Goal: Task Accomplishment & Management: Manage account settings

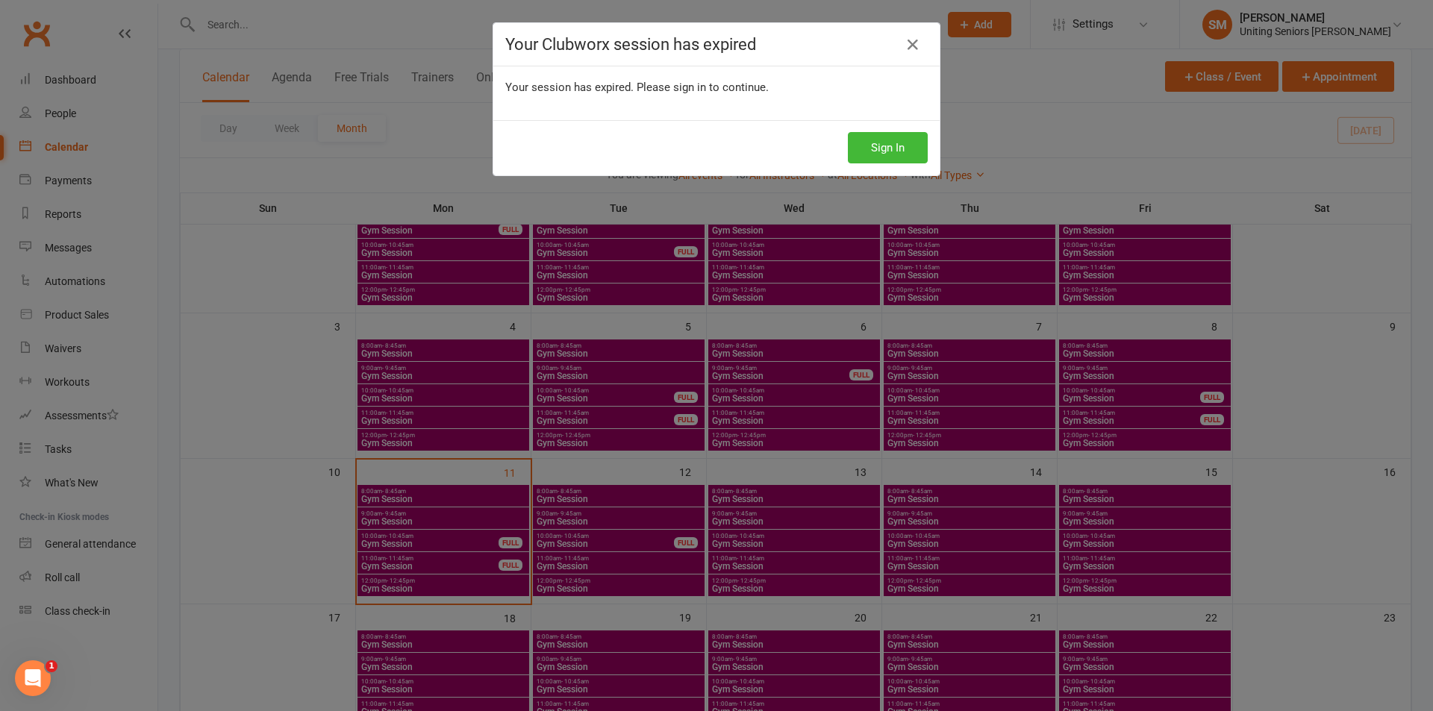
scroll to position [149, 0]
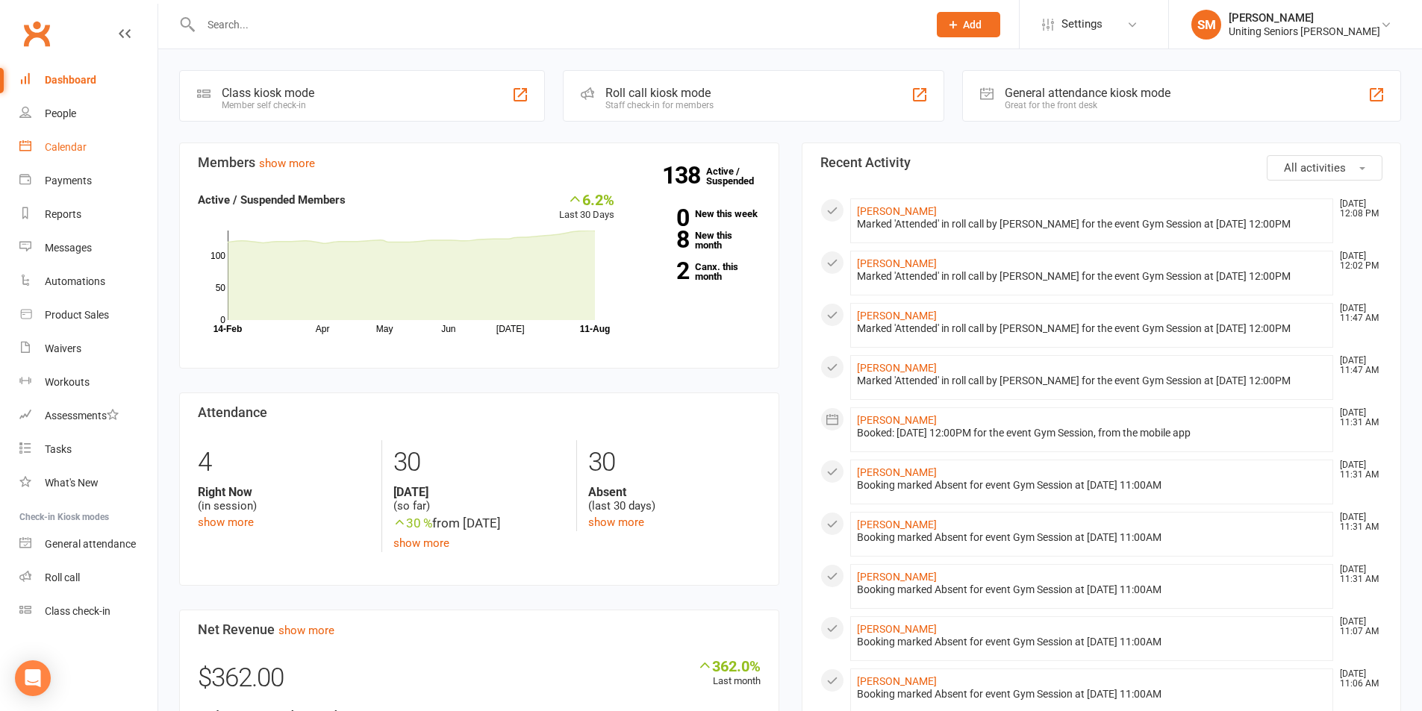
click at [72, 149] on div "Calendar" at bounding box center [66, 147] width 42 height 12
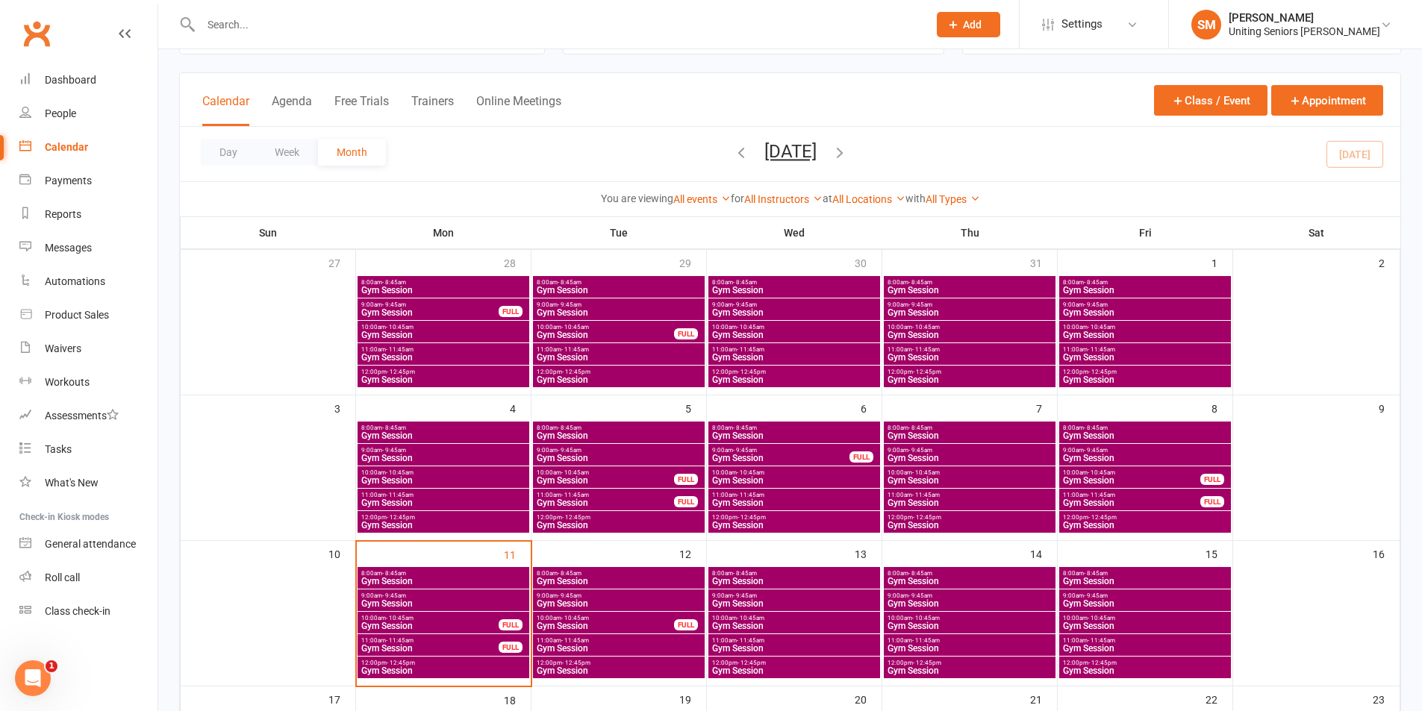
scroll to position [149, 0]
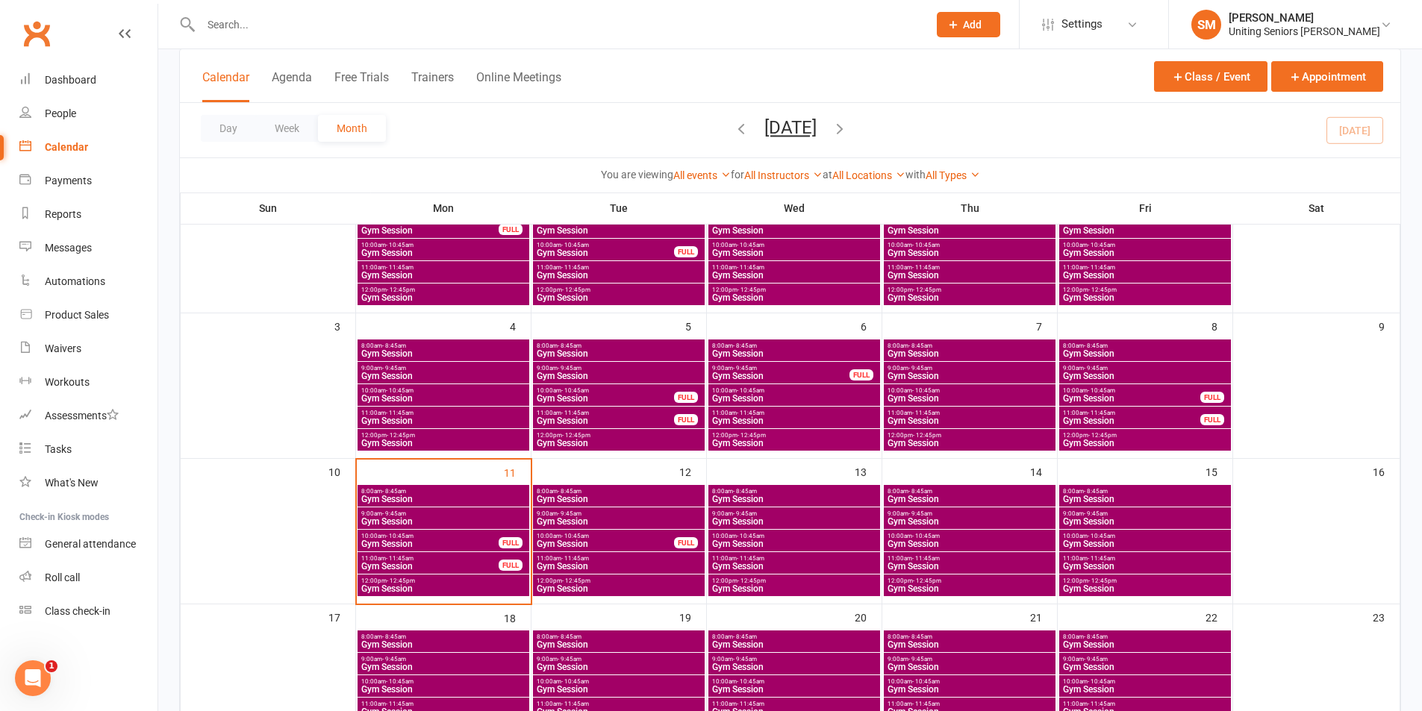
click at [928, 519] on span "Gym Session" at bounding box center [970, 521] width 166 height 9
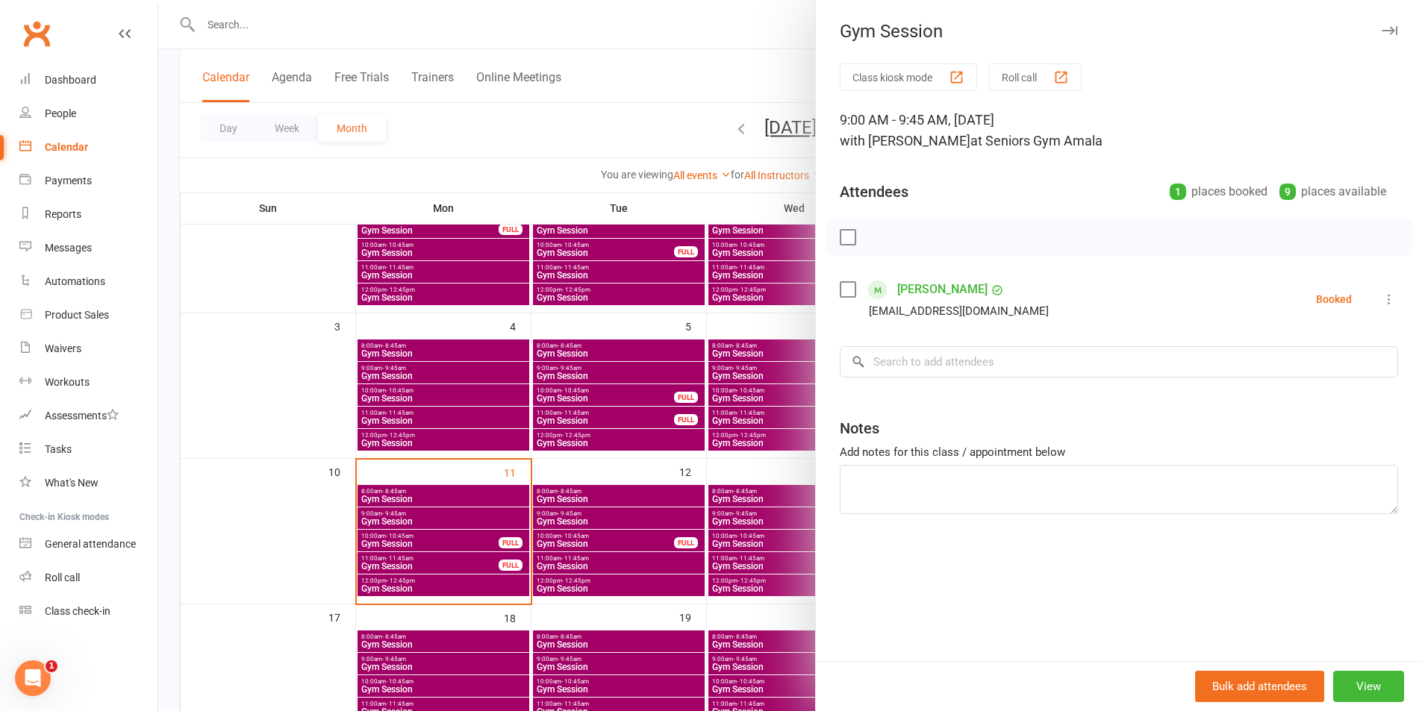
click at [749, 464] on div at bounding box center [790, 355] width 1264 height 711
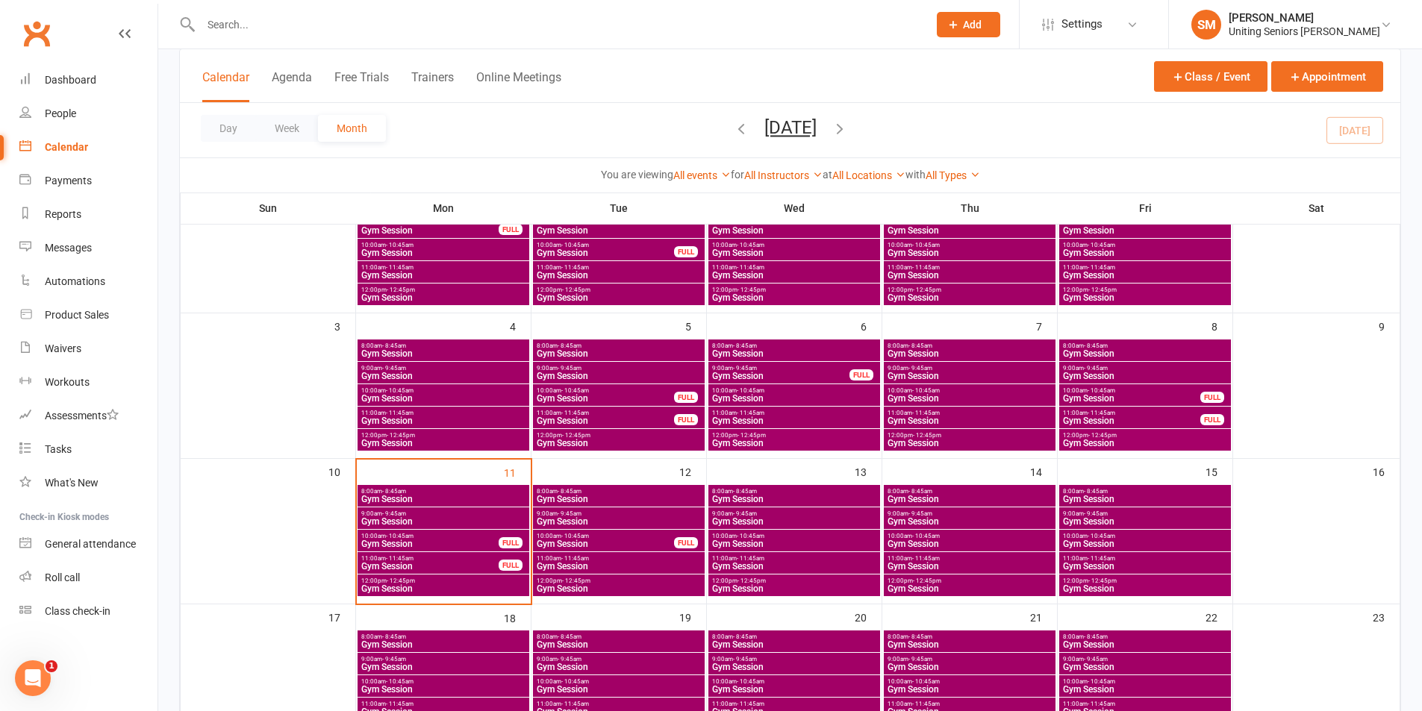
click at [920, 533] on span "- 10:45am" at bounding box center [926, 536] width 28 height 7
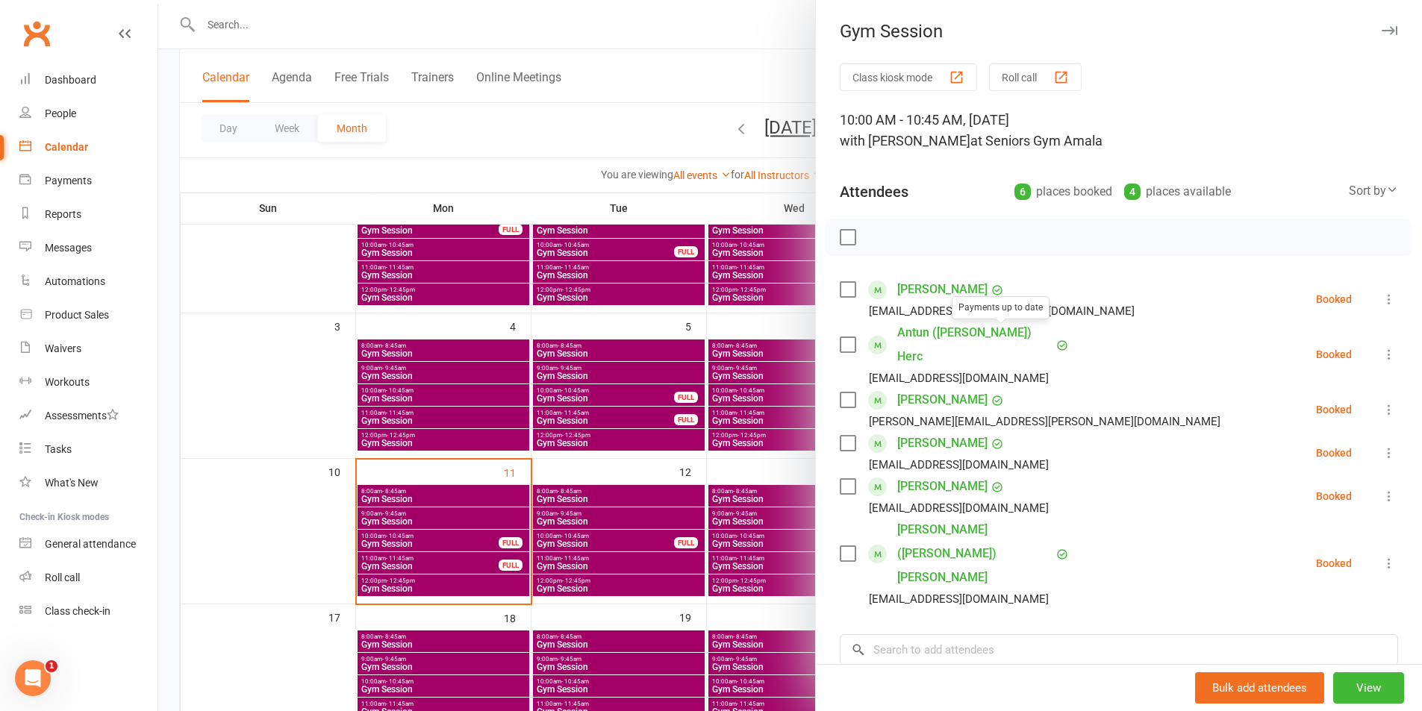
click at [705, 543] on div at bounding box center [790, 355] width 1264 height 711
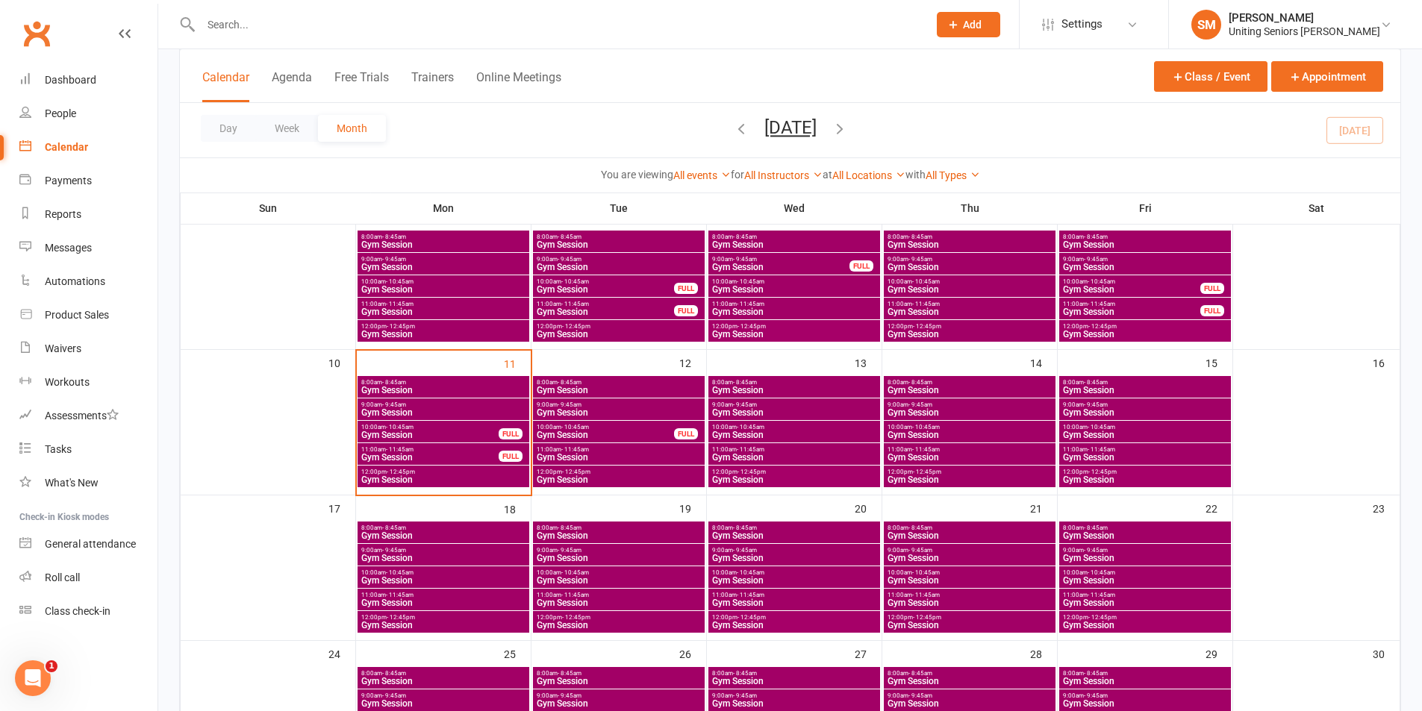
scroll to position [373, 0]
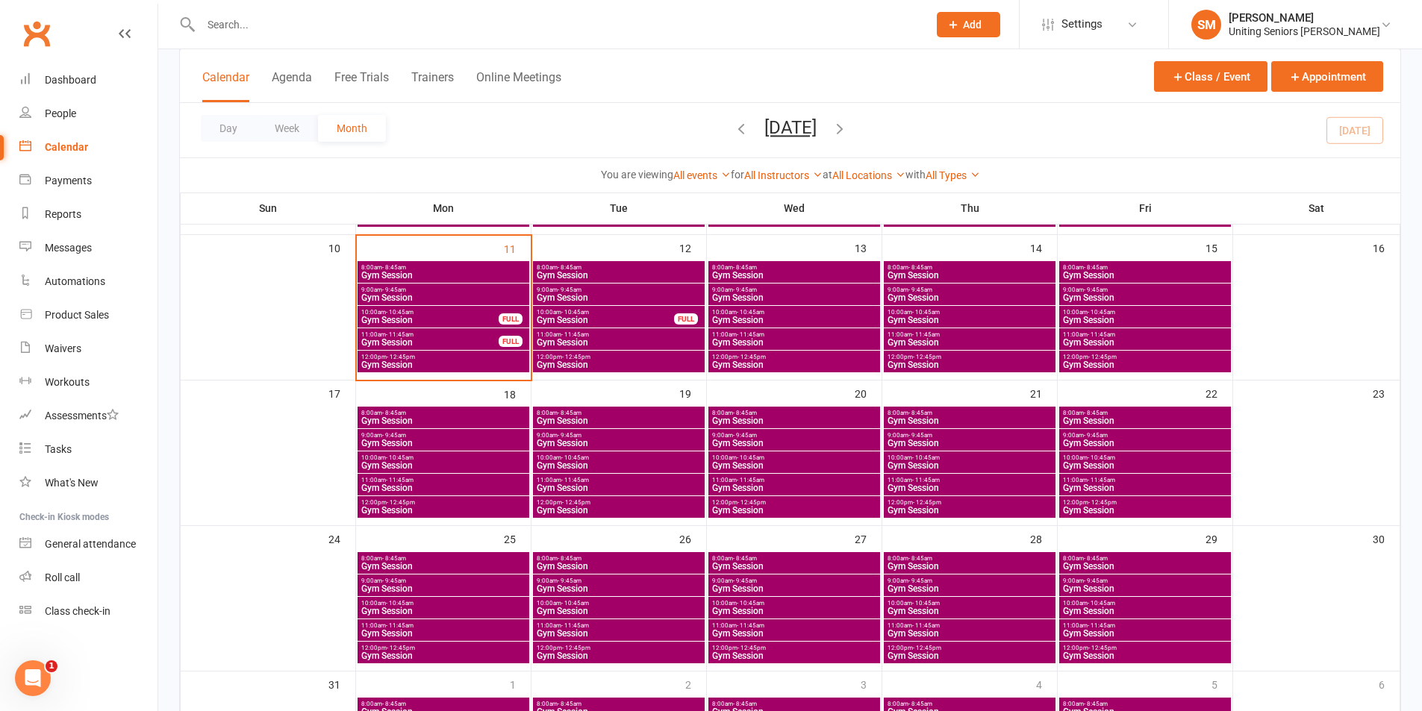
click at [946, 440] on span "Gym Session" at bounding box center [970, 443] width 166 height 9
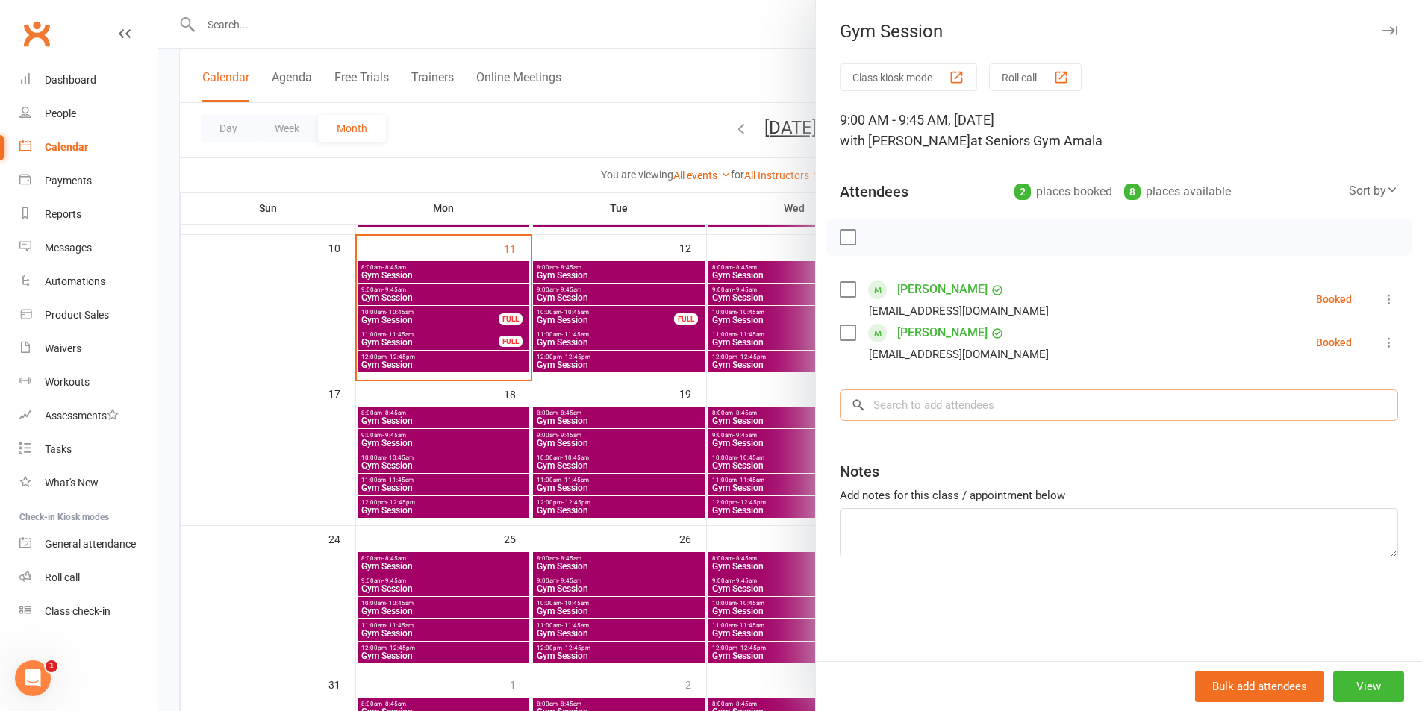
drag, startPoint x: 1043, startPoint y: 413, endPoint x: 1032, endPoint y: 396, distance: 20.5
click at [1040, 410] on input "search" at bounding box center [1119, 405] width 558 height 31
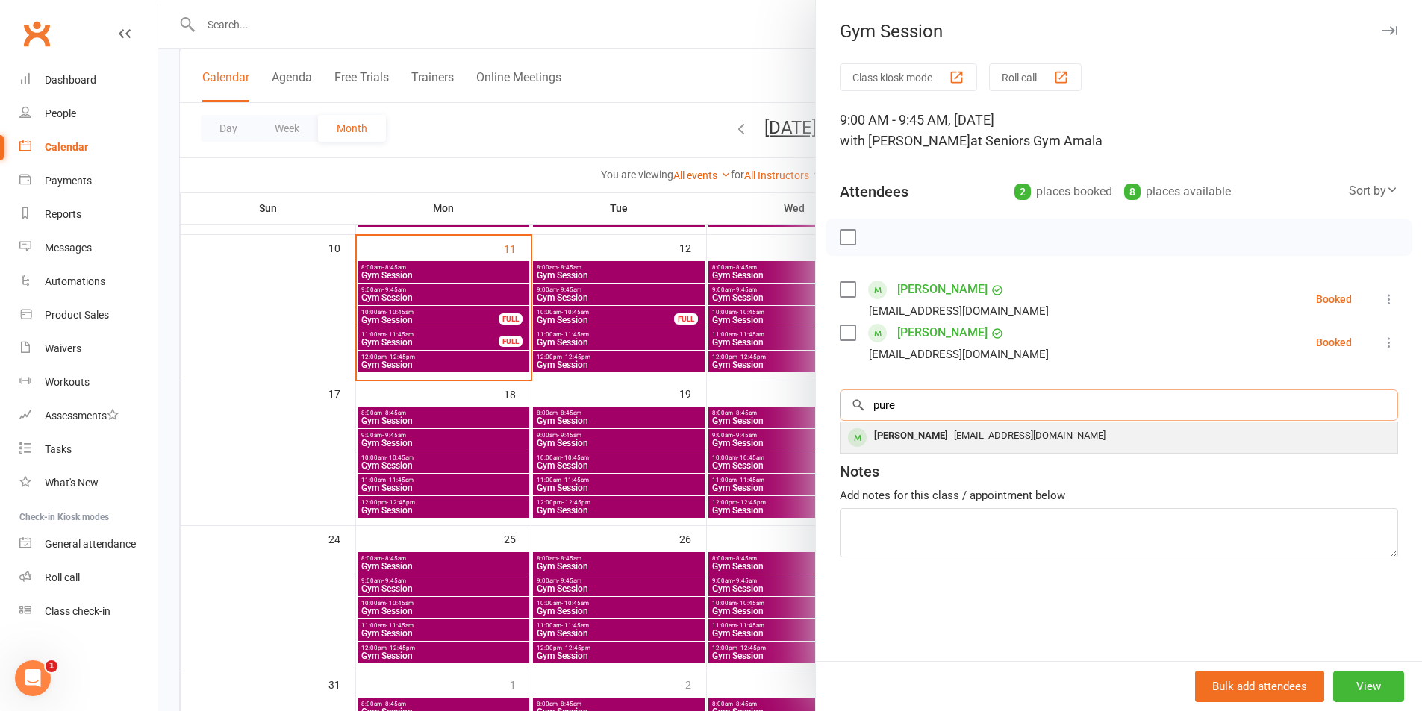
type input "pure"
click at [954, 440] on span "[EMAIL_ADDRESS][DOMAIN_NAME]" at bounding box center [1030, 435] width 152 height 11
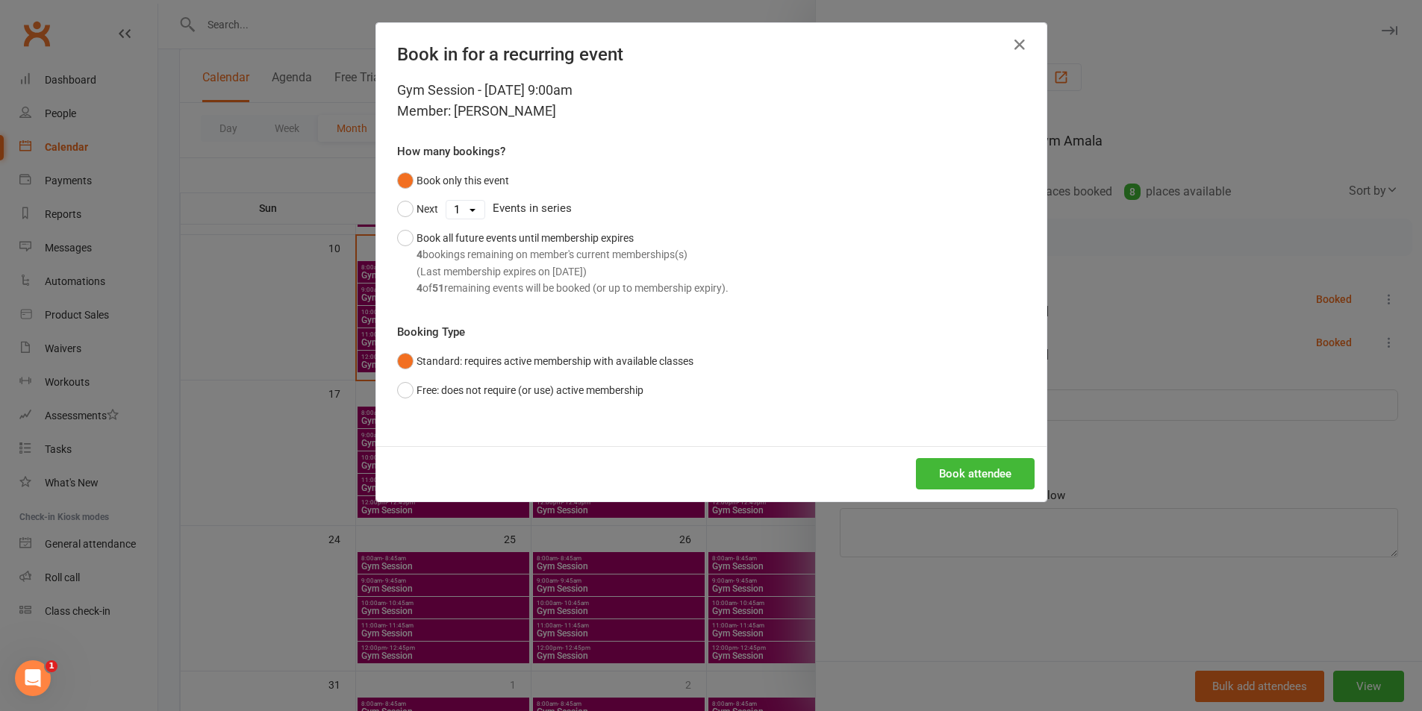
click at [463, 212] on select "1 2 3 4 5 6 7 8 9 10 11 12 13 14 15 16 17 18 19 20 21 22 23 24 25 26 27 28 29 3…" at bounding box center [465, 210] width 38 height 18
select select "1"
click at [446, 201] on select "1 2 3 4 5 6 7 8 9 10 11 12 13 14 15 16 17 18 19 20 21 22 23 24 25 26 27 28 29 3…" at bounding box center [465, 210] width 38 height 18
click at [970, 478] on button "Book attendee" at bounding box center [975, 473] width 119 height 31
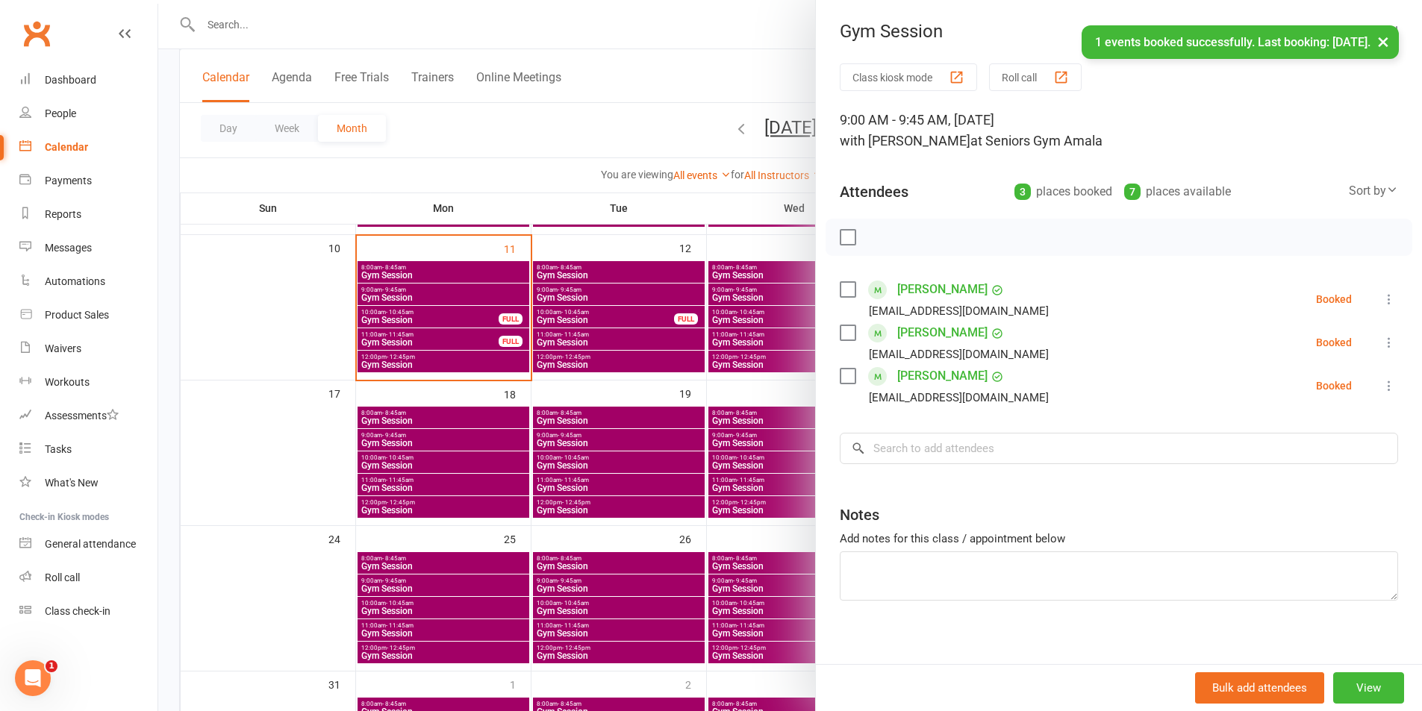
click at [763, 457] on div at bounding box center [790, 355] width 1264 height 711
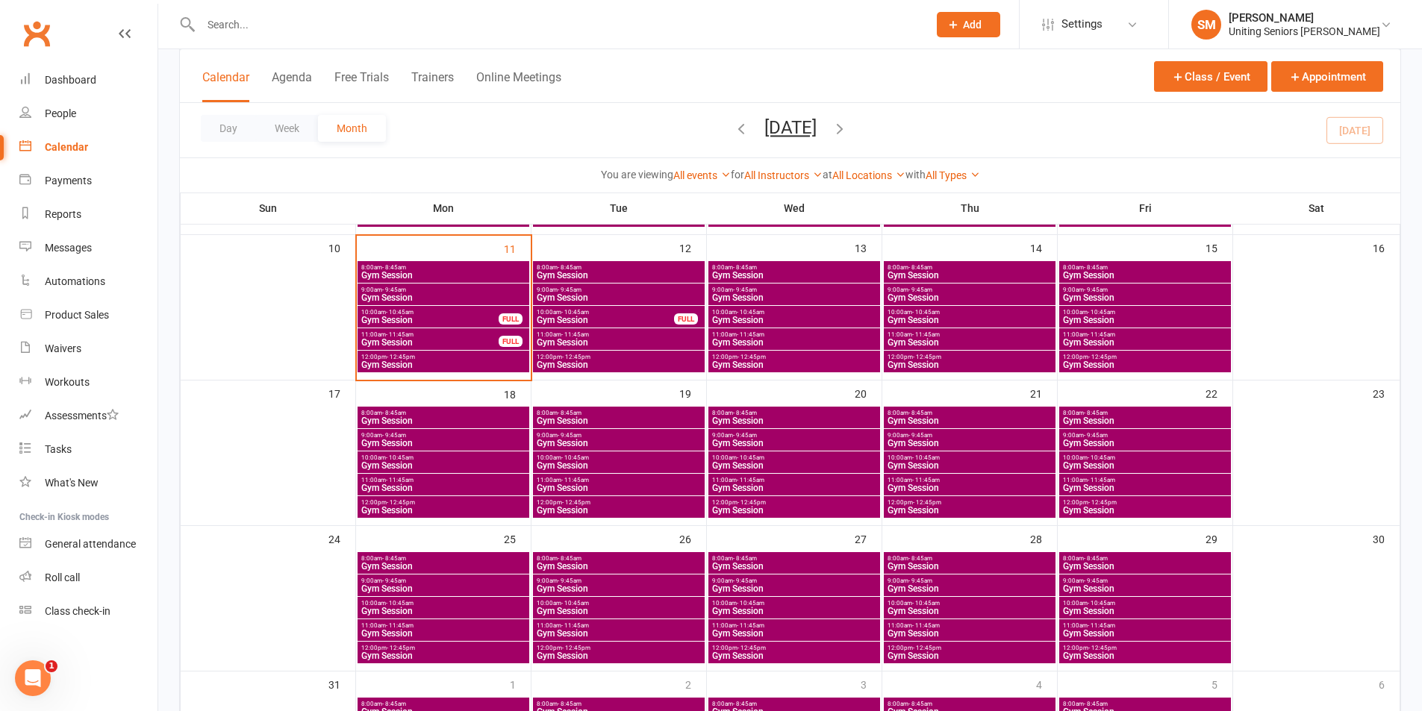
click at [958, 591] on span "Gym Session" at bounding box center [970, 588] width 166 height 9
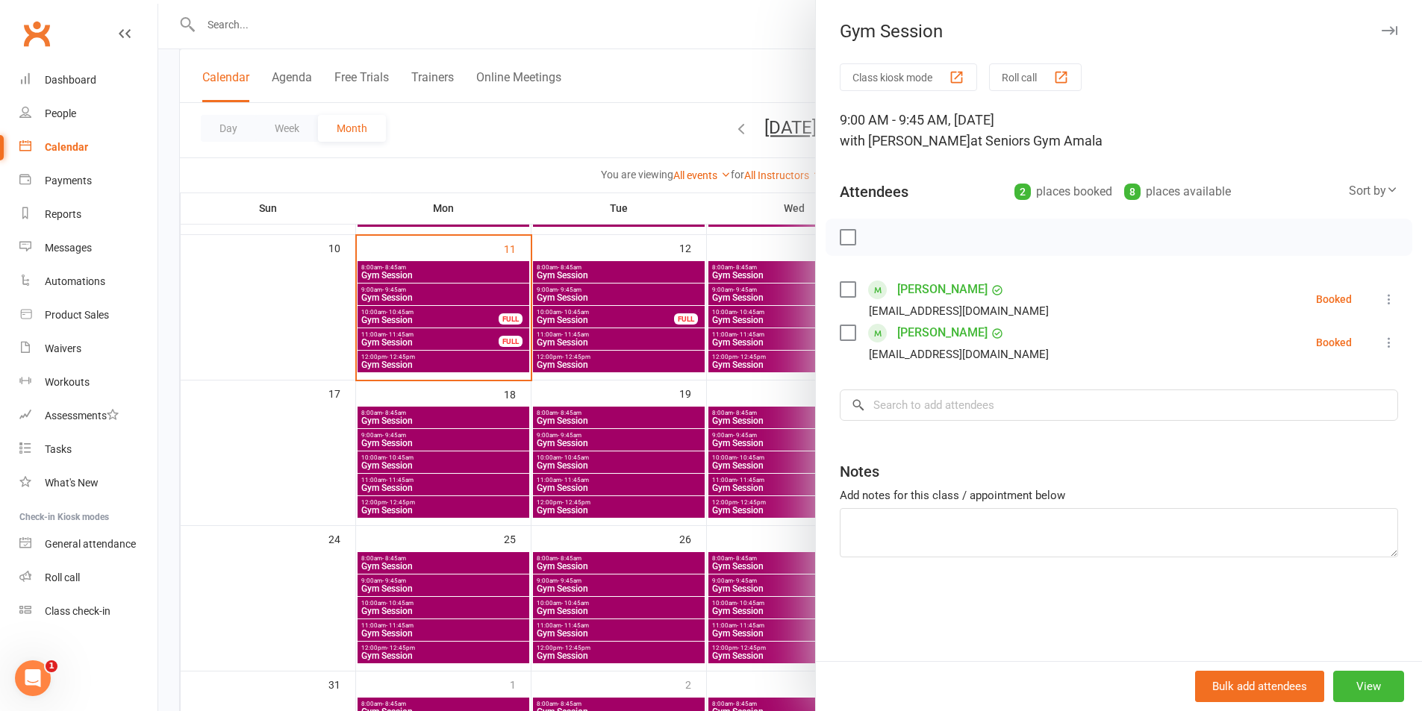
drag, startPoint x: 675, startPoint y: 514, endPoint x: 694, endPoint y: 528, distance: 23.6
click at [675, 515] on div at bounding box center [790, 355] width 1264 height 711
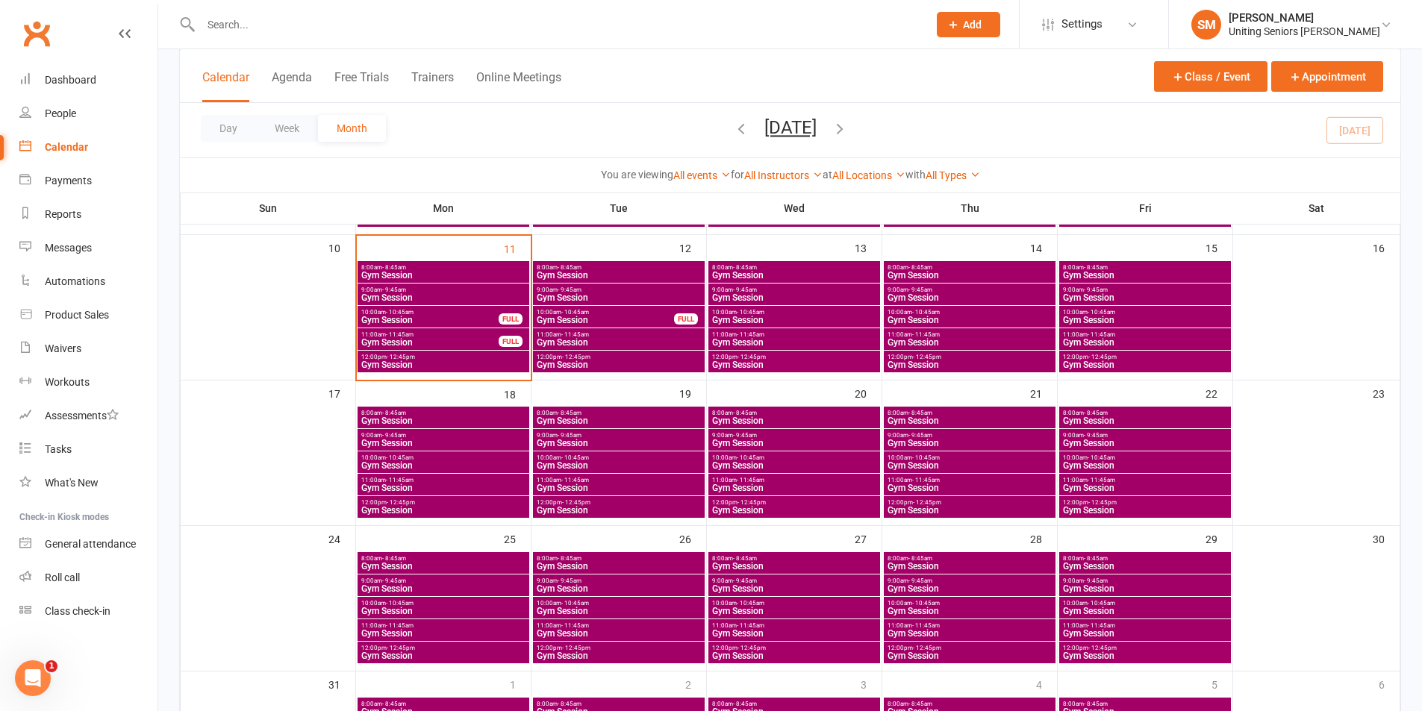
click at [929, 583] on span "- 9:45am" at bounding box center [920, 581] width 24 height 7
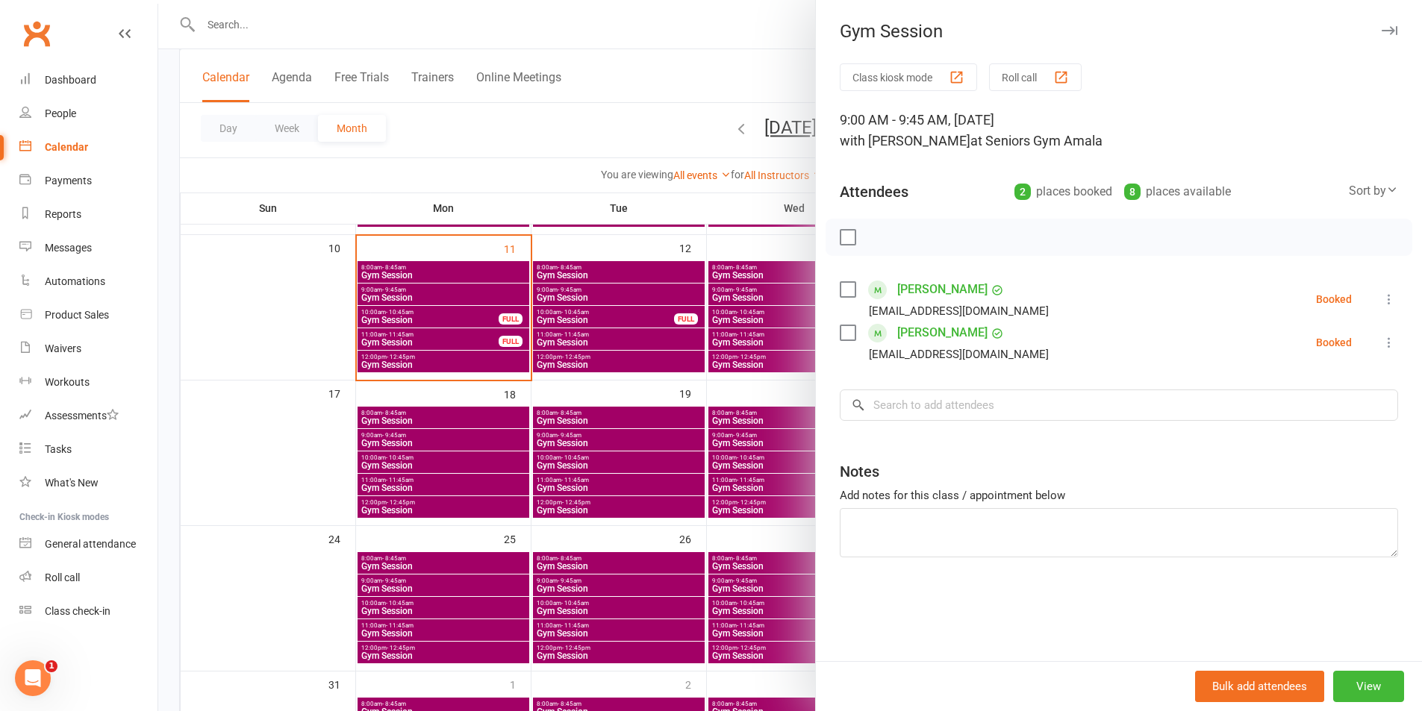
drag, startPoint x: 728, startPoint y: 504, endPoint x: 775, endPoint y: 500, distance: 47.9
click at [728, 504] on div at bounding box center [790, 355] width 1264 height 711
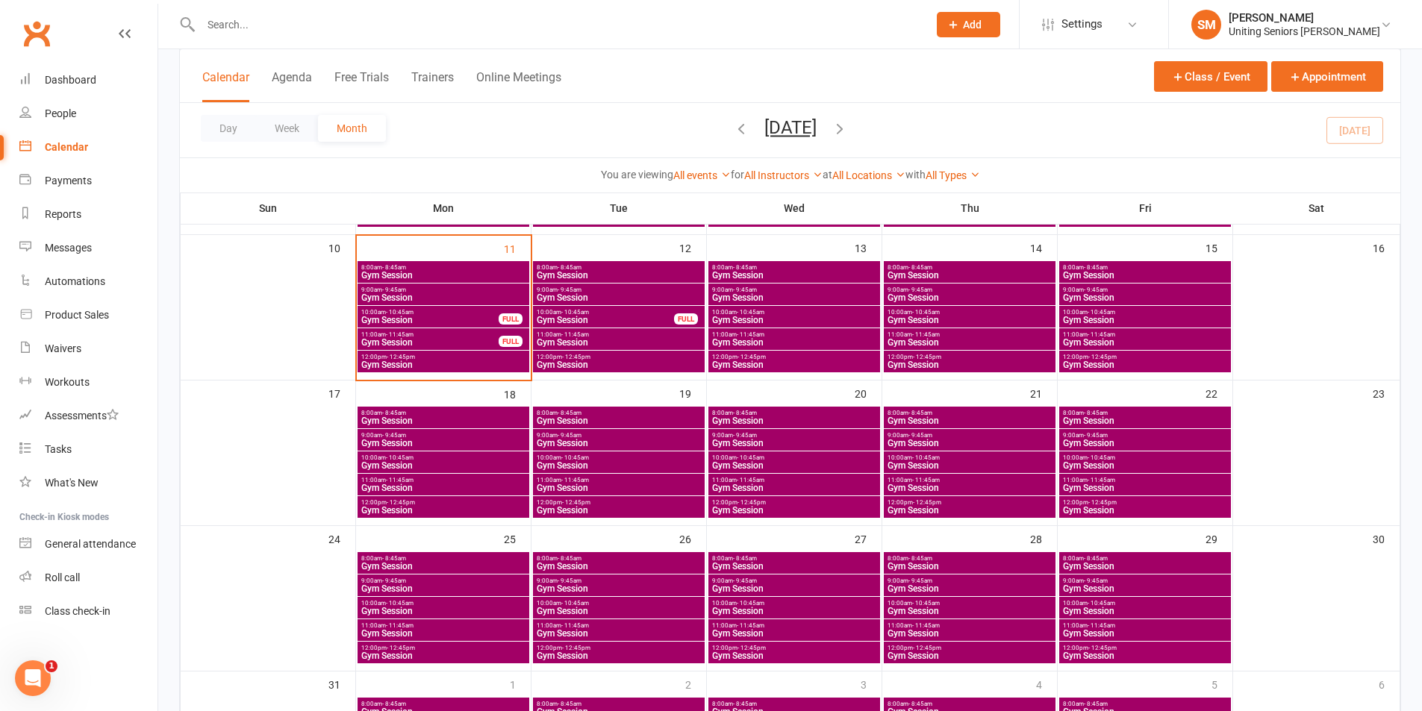
click at [937, 440] on span "Gym Session" at bounding box center [970, 443] width 166 height 9
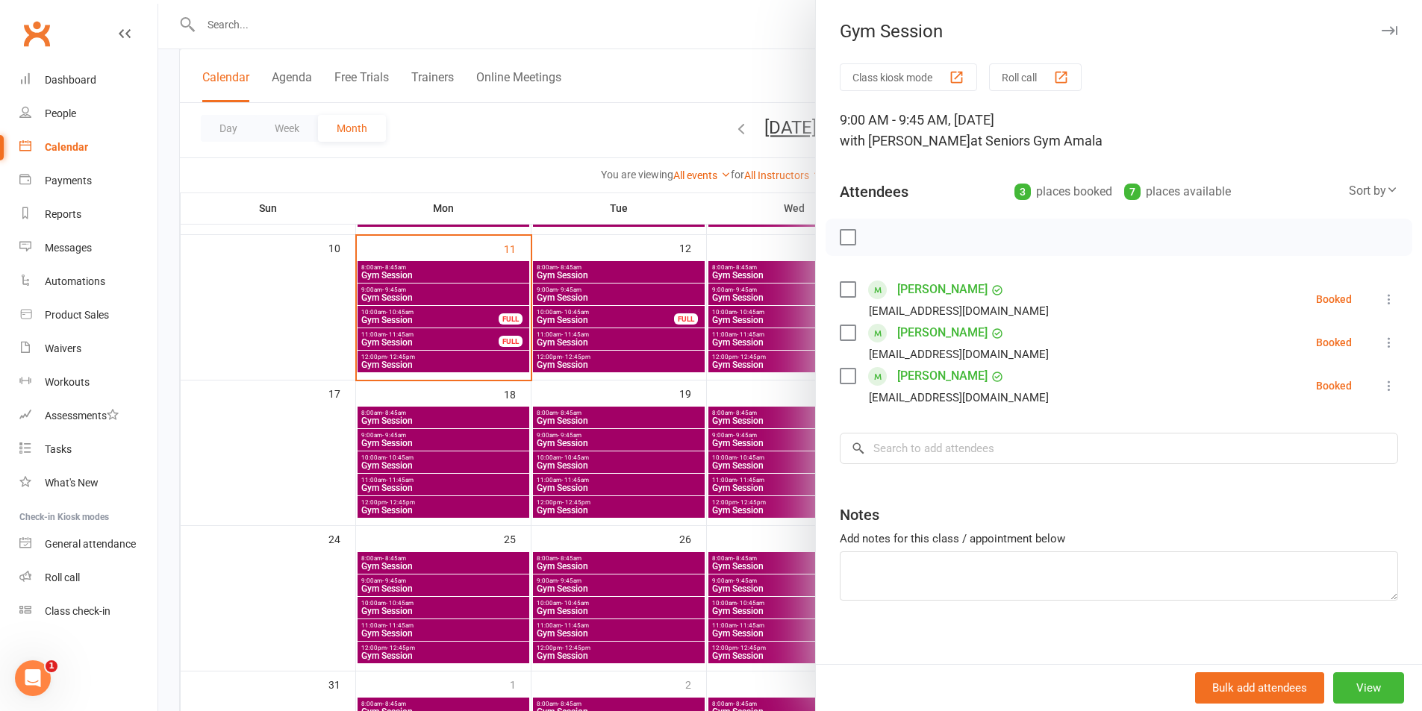
click at [795, 446] on div at bounding box center [790, 355] width 1264 height 711
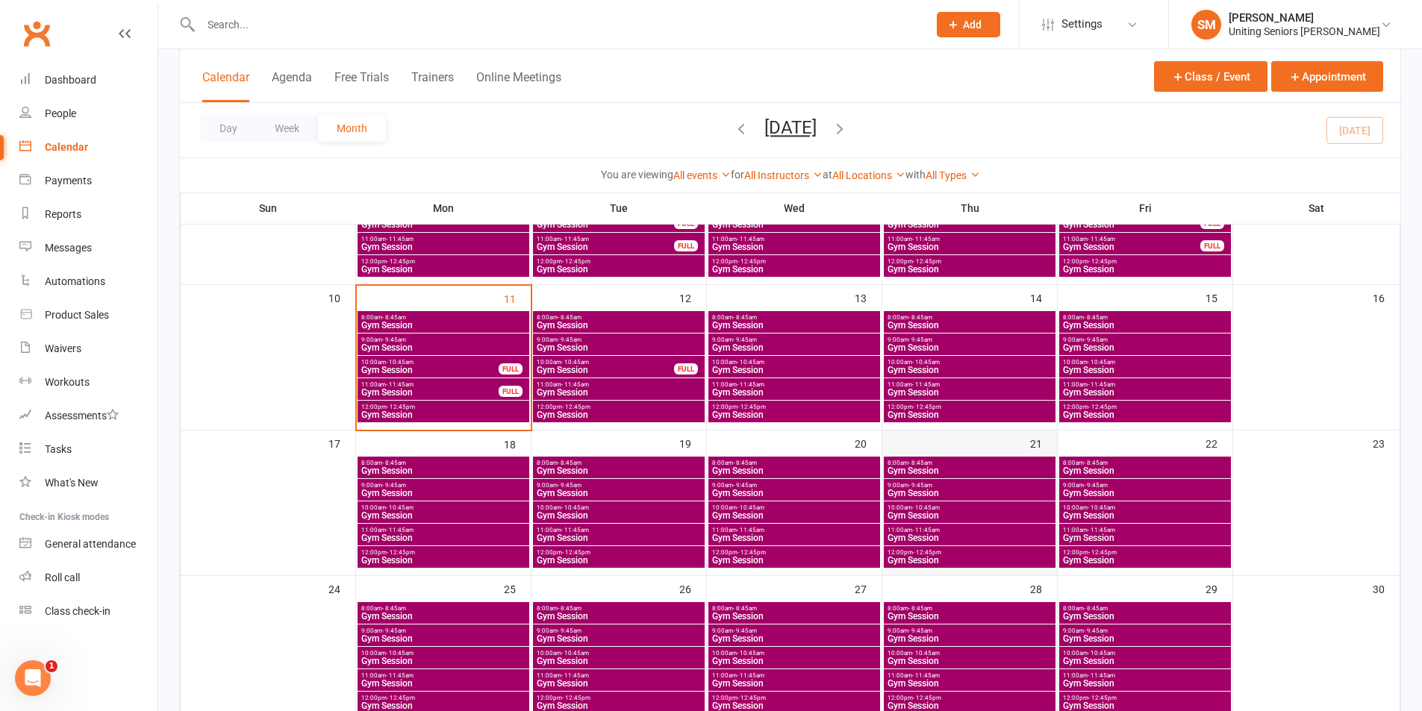
scroll to position [299, 0]
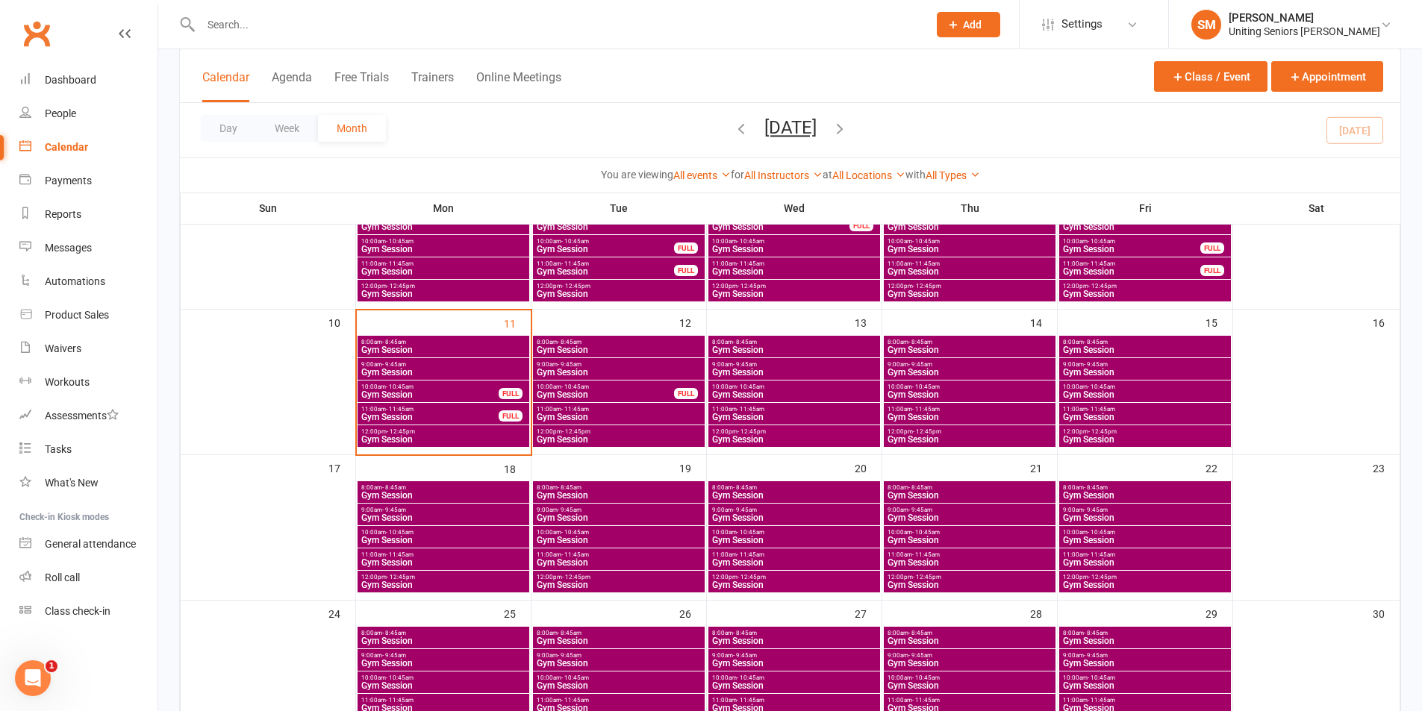
click at [920, 368] on span "Gym Session" at bounding box center [970, 372] width 166 height 9
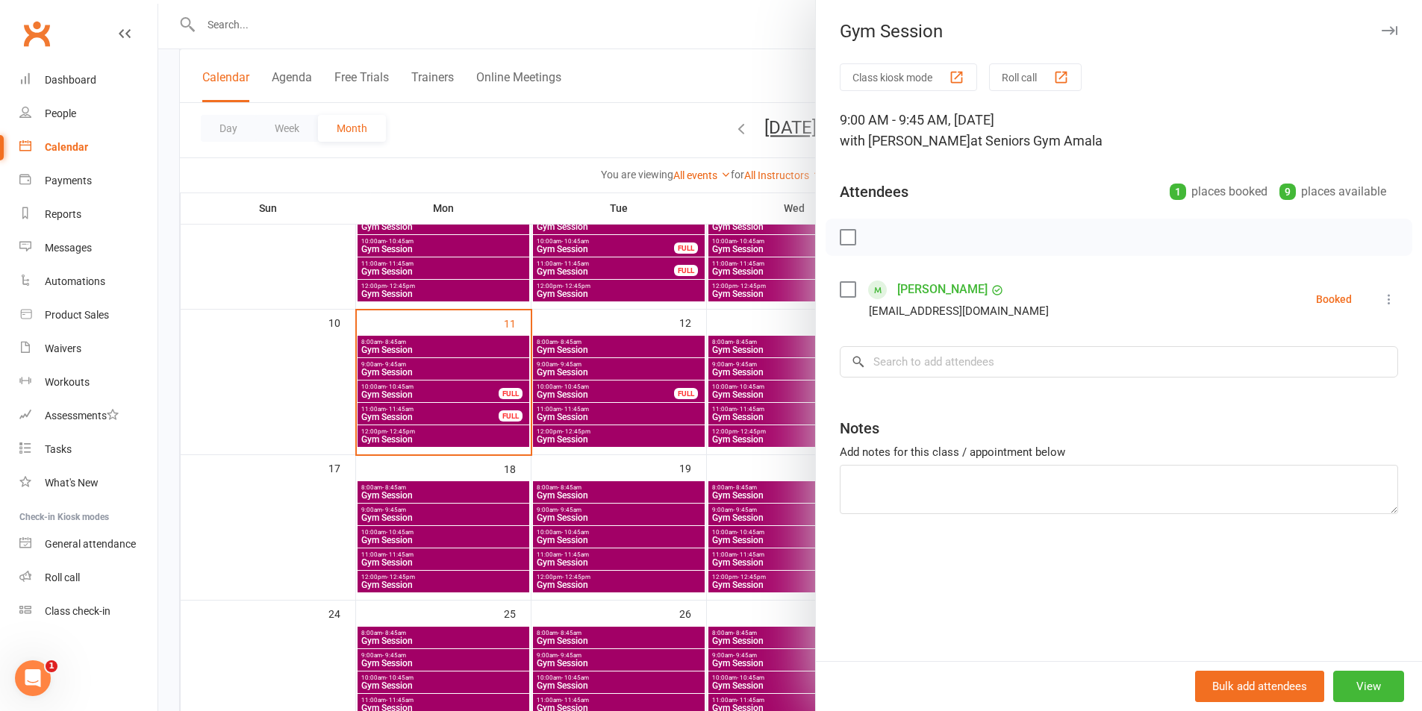
click at [744, 395] on div at bounding box center [790, 355] width 1264 height 711
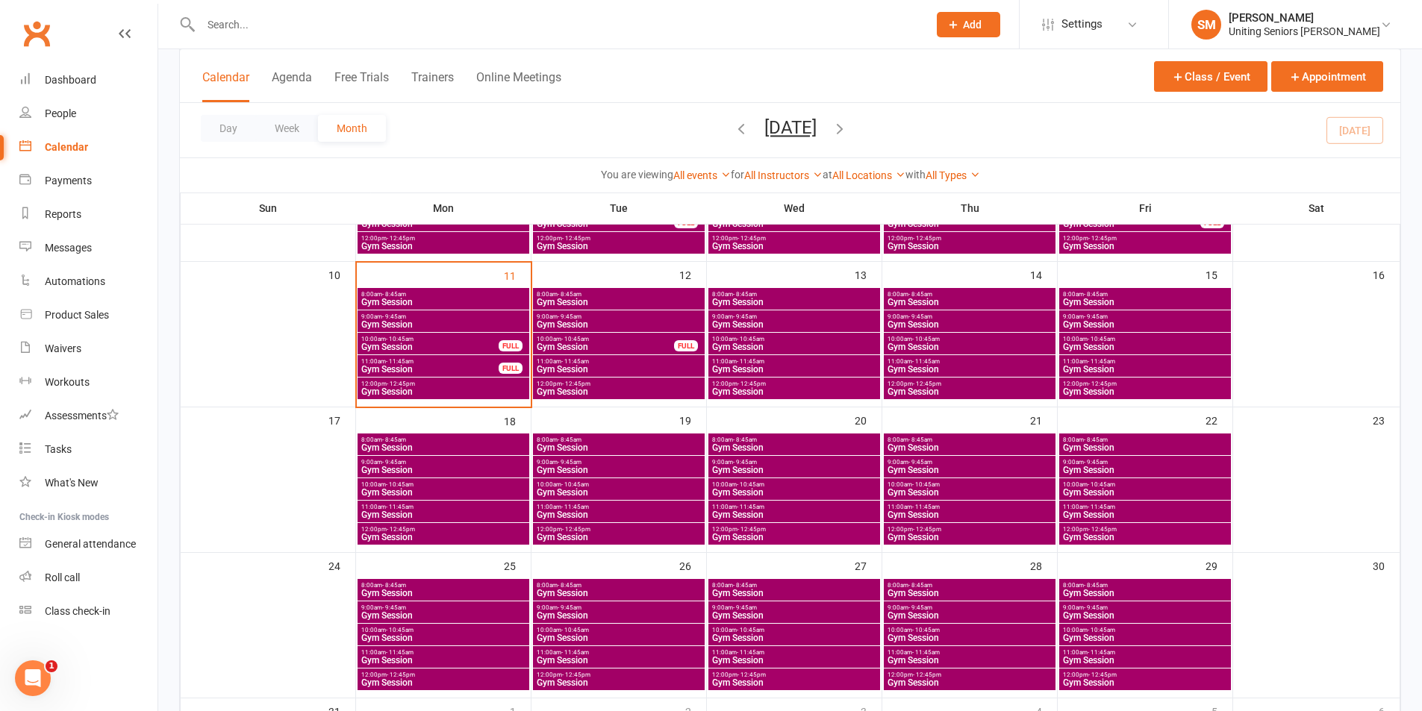
scroll to position [373, 0]
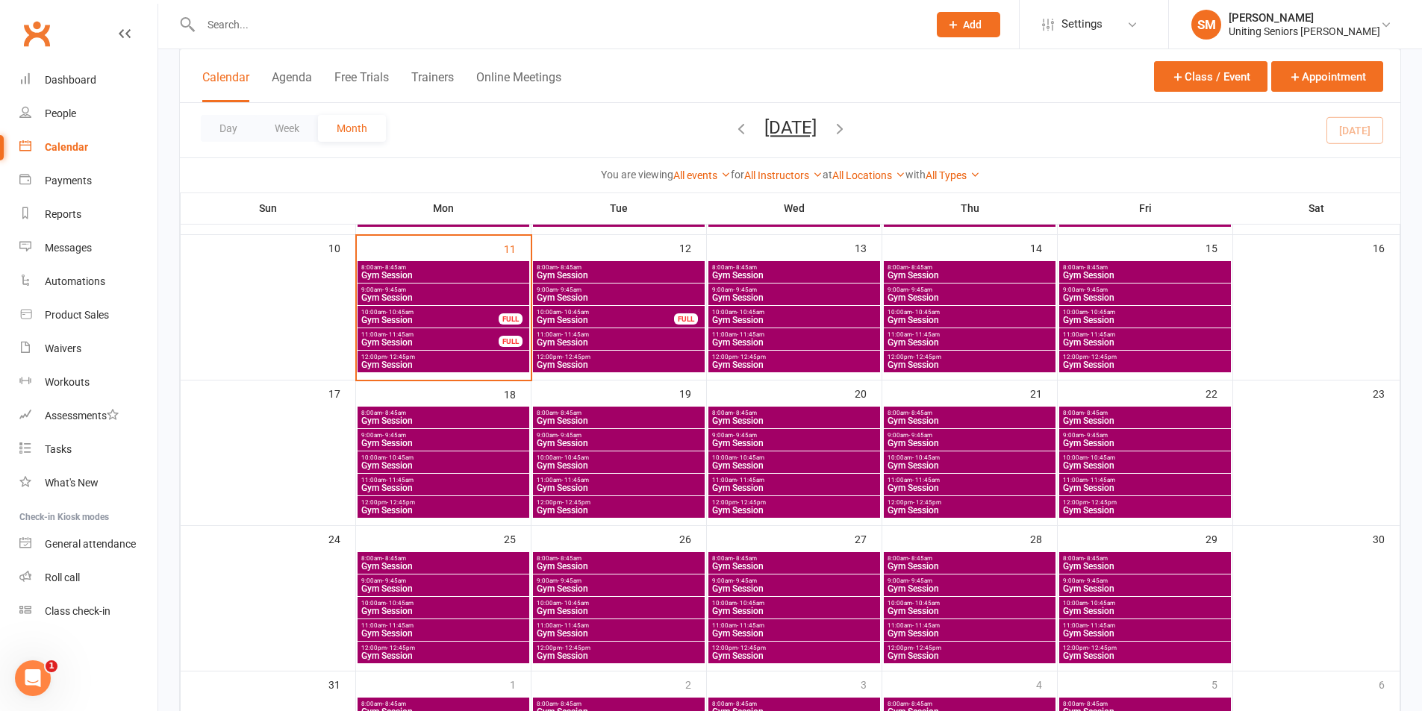
click at [934, 589] on span "Gym Session" at bounding box center [970, 588] width 166 height 9
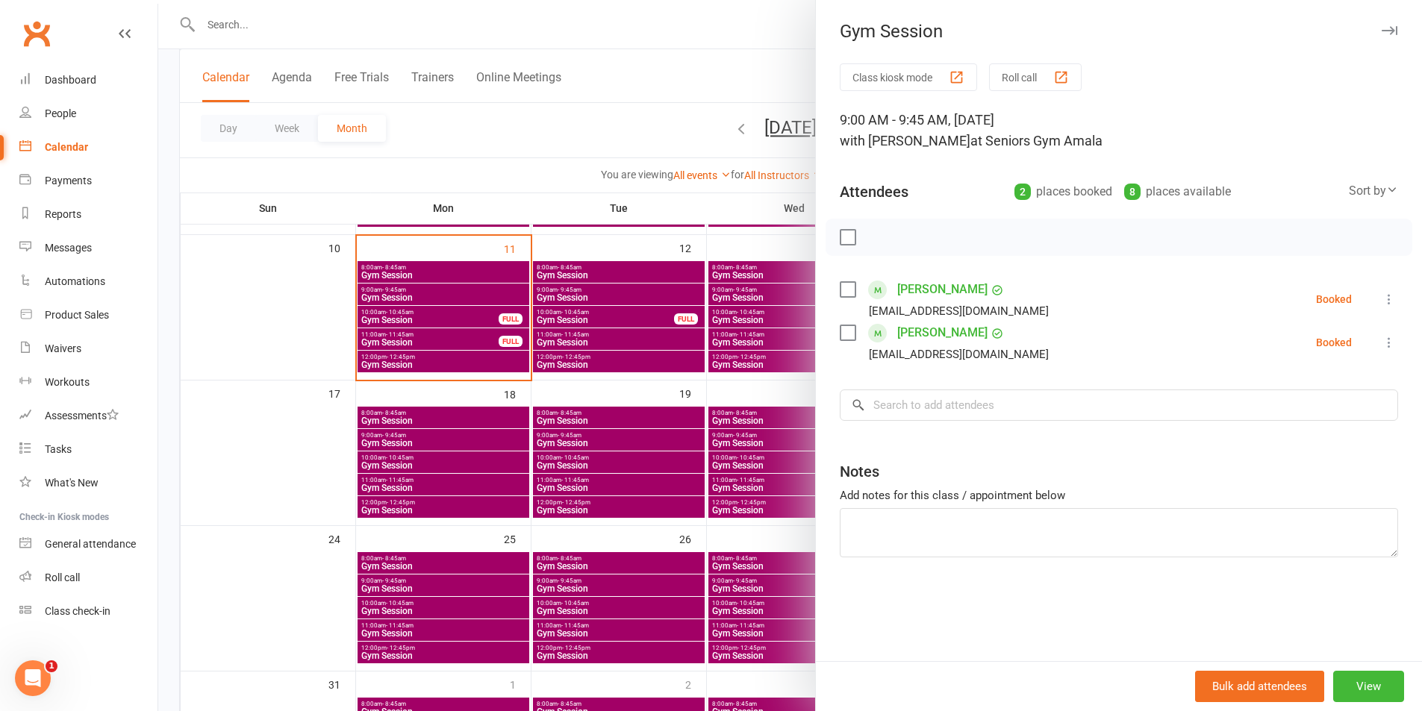
drag, startPoint x: 654, startPoint y: 435, endPoint x: 753, endPoint y: 525, distance: 134.2
click at [655, 436] on div at bounding box center [790, 355] width 1264 height 711
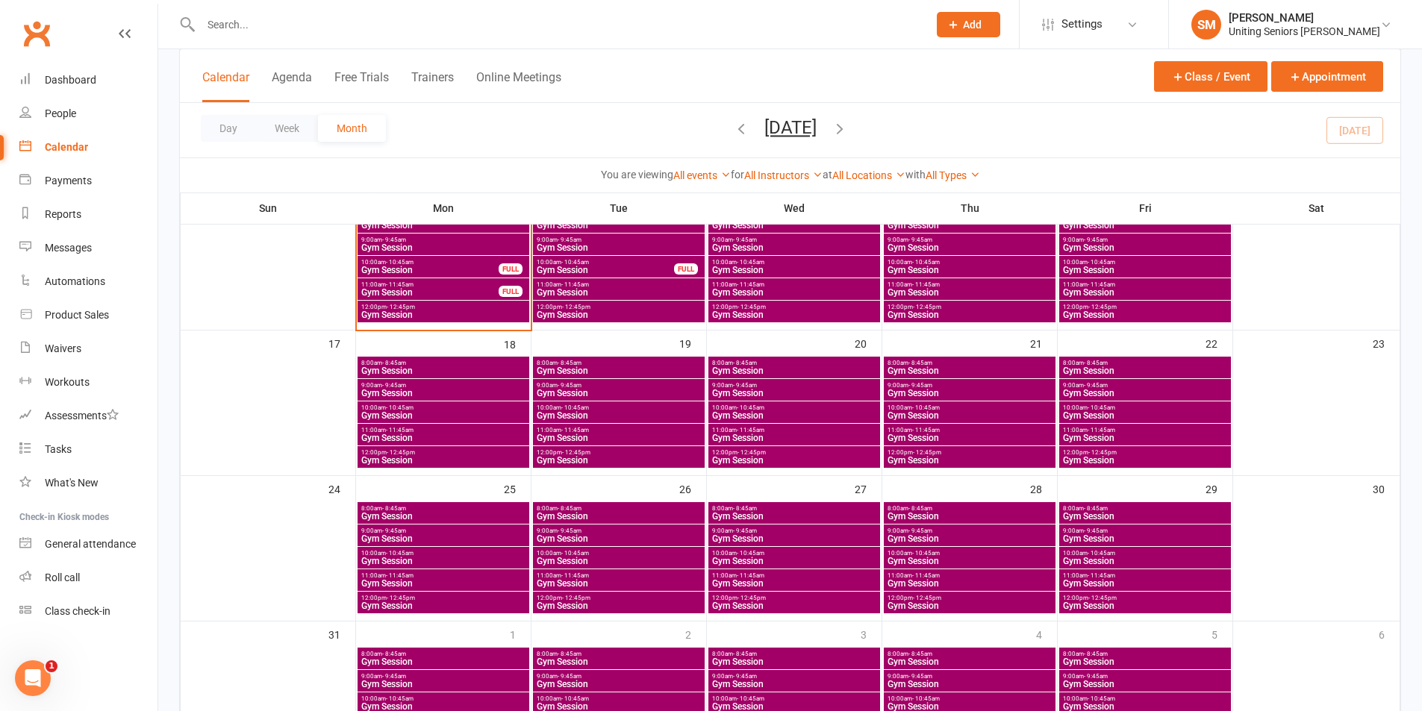
scroll to position [448, 0]
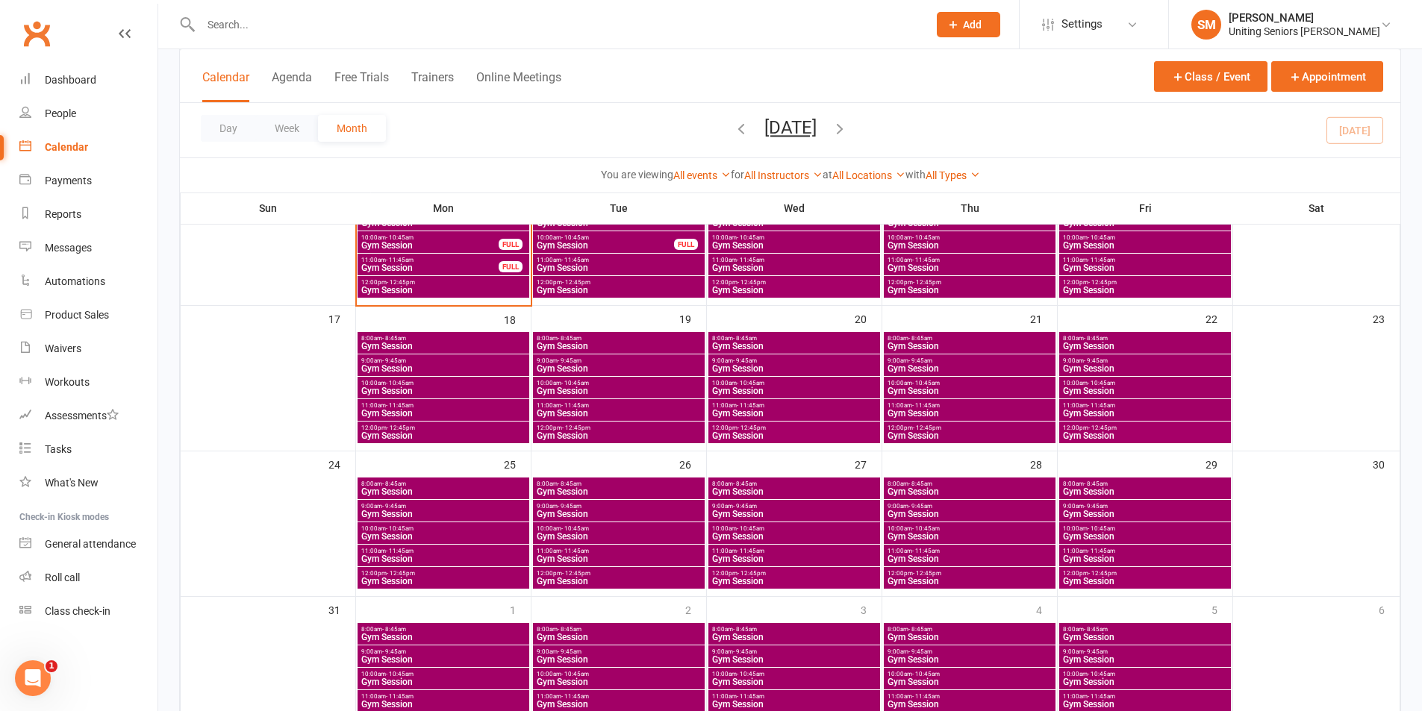
click at [937, 655] on span "Gym Session" at bounding box center [970, 659] width 166 height 9
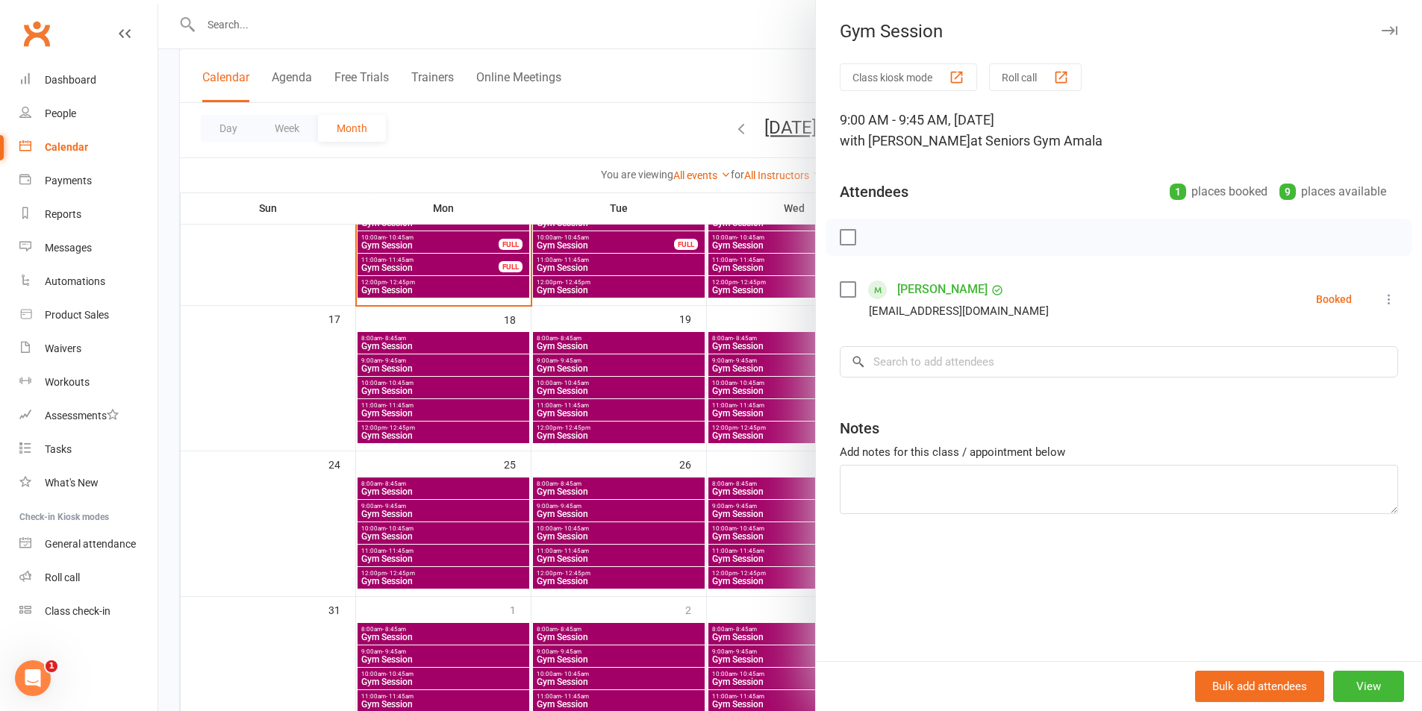
drag, startPoint x: 625, startPoint y: 413, endPoint x: 703, endPoint y: 375, distance: 87.5
click at [628, 410] on div at bounding box center [790, 355] width 1264 height 711
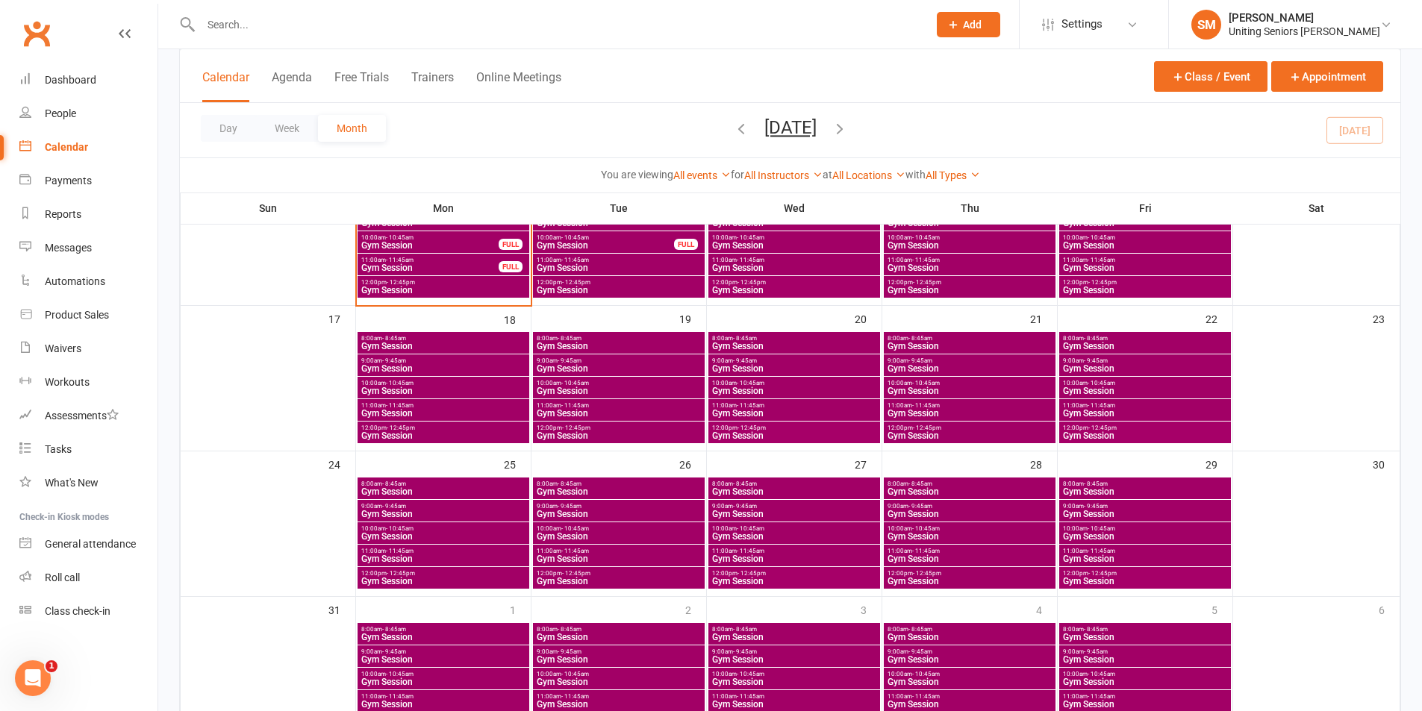
click at [903, 366] on span "Gym Session" at bounding box center [970, 368] width 166 height 9
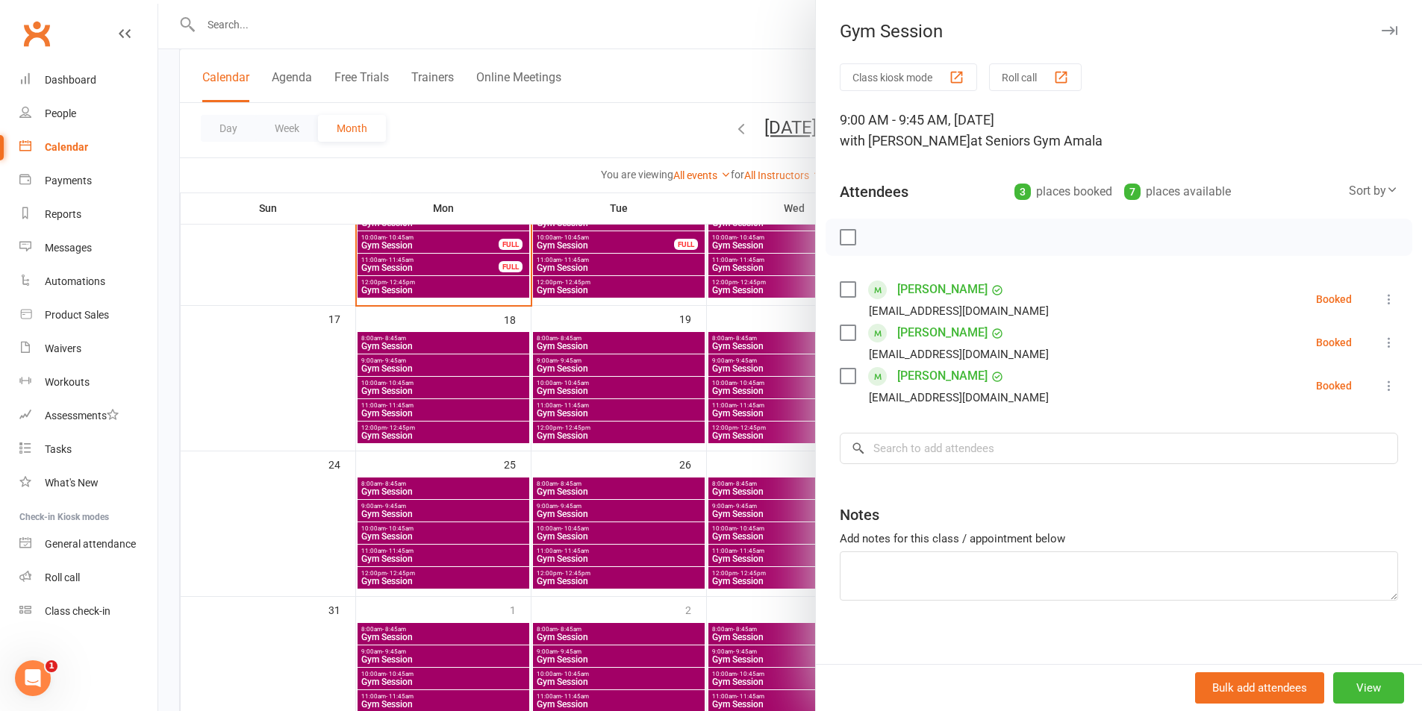
click at [661, 494] on div at bounding box center [790, 355] width 1264 height 711
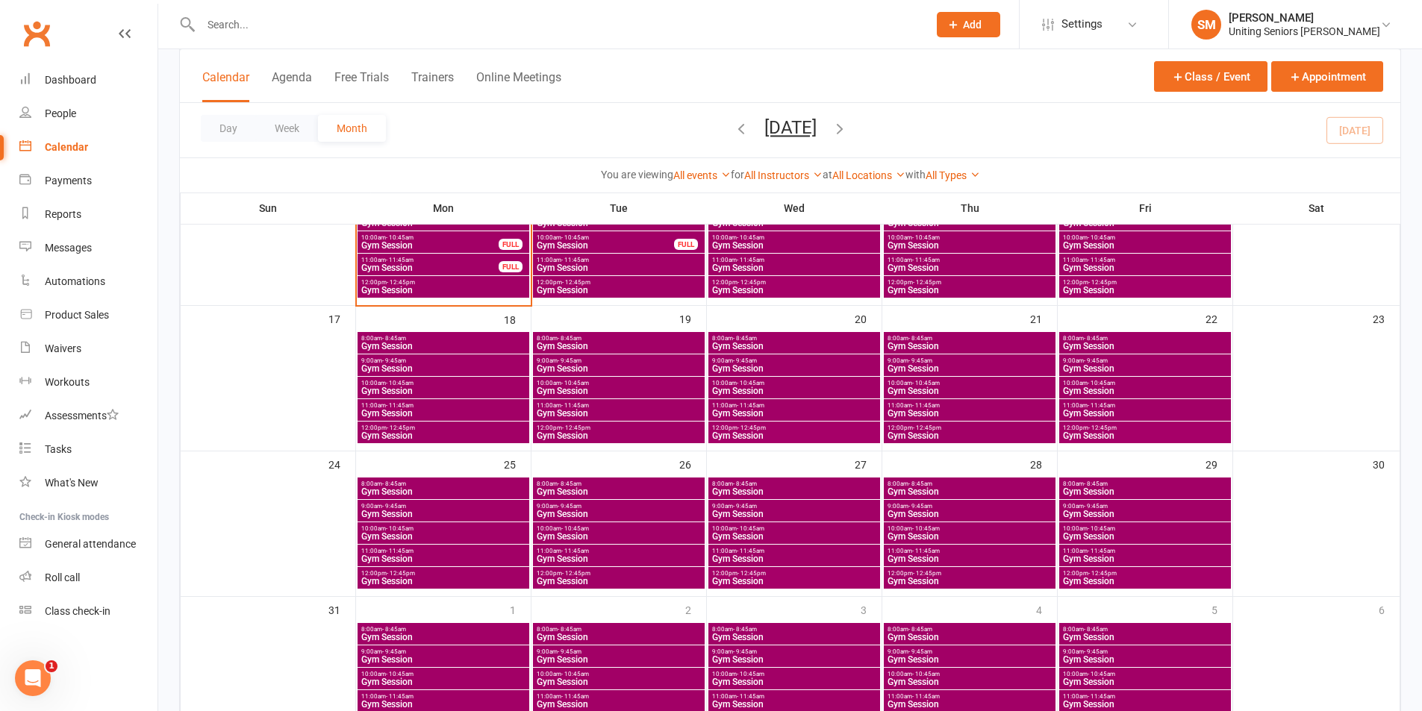
click at [938, 515] on span "Gym Session" at bounding box center [970, 514] width 166 height 9
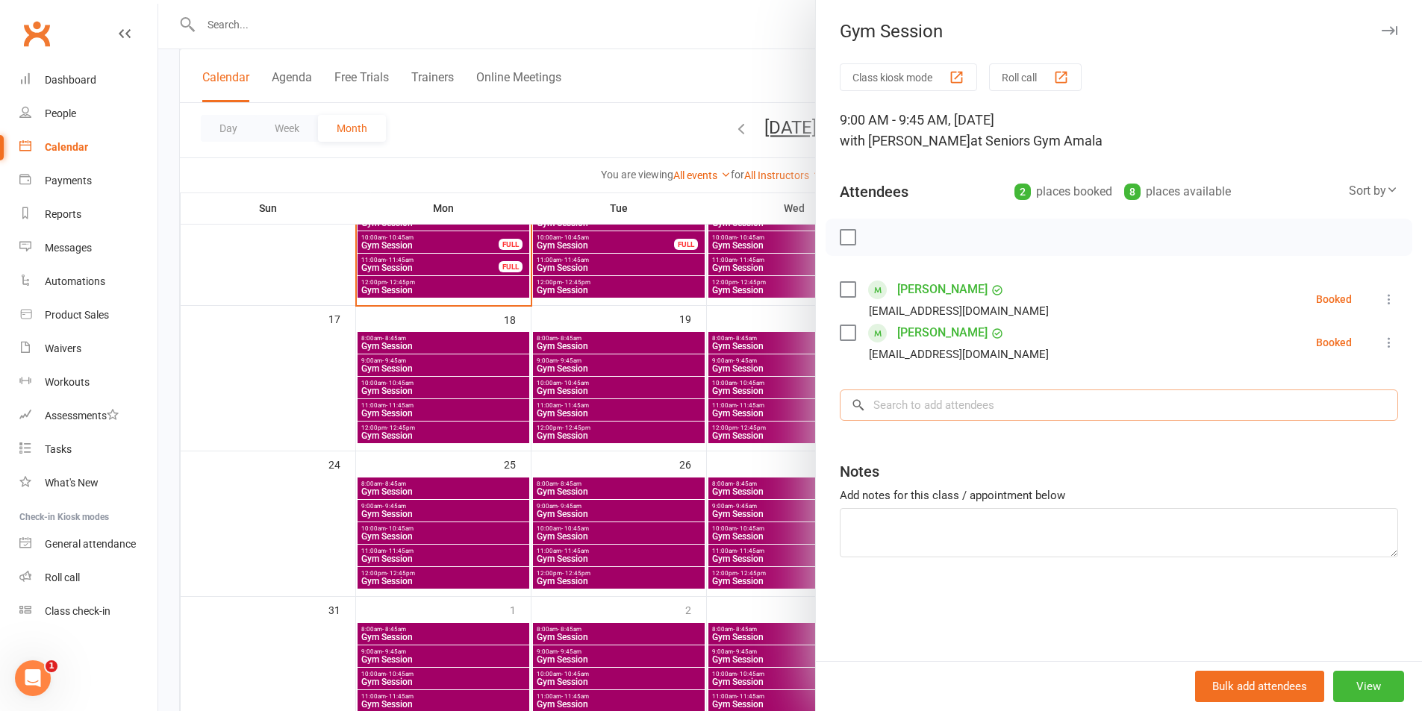
click at [889, 407] on input "search" at bounding box center [1119, 405] width 558 height 31
type input "pure"
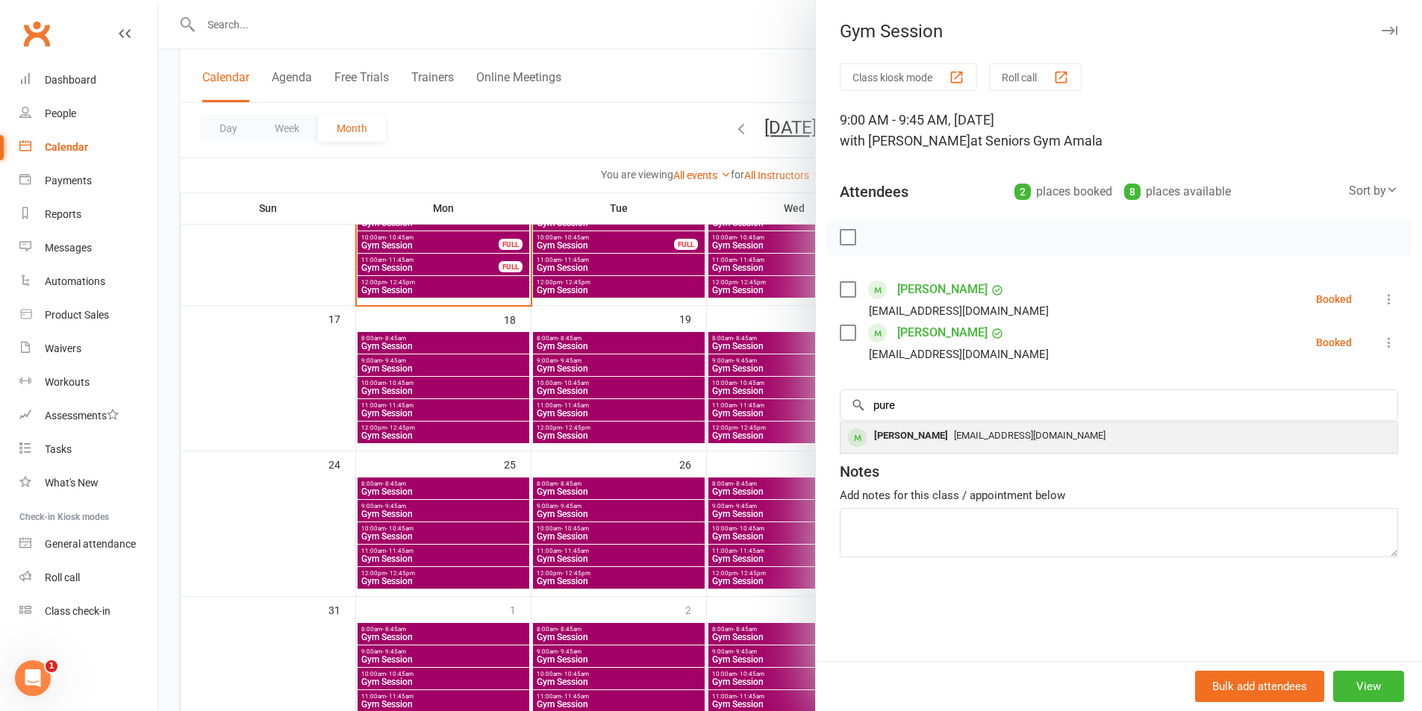
drag, startPoint x: 920, startPoint y: 421, endPoint x: 917, endPoint y: 428, distance: 8.0
click at [917, 424] on div "No results [PERSON_NAME] [EMAIL_ADDRESS][DOMAIN_NAME]" at bounding box center [1119, 438] width 558 height 32
click at [916, 431] on div "[PERSON_NAME]" at bounding box center [911, 436] width 86 height 22
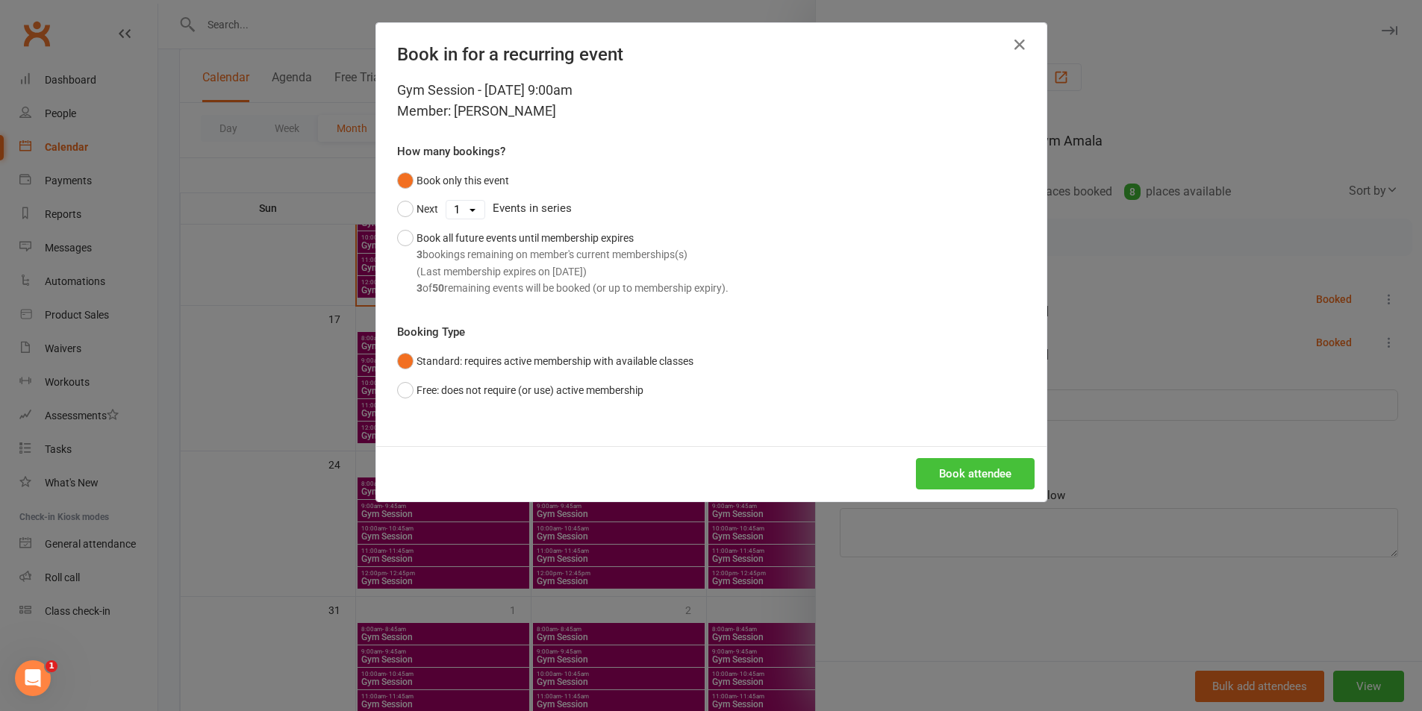
click at [950, 464] on button "Book attendee" at bounding box center [975, 473] width 119 height 31
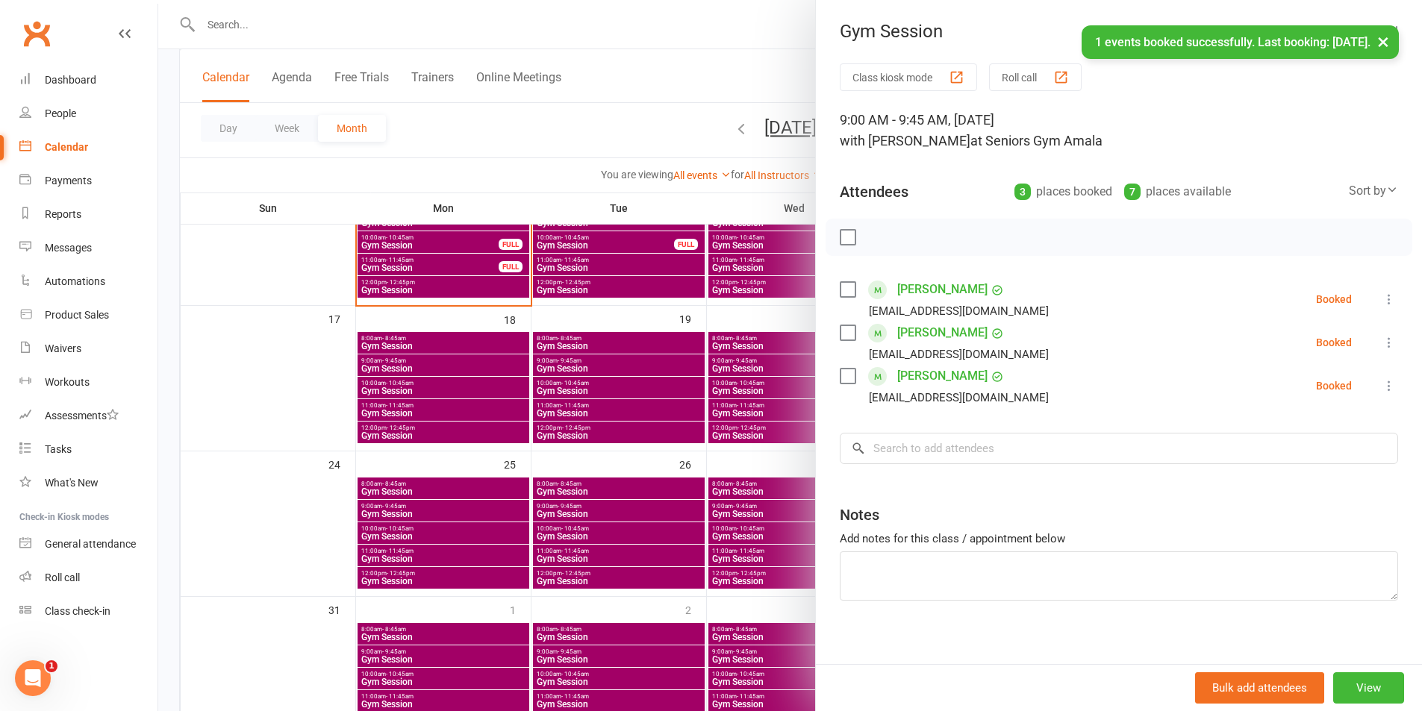
click at [764, 439] on div at bounding box center [790, 355] width 1264 height 711
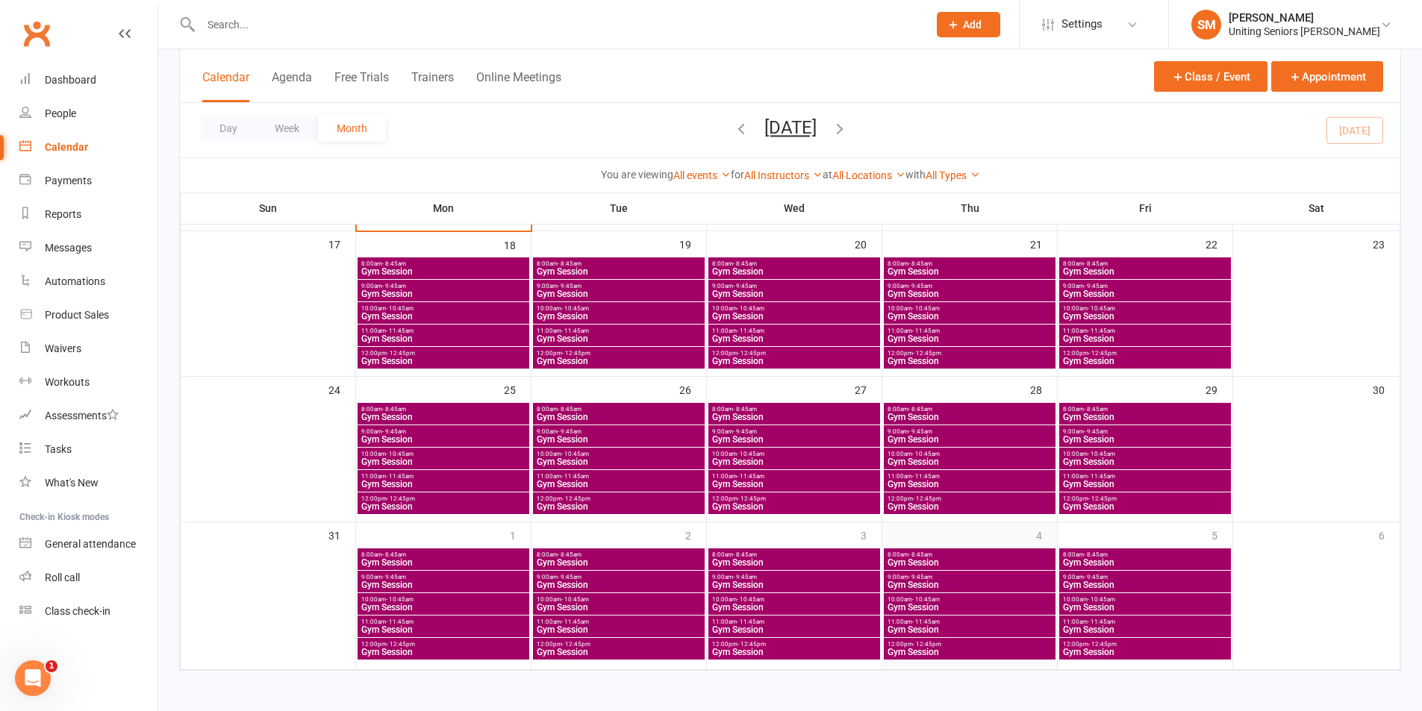
scroll to position [525, 0]
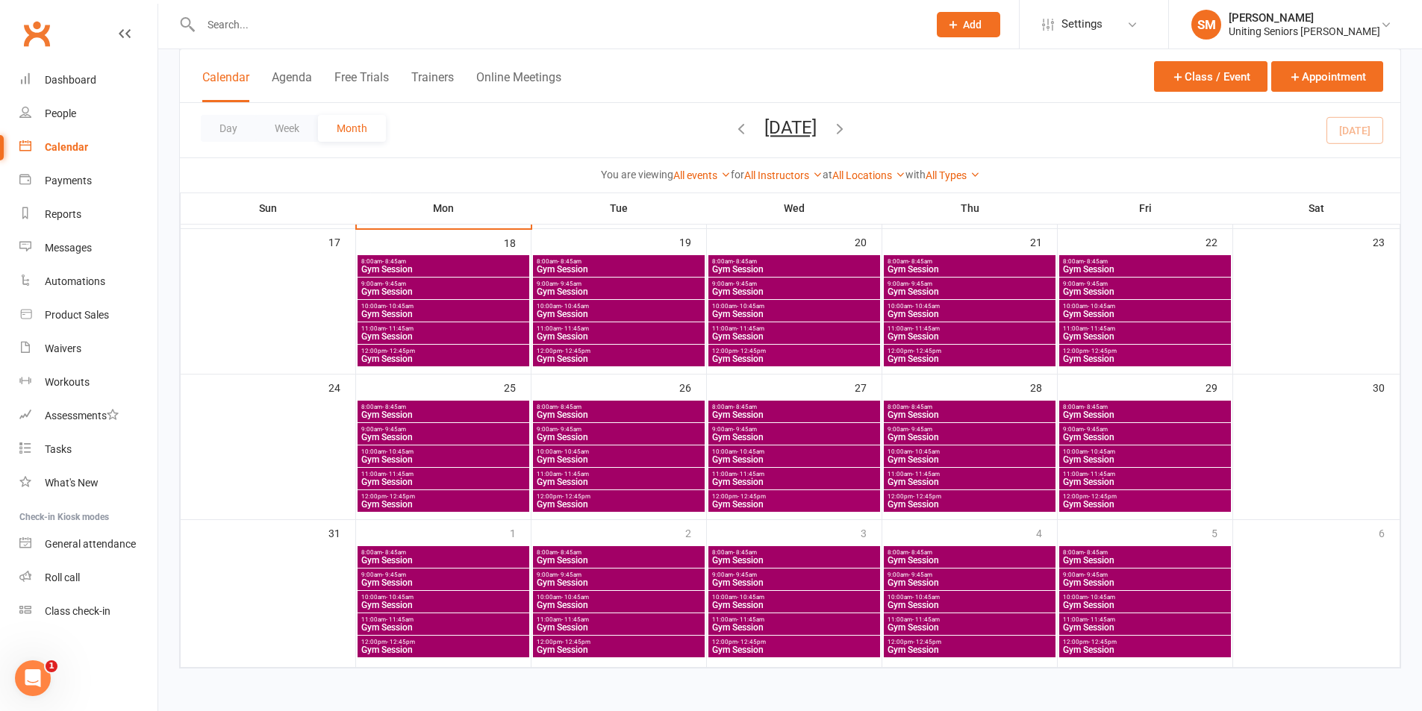
click at [952, 587] on span "Gym Session" at bounding box center [970, 582] width 166 height 9
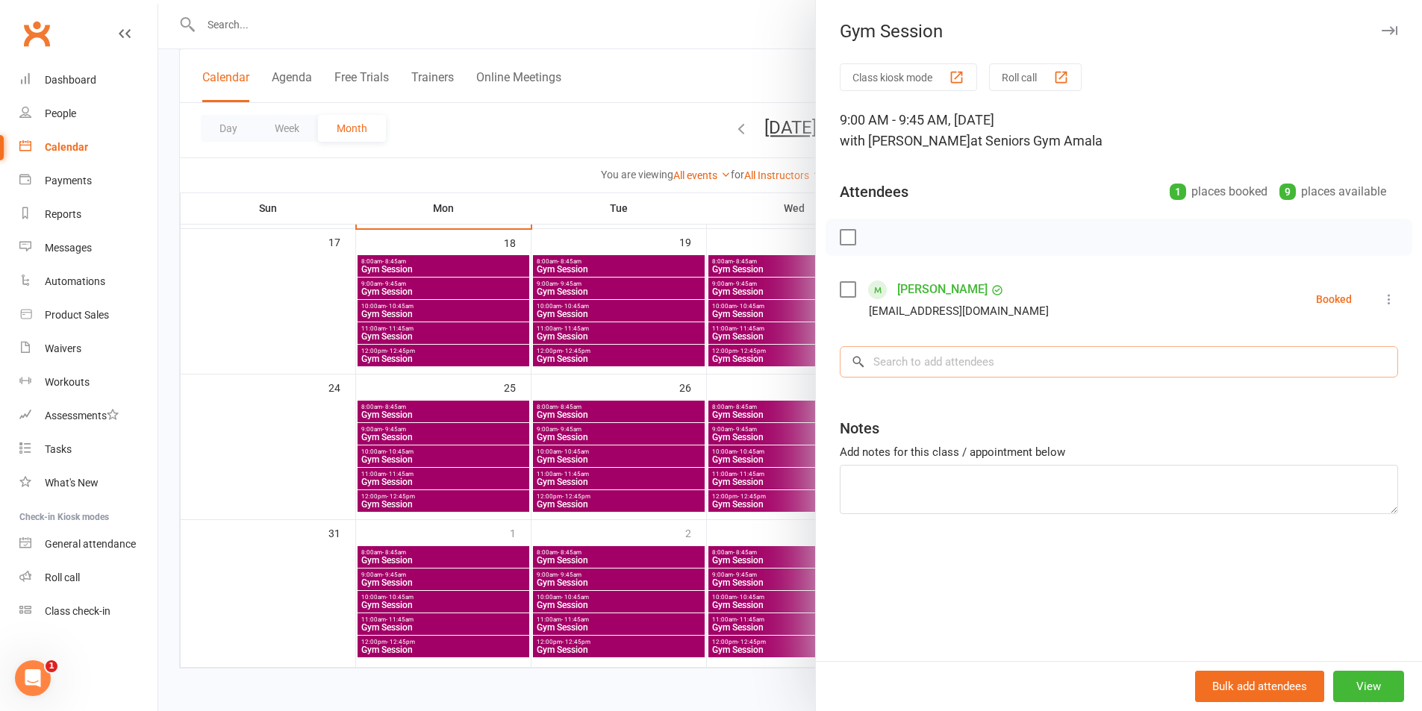
click at [940, 361] on input "search" at bounding box center [1119, 361] width 558 height 31
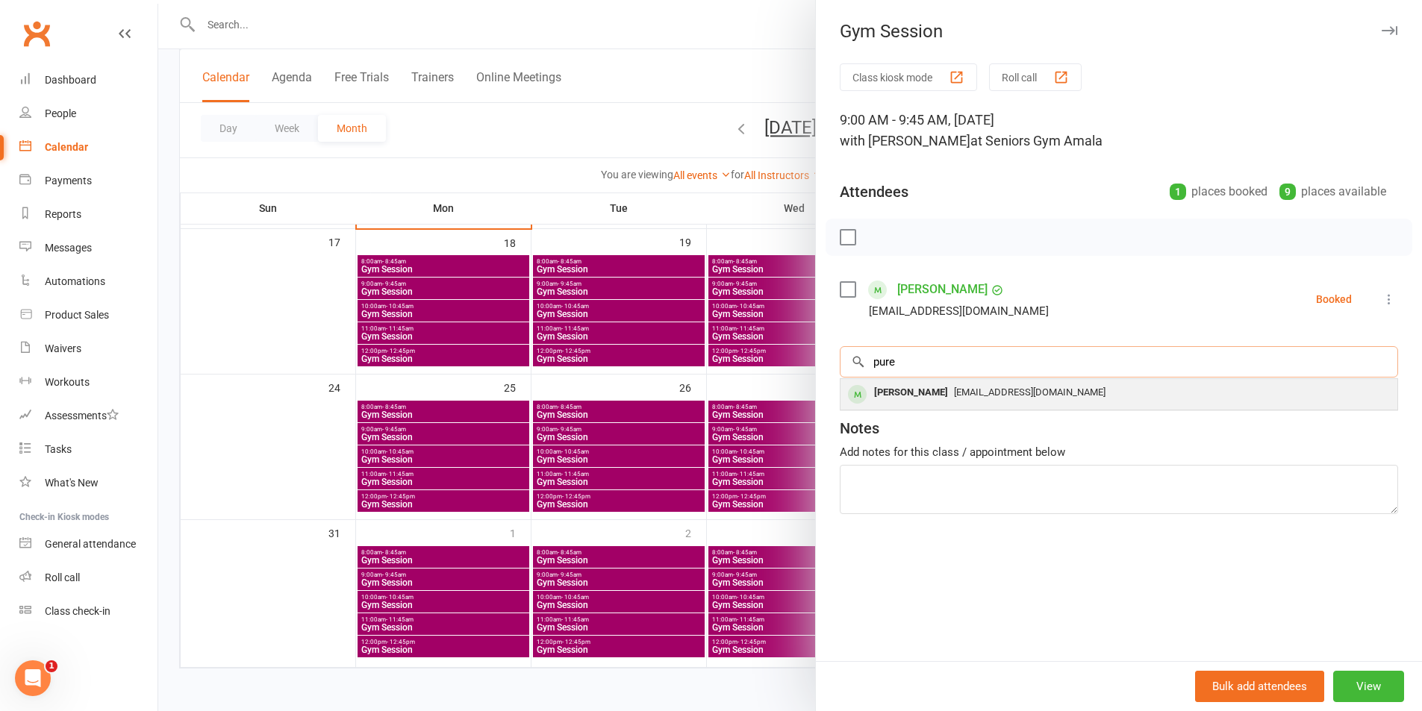
type input "pure"
click at [919, 395] on div "[PERSON_NAME]" at bounding box center [911, 393] width 86 height 22
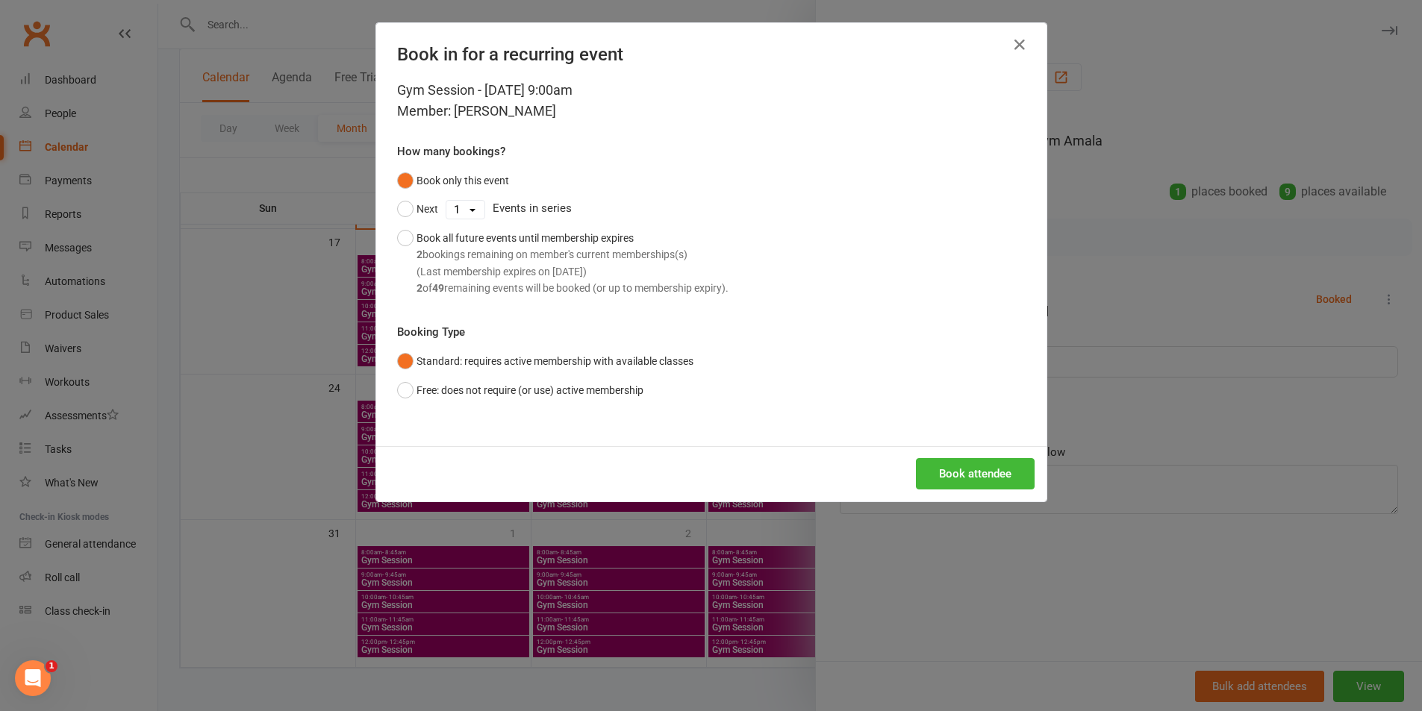
click at [935, 411] on div "Gym Session - [DATE] 9:00am Member: [PERSON_NAME] Pure How many bookings? Book …" at bounding box center [711, 263] width 670 height 366
click at [958, 482] on button "Book attendee" at bounding box center [975, 473] width 119 height 31
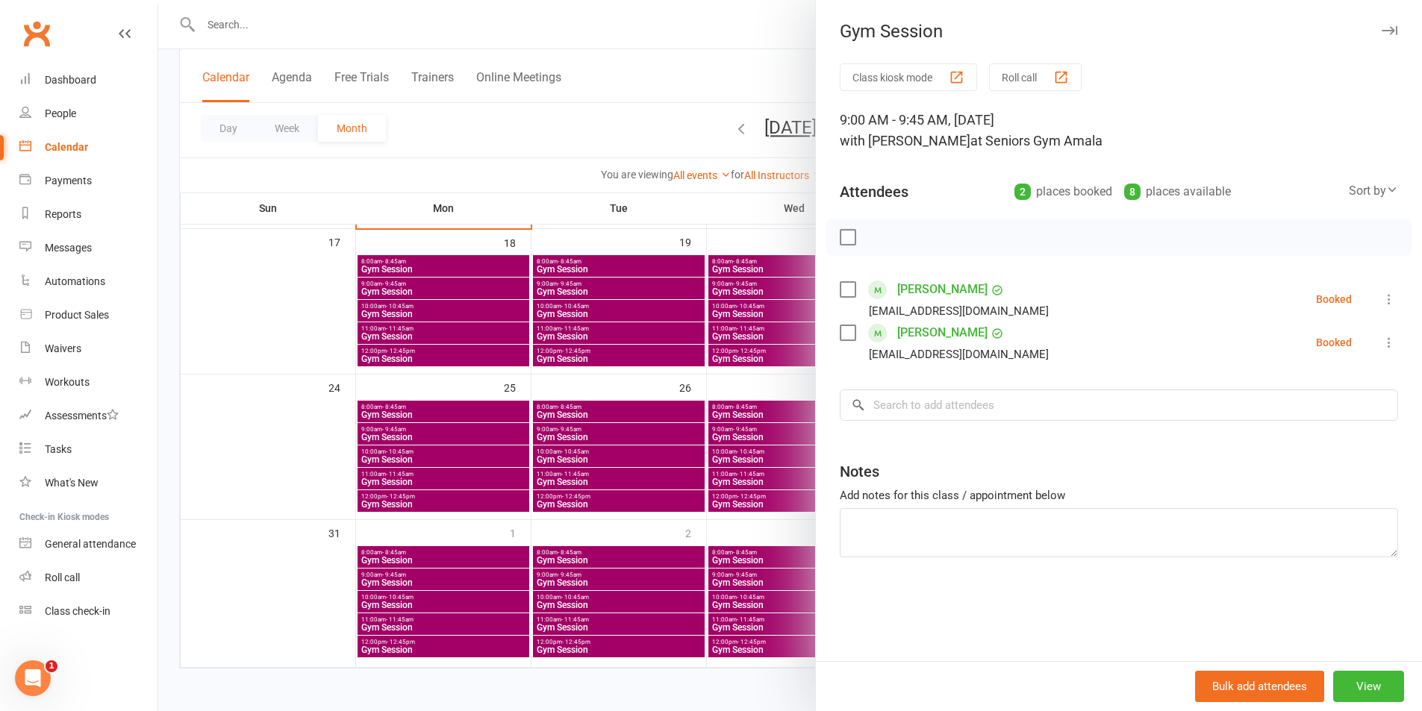
click at [667, 484] on div at bounding box center [790, 355] width 1264 height 711
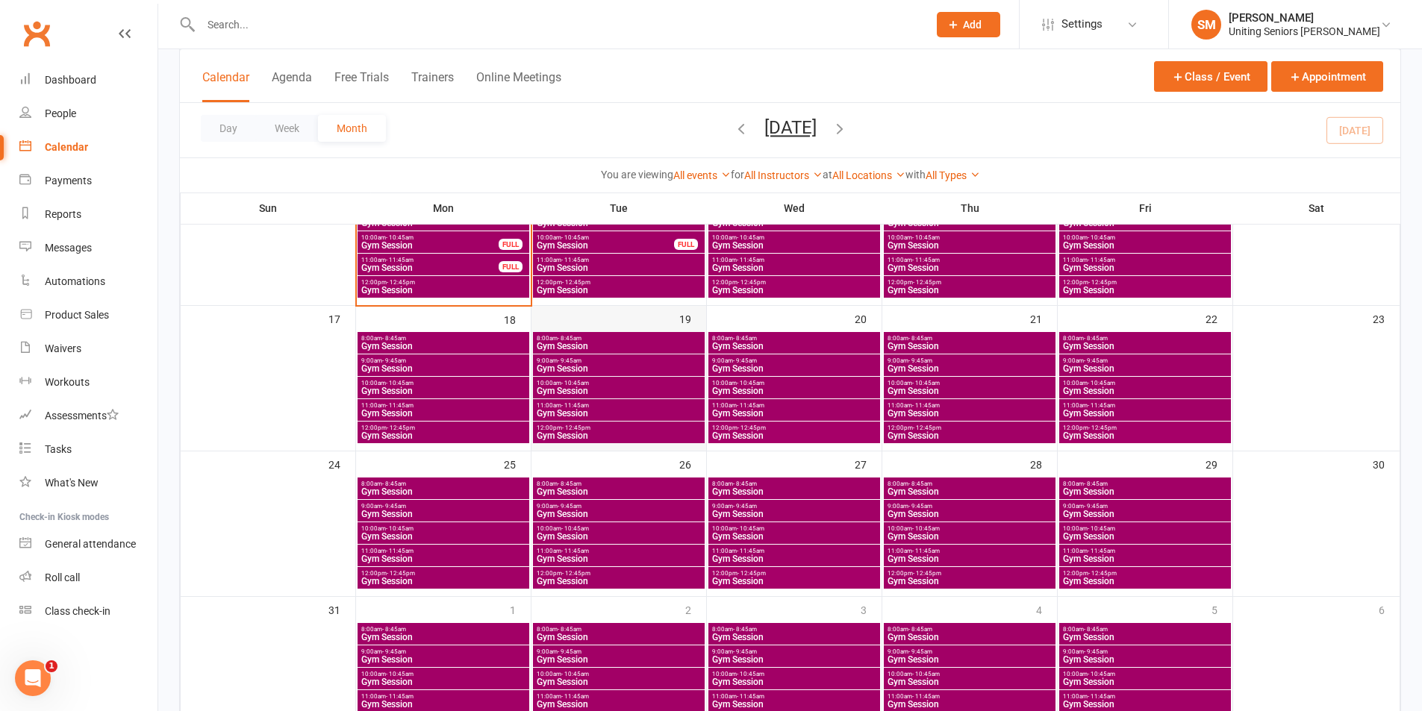
scroll to position [375, 0]
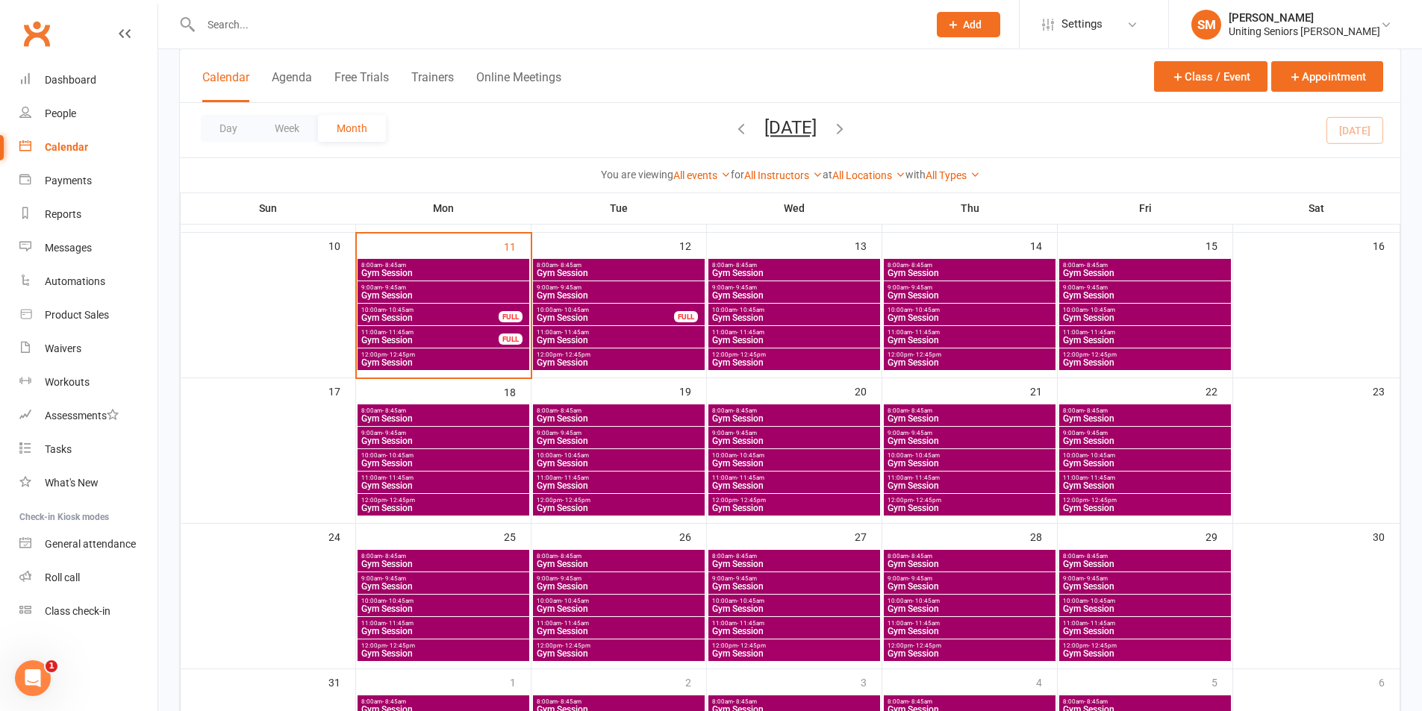
click at [614, 270] on span "Gym Session" at bounding box center [619, 273] width 166 height 9
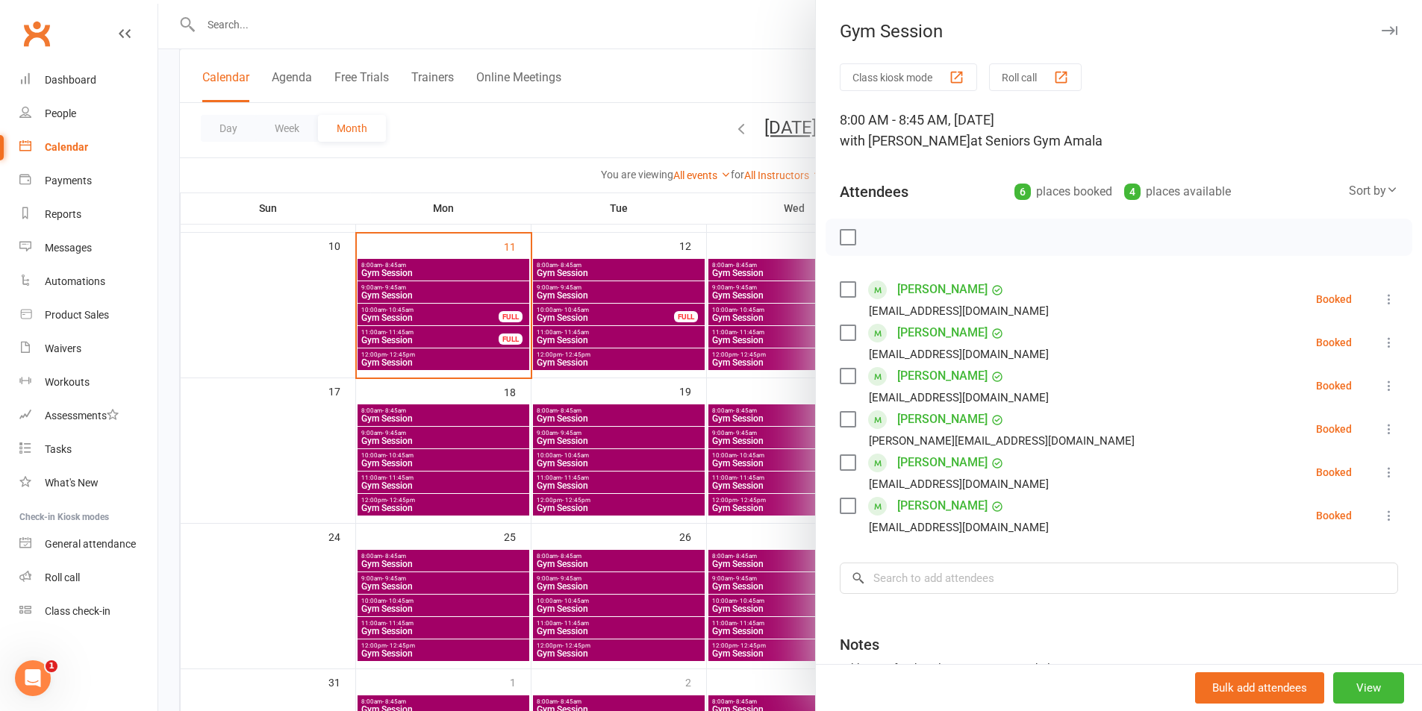
click at [711, 470] on div at bounding box center [790, 355] width 1264 height 711
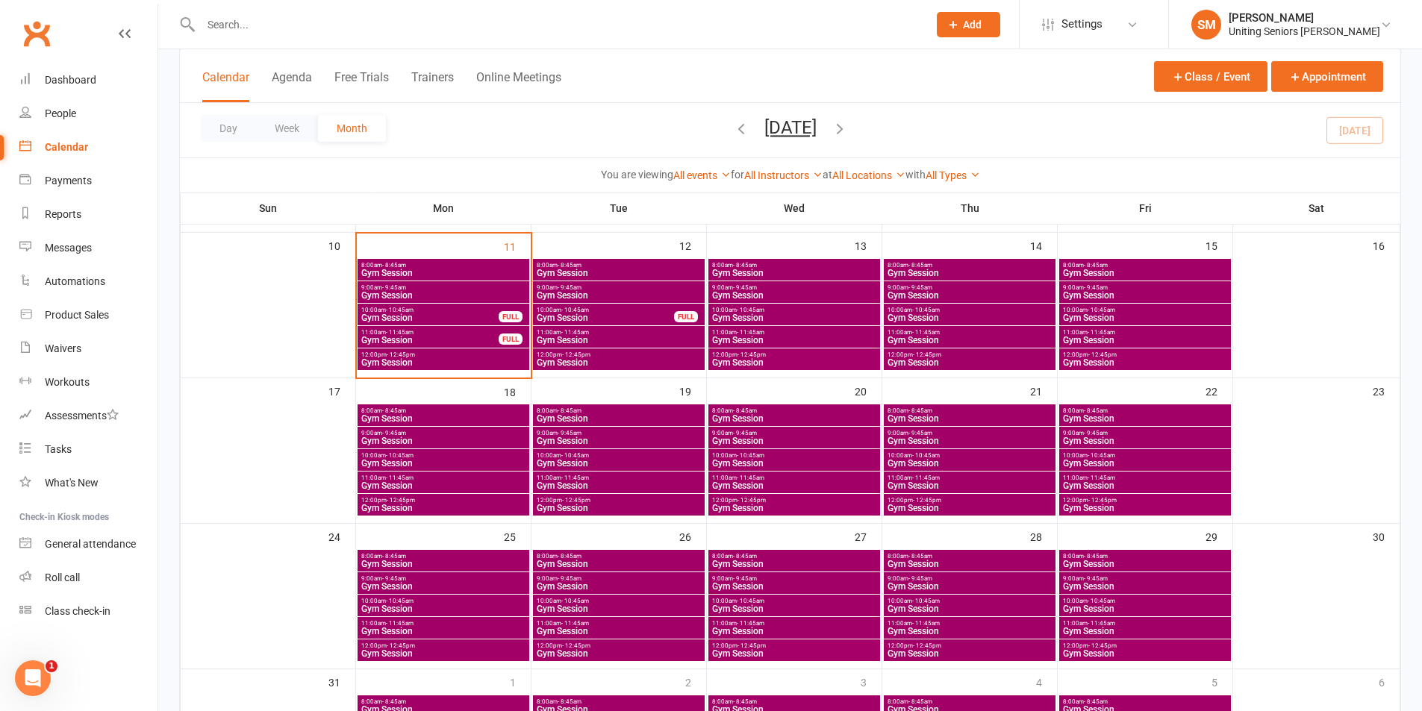
click at [642, 277] on span "Gym Session" at bounding box center [619, 273] width 166 height 9
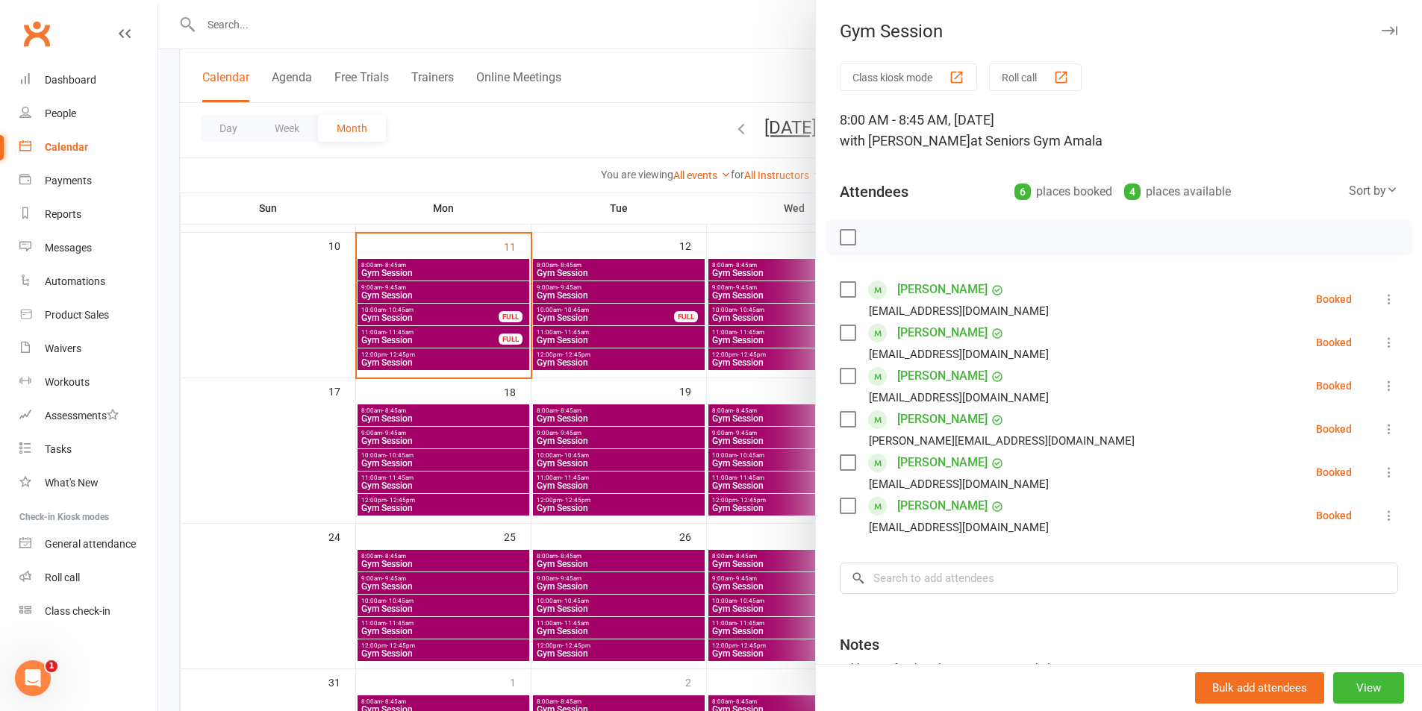
click at [911, 285] on link "[PERSON_NAME]" at bounding box center [942, 290] width 90 height 24
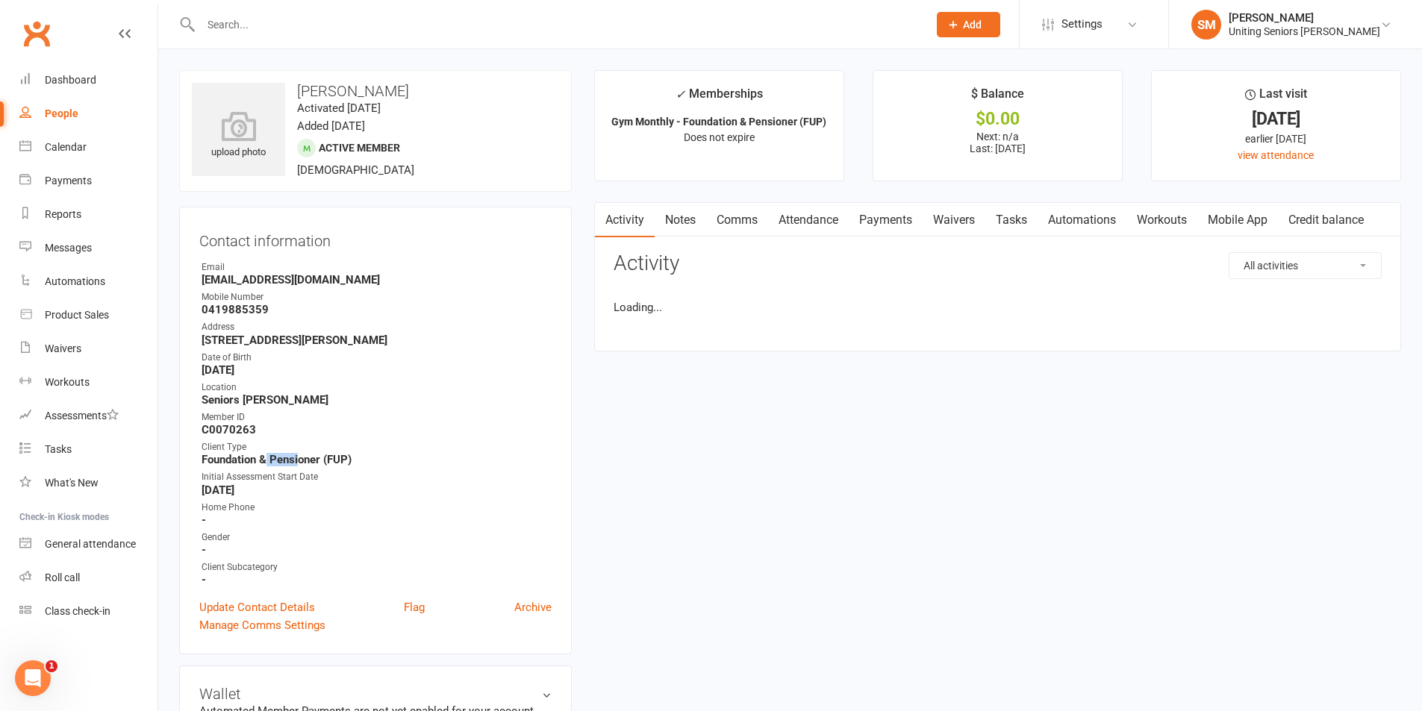
drag, startPoint x: 266, startPoint y: 464, endPoint x: 300, endPoint y: 455, distance: 34.8
click at [300, 455] on strong "Foundation & Pensioner (FUP)" at bounding box center [377, 459] width 350 height 13
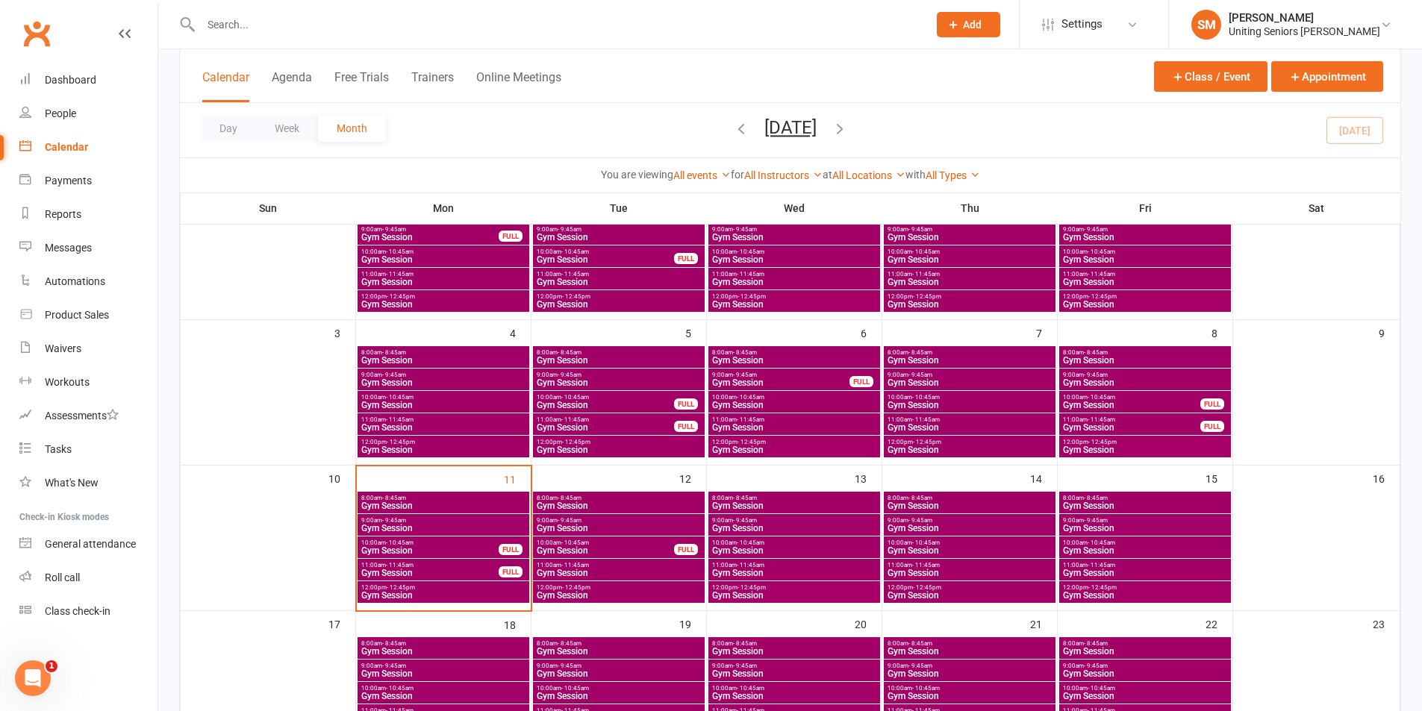
scroll to position [149, 0]
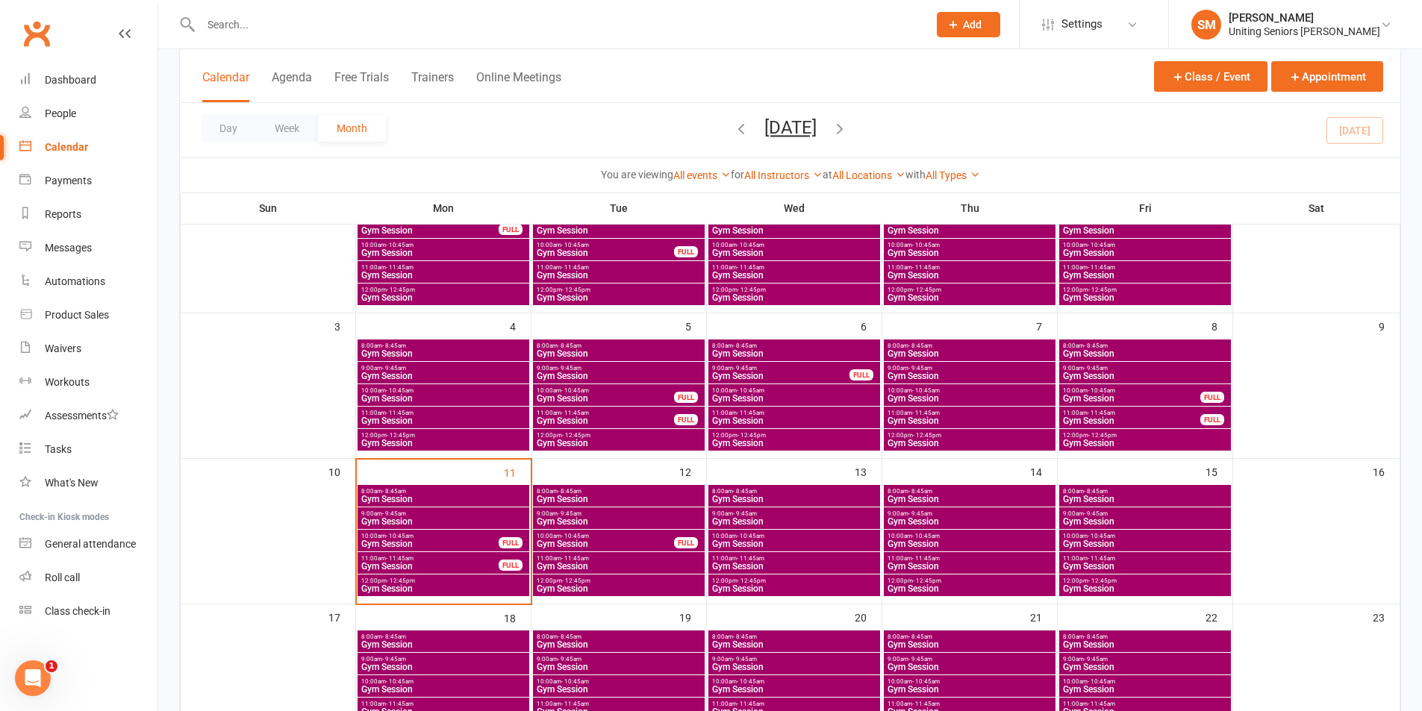
click at [568, 516] on span "- 9:45am" at bounding box center [570, 514] width 24 height 7
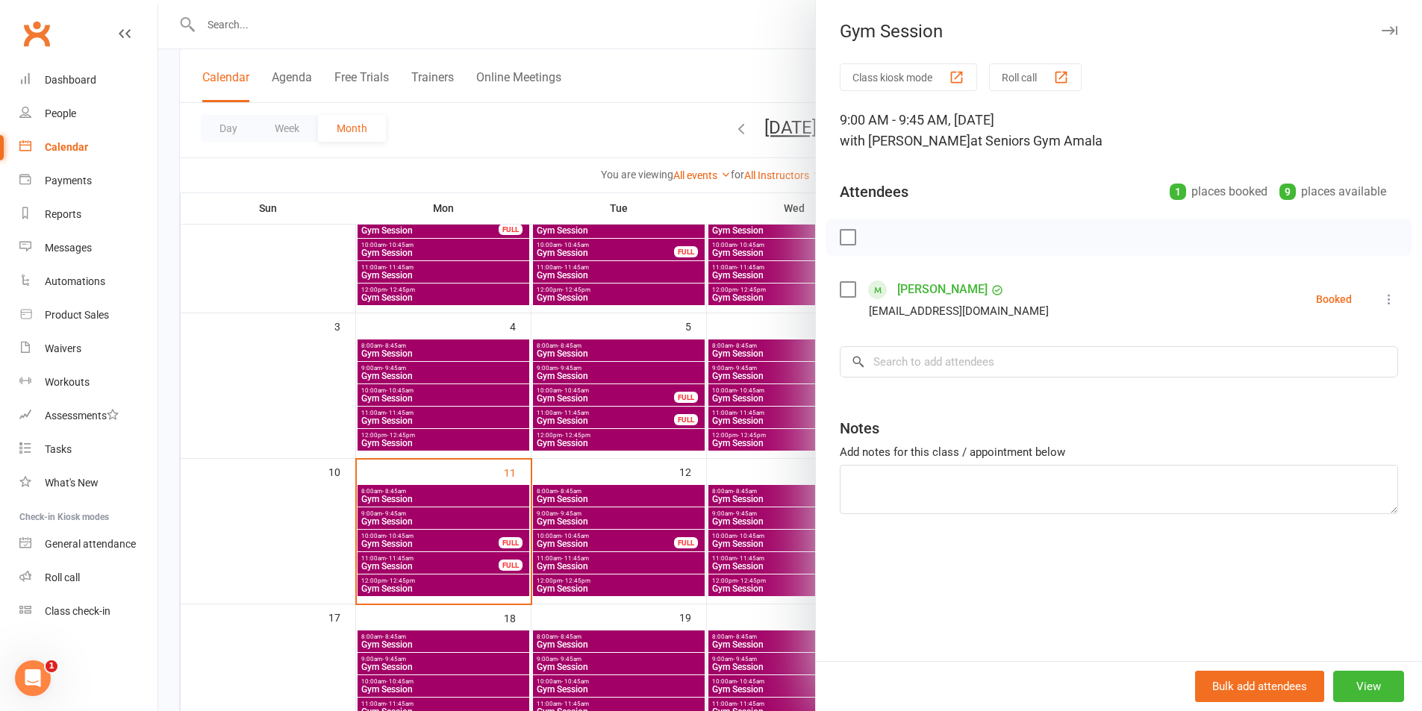
click at [708, 433] on div at bounding box center [790, 355] width 1264 height 711
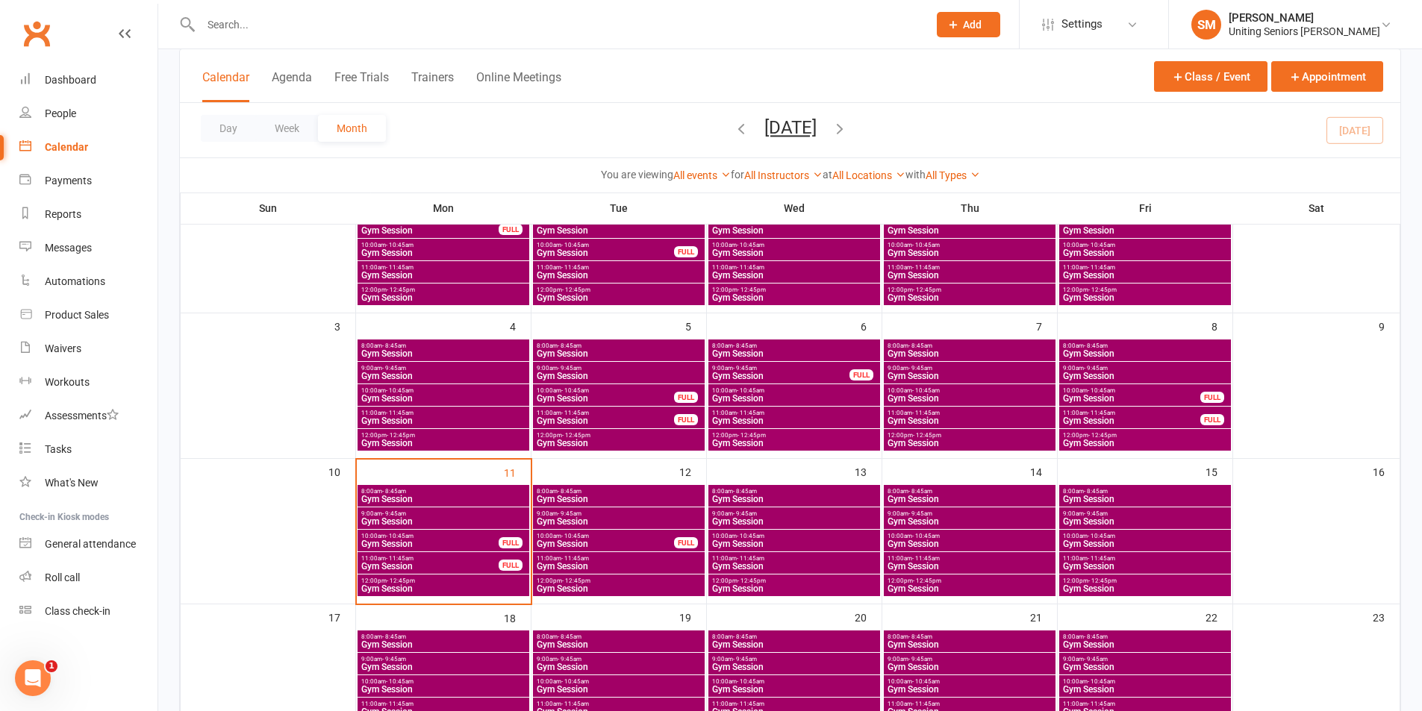
click at [590, 544] on span "Gym Session" at bounding box center [605, 544] width 139 height 9
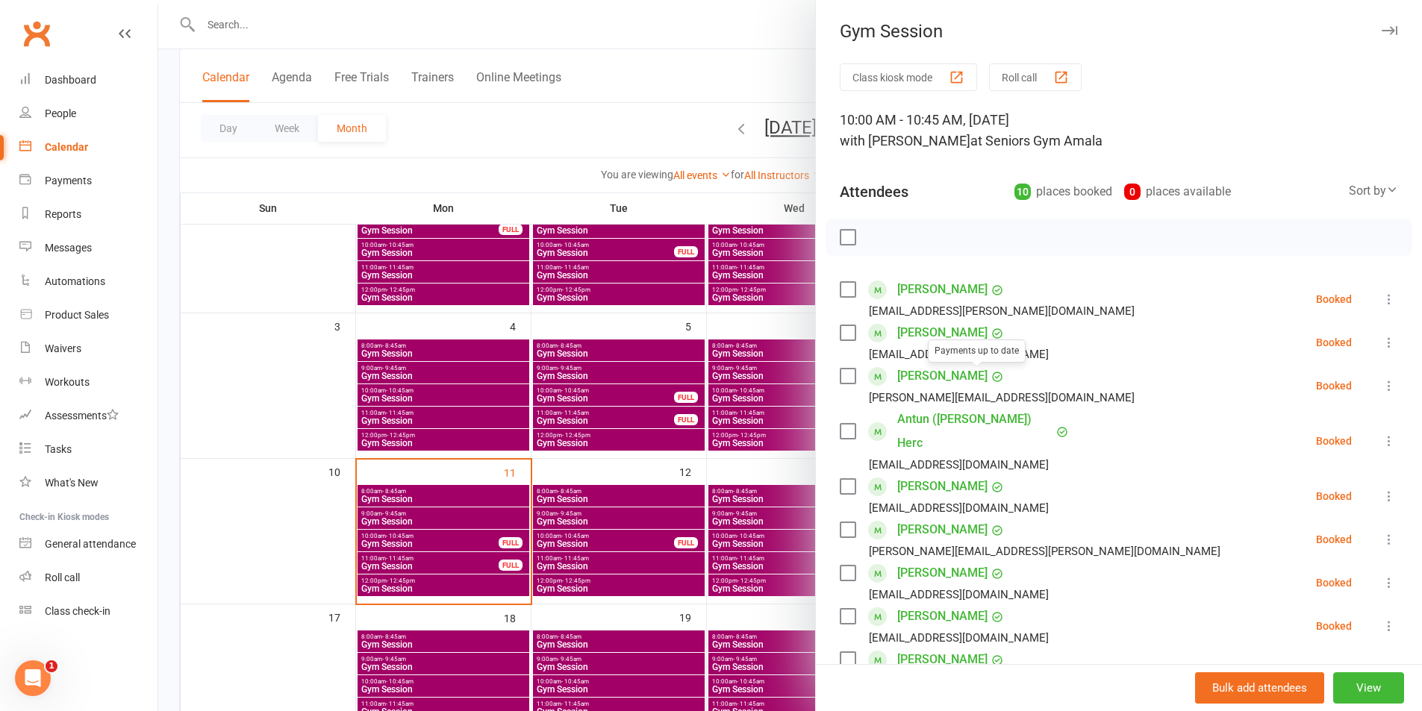
scroll to position [75, 0]
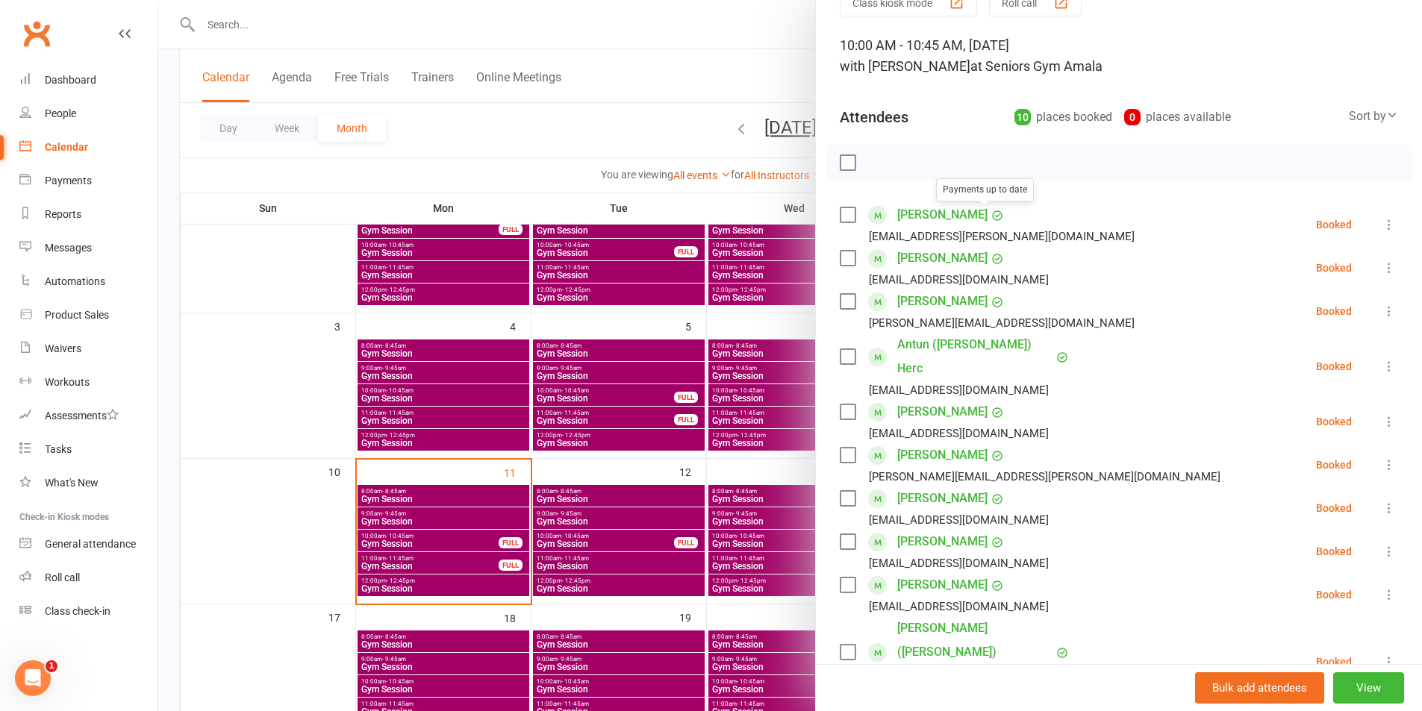
click at [958, 216] on link "[PERSON_NAME]" at bounding box center [942, 215] width 90 height 24
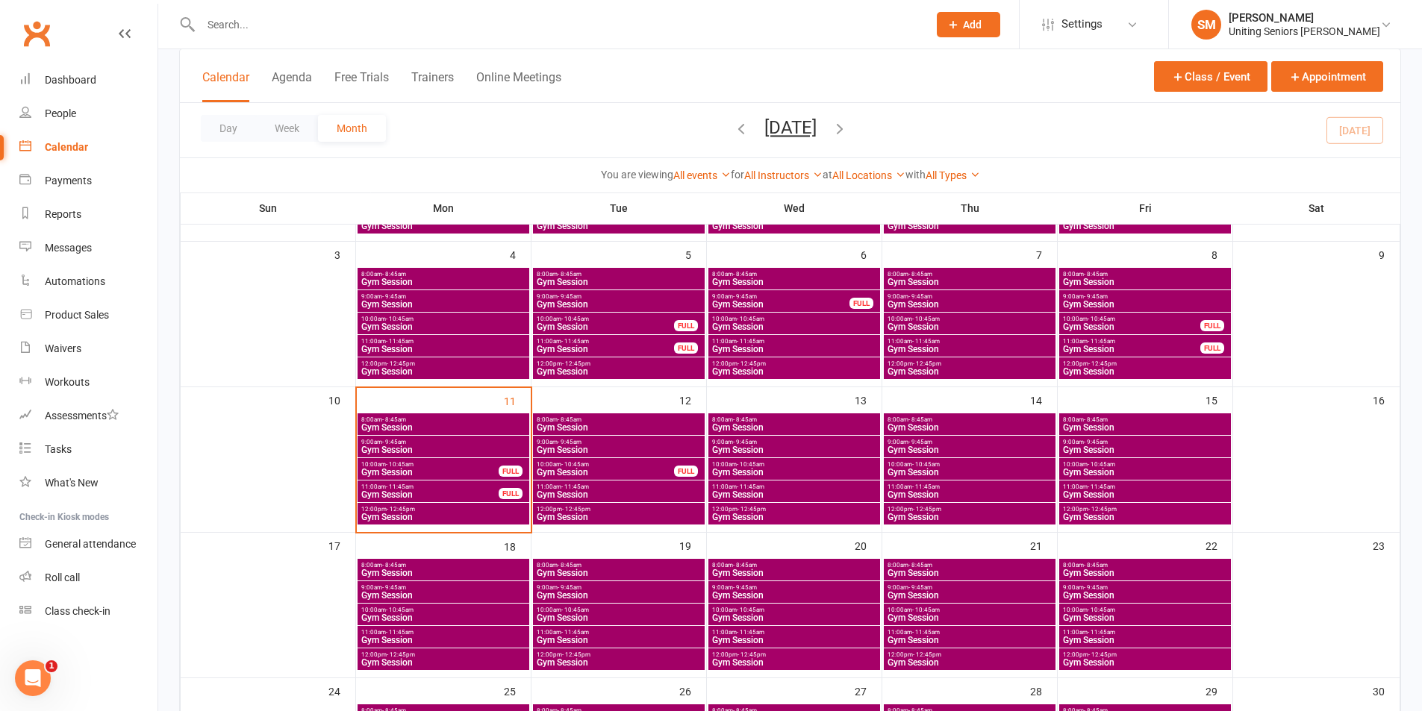
scroll to position [224, 0]
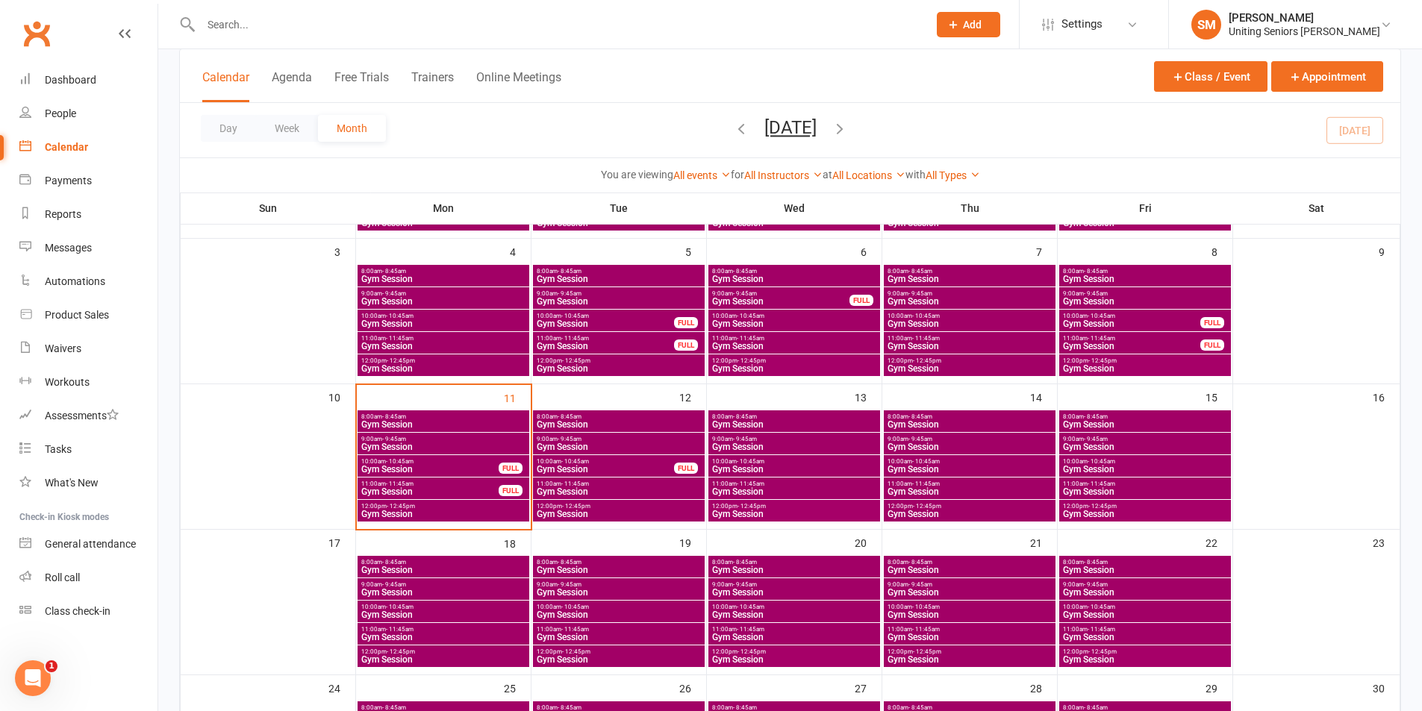
click at [662, 428] on span "Gym Session" at bounding box center [619, 424] width 166 height 9
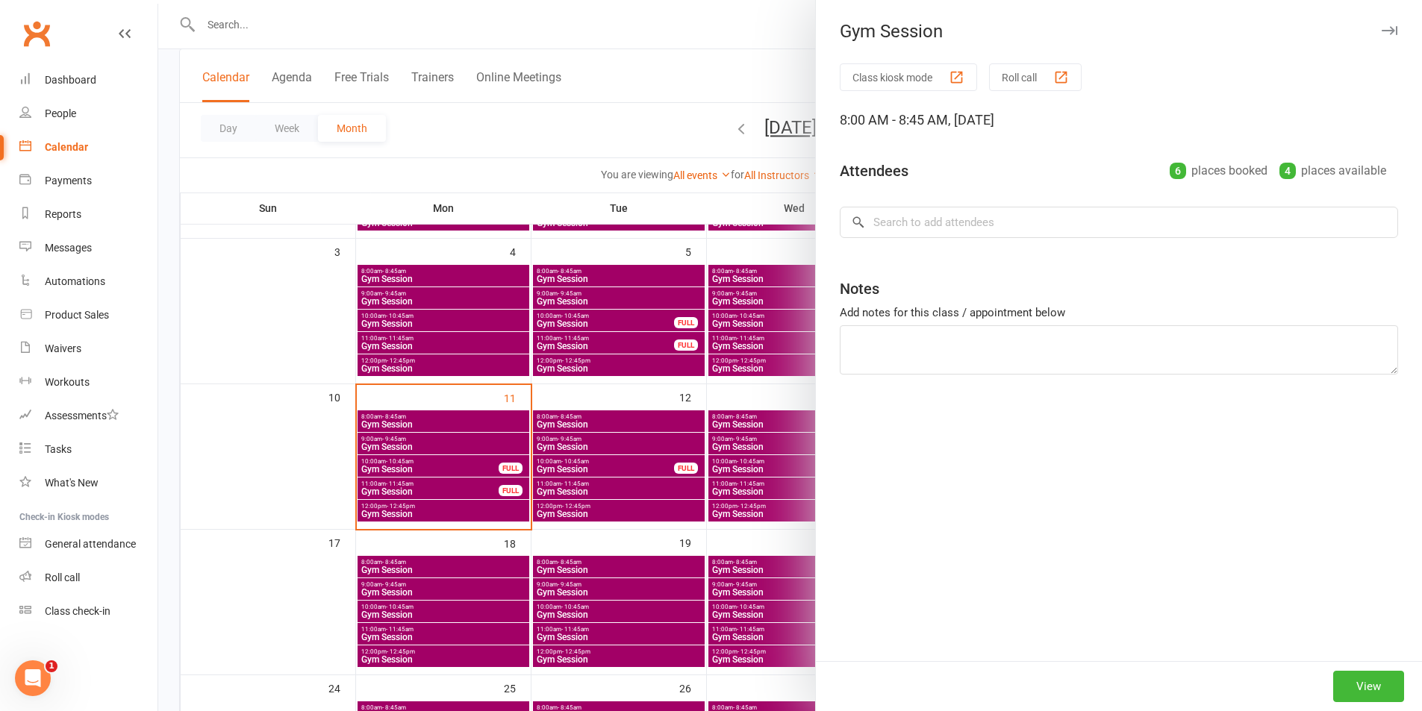
click at [658, 440] on div at bounding box center [790, 355] width 1264 height 711
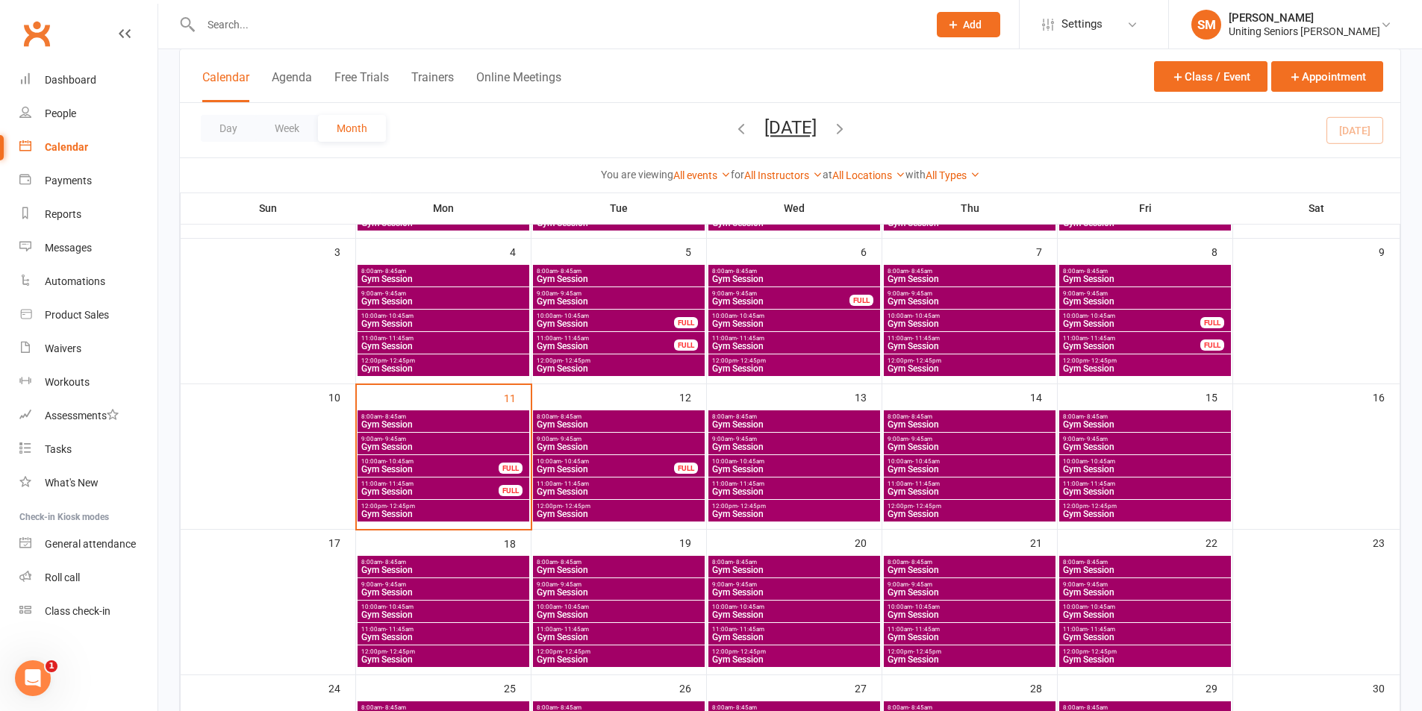
click at [646, 444] on span "Gym Session" at bounding box center [619, 447] width 166 height 9
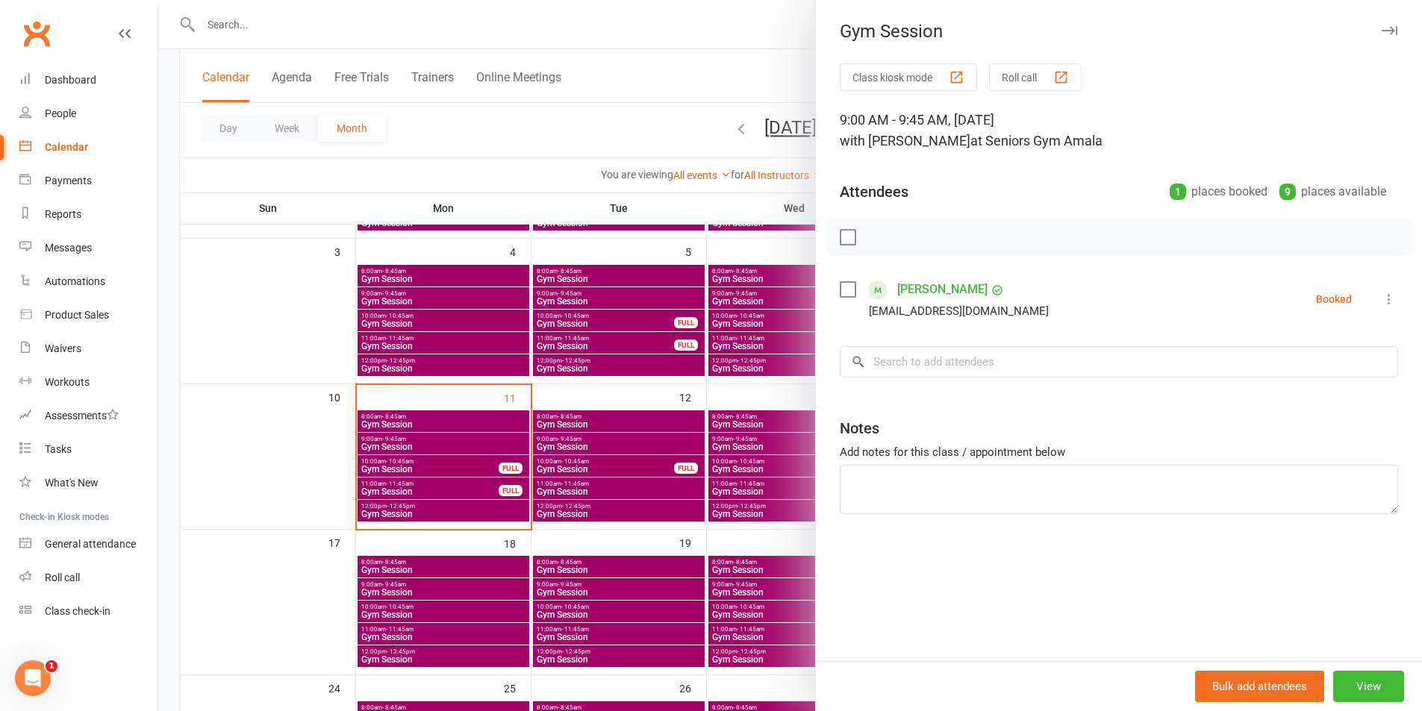
drag, startPoint x: 662, startPoint y: 485, endPoint x: 604, endPoint y: 498, distance: 59.6
click at [663, 485] on div at bounding box center [790, 355] width 1264 height 711
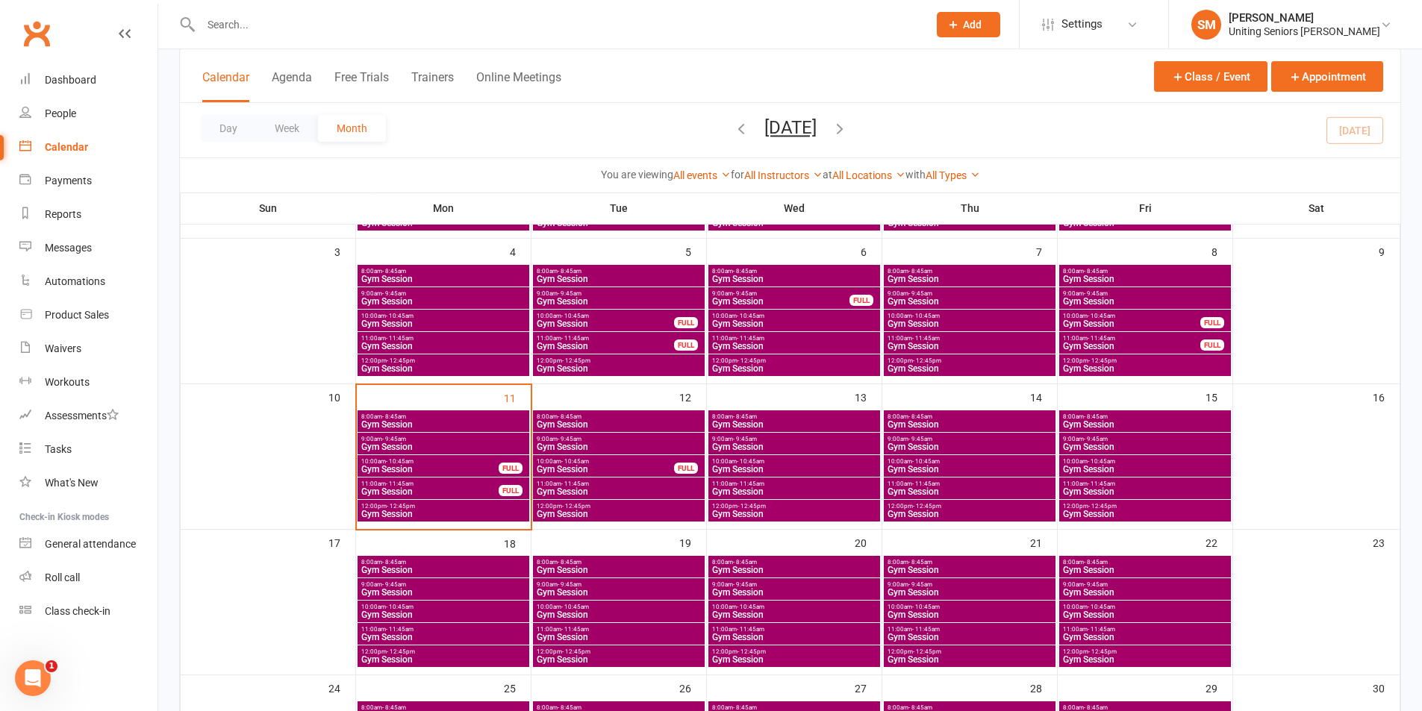
click at [601, 458] on span "10:00am - 10:45am" at bounding box center [605, 461] width 139 height 7
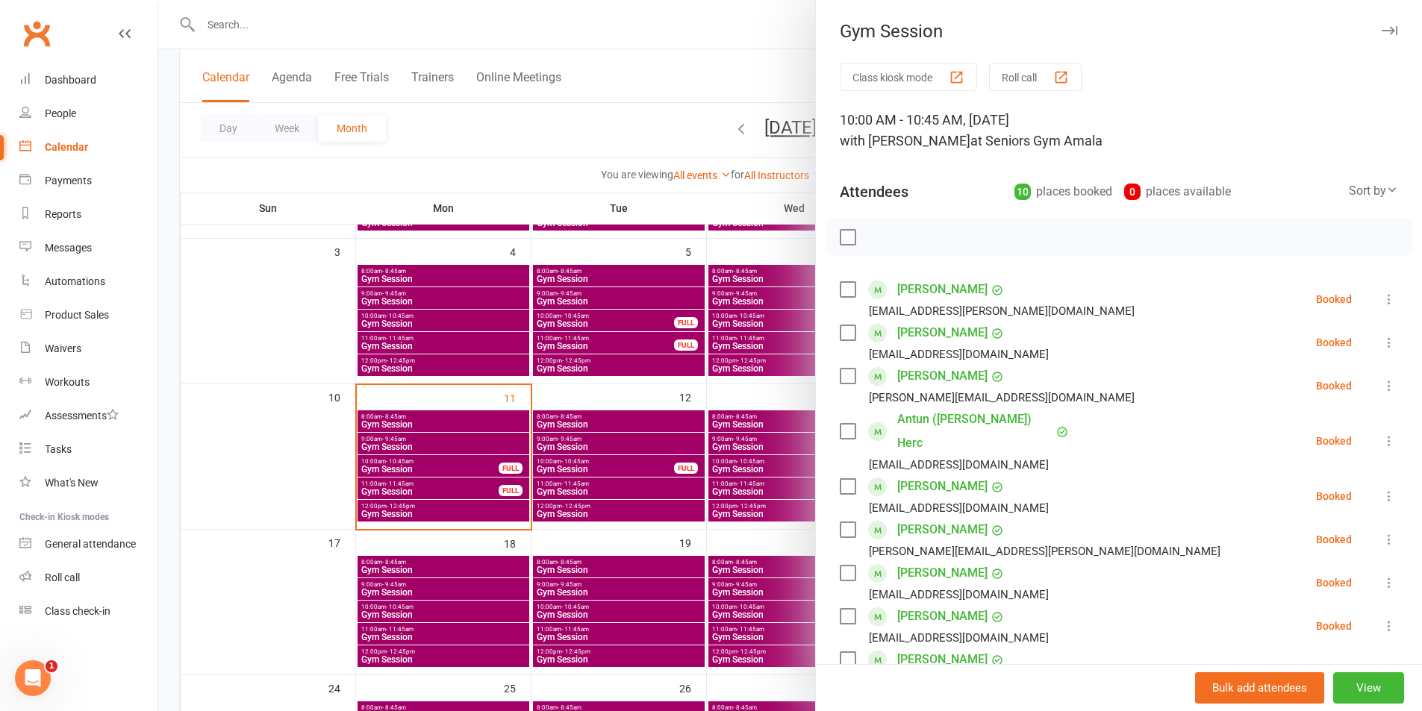
click at [939, 332] on link "[PERSON_NAME]" at bounding box center [942, 333] width 90 height 24
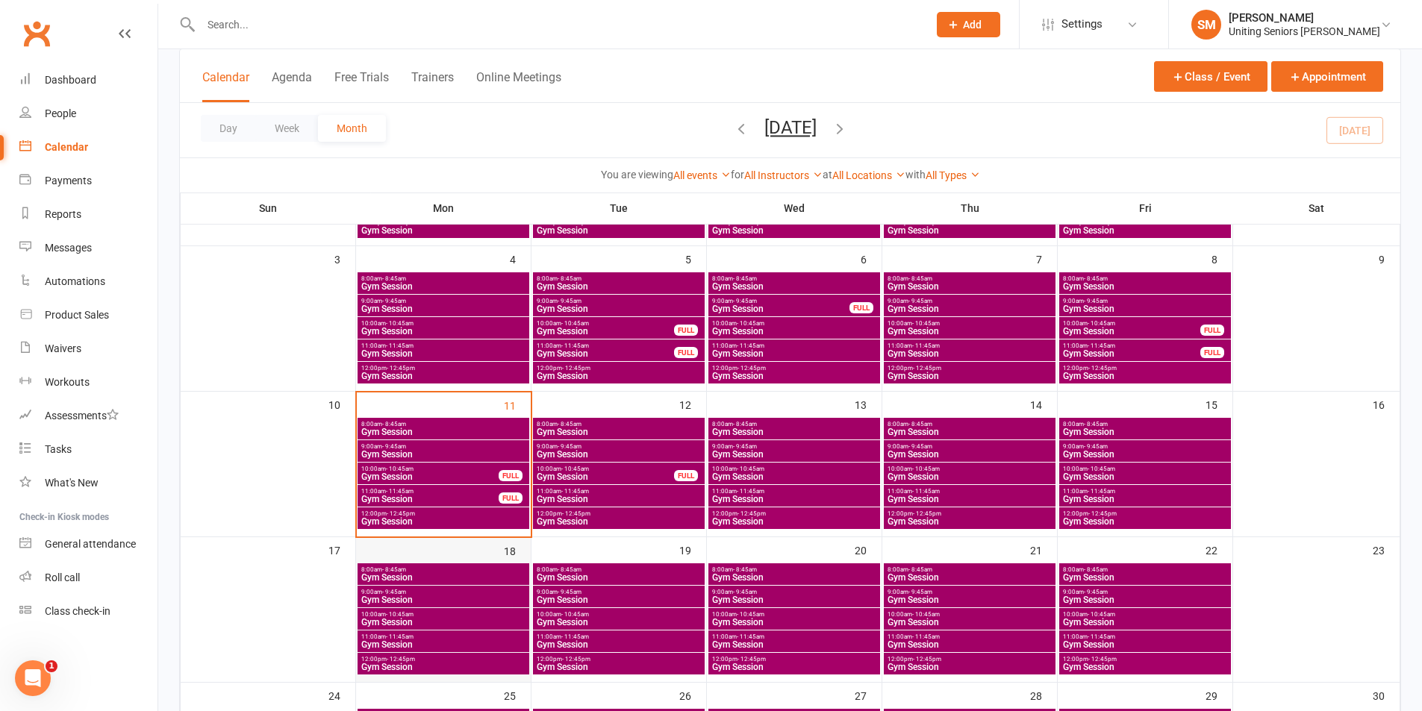
scroll to position [224, 0]
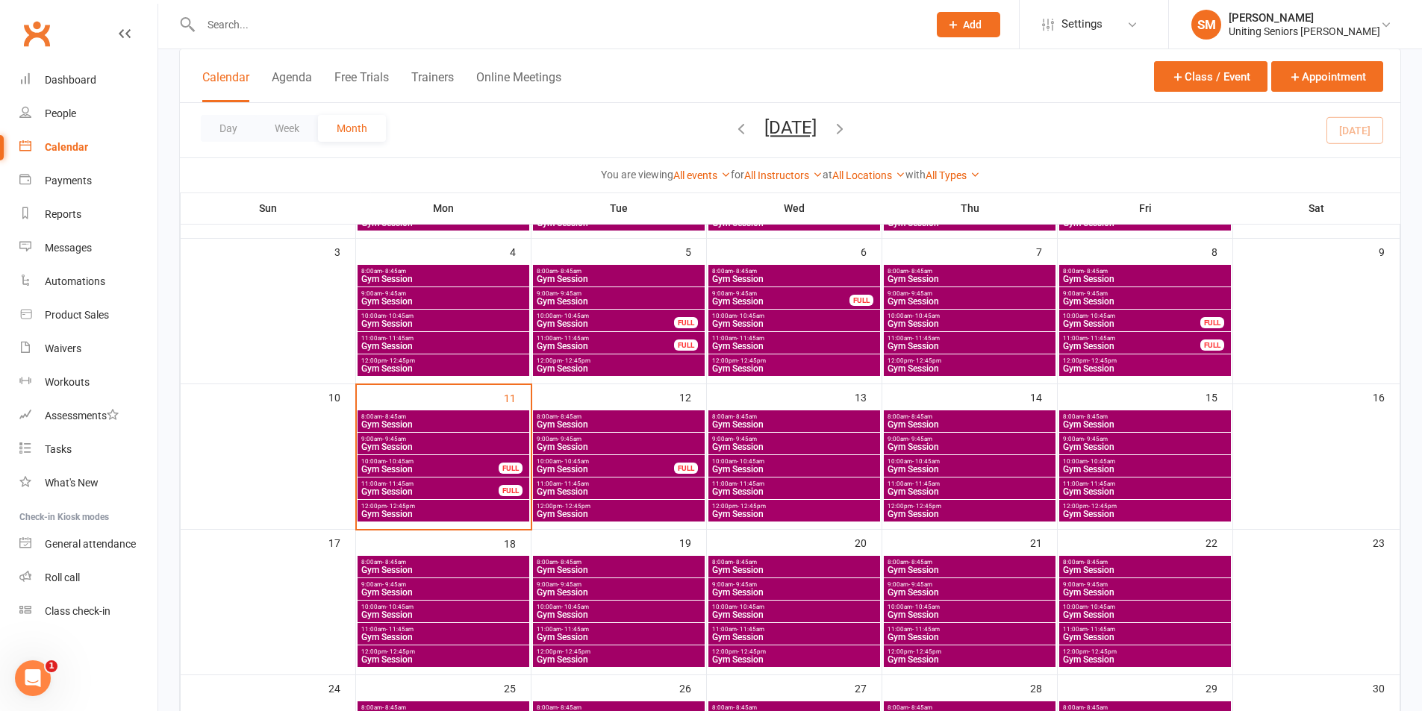
click at [629, 467] on span "Gym Session" at bounding box center [605, 469] width 139 height 9
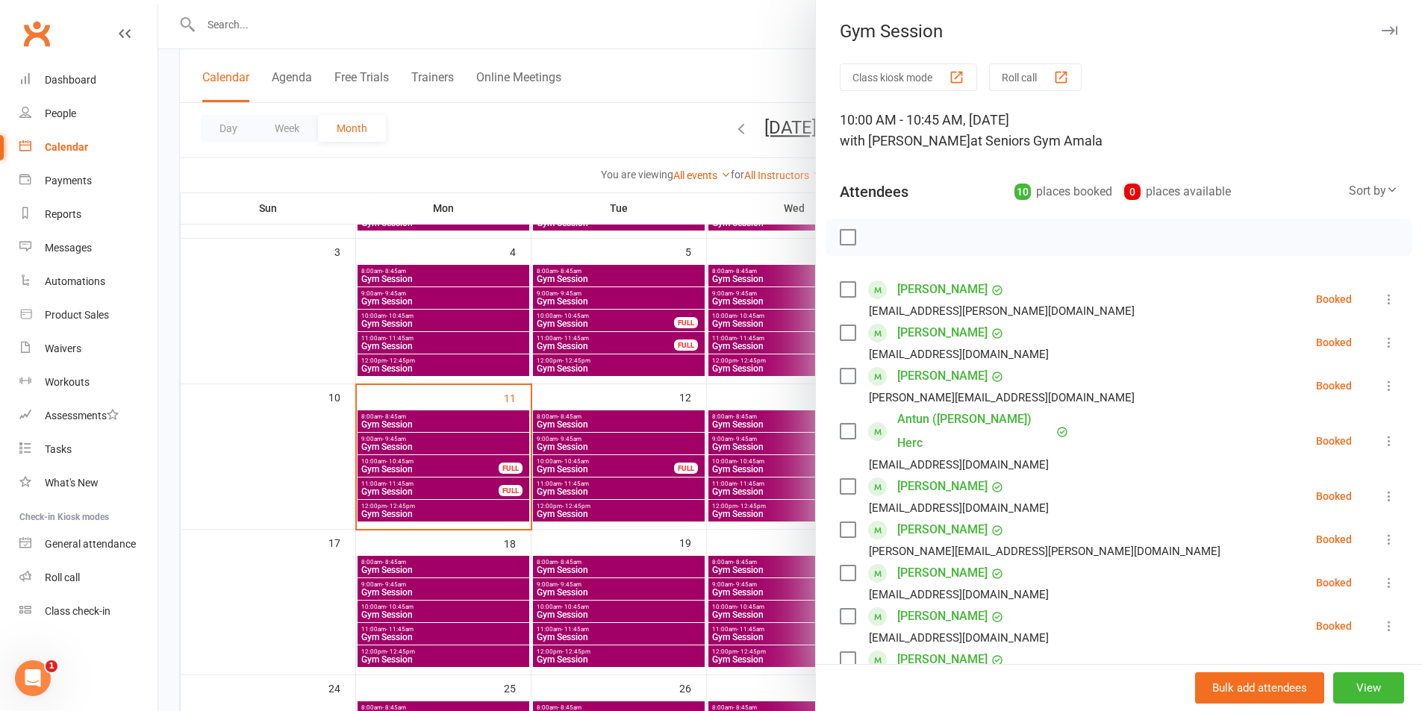
click at [926, 360] on div "[EMAIL_ADDRESS][DOMAIN_NAME]" at bounding box center [959, 354] width 180 height 19
click at [926, 372] on link "[PERSON_NAME]" at bounding box center [942, 376] width 90 height 24
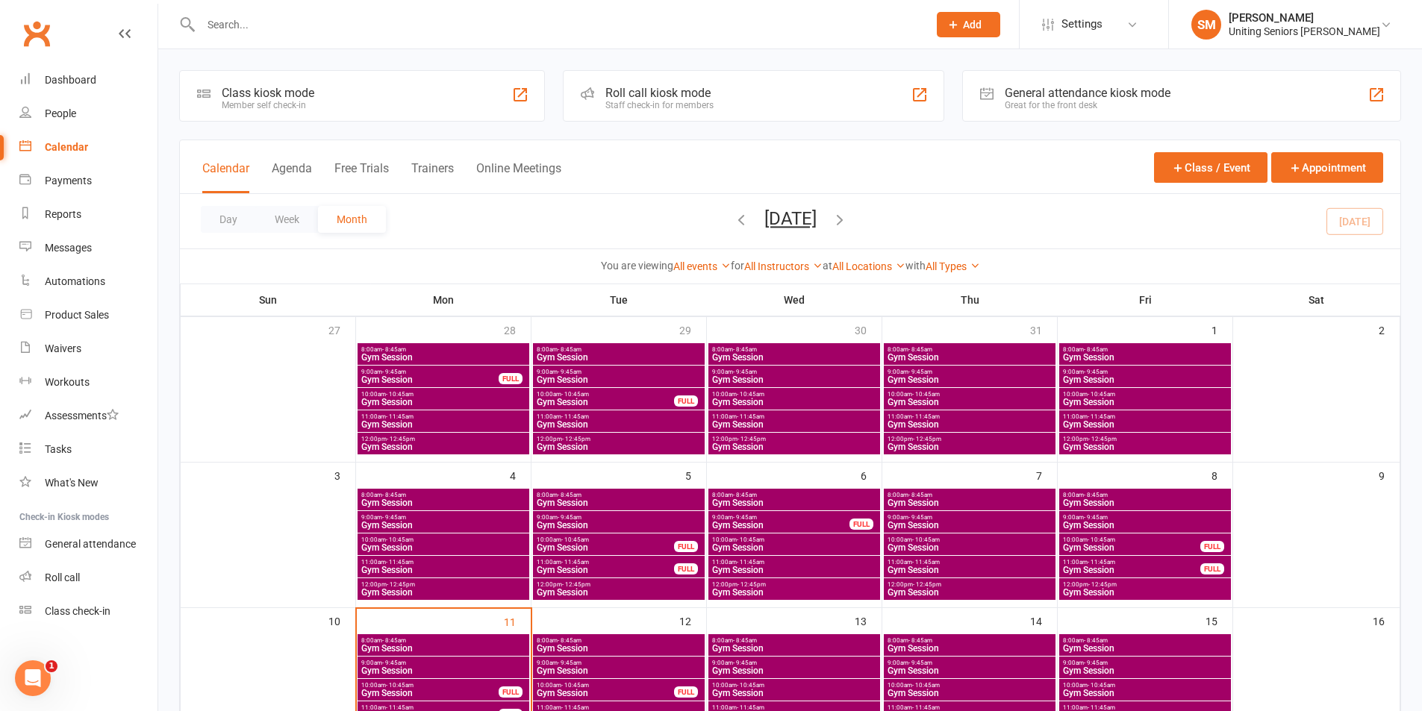
scroll to position [149, 0]
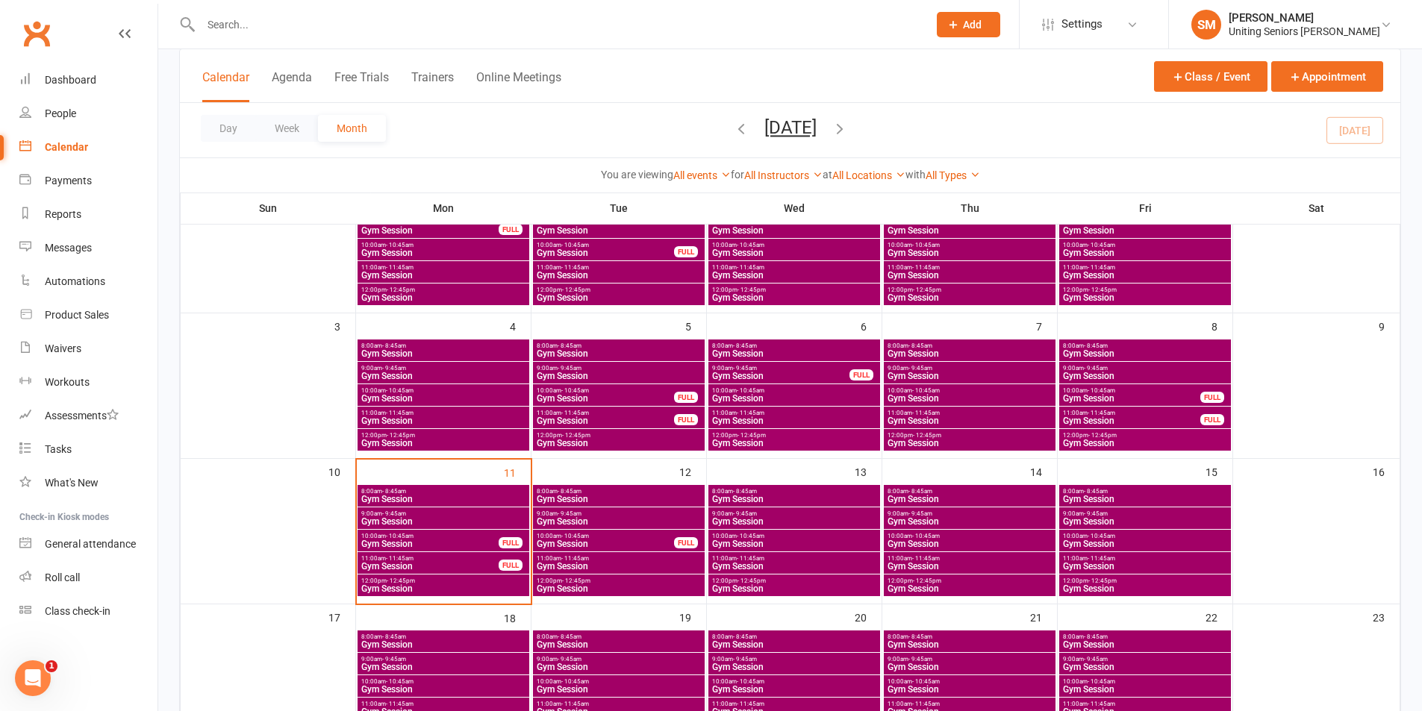
click at [646, 542] on span "Gym Session" at bounding box center [605, 544] width 139 height 9
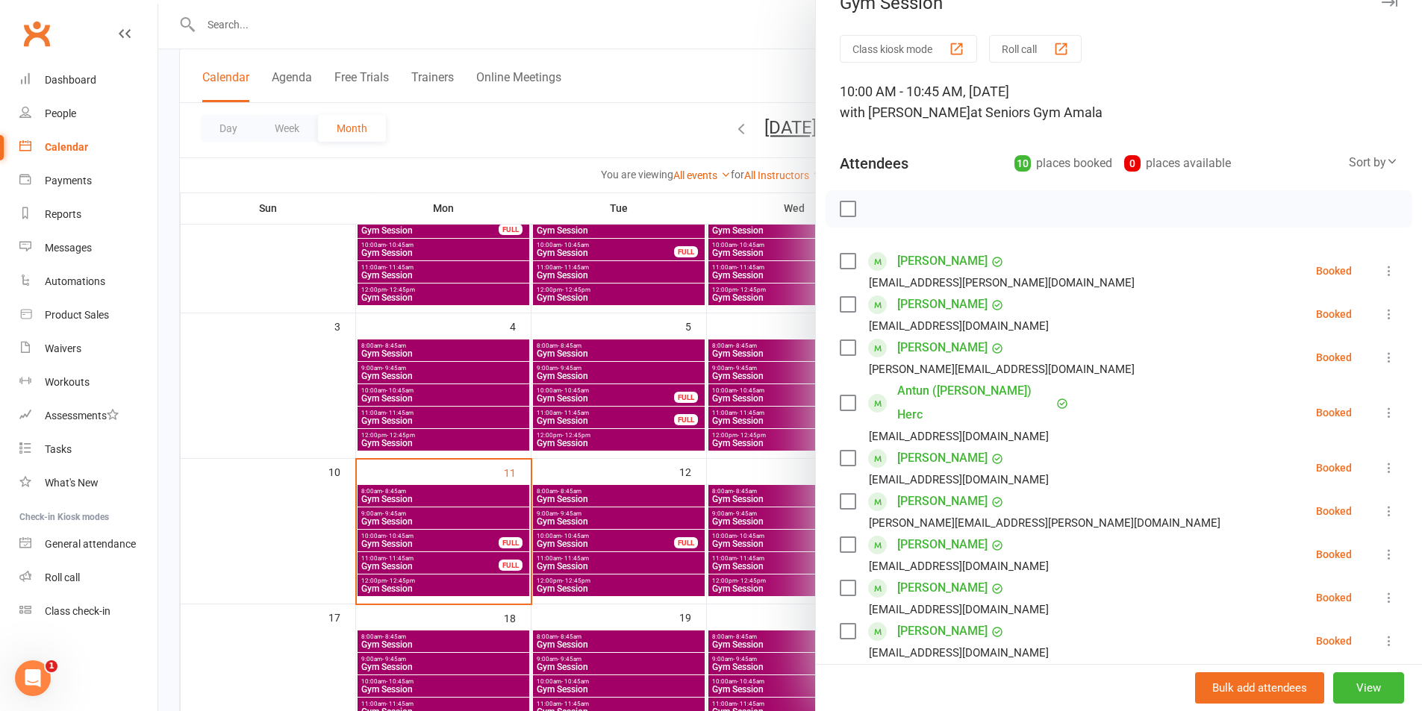
scroll to position [75, 0]
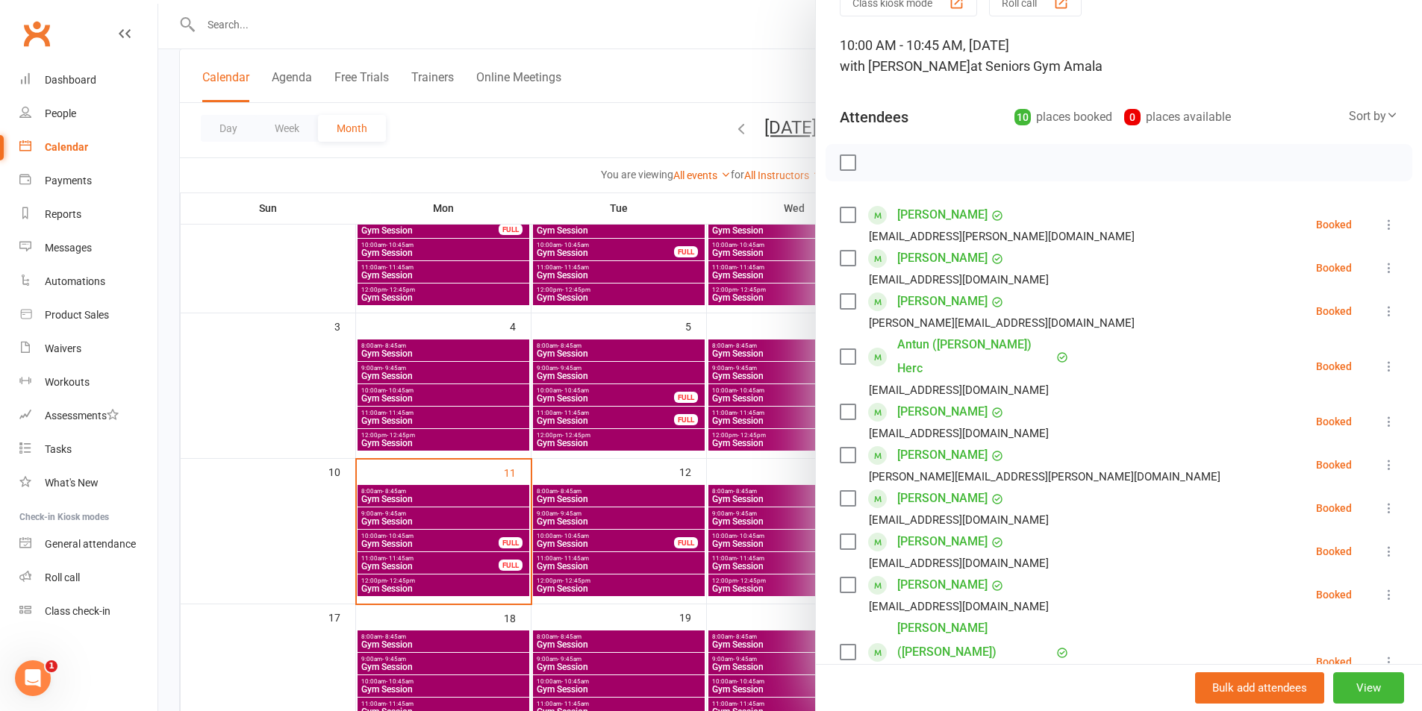
click at [923, 443] on link "[PERSON_NAME]" at bounding box center [942, 455] width 90 height 24
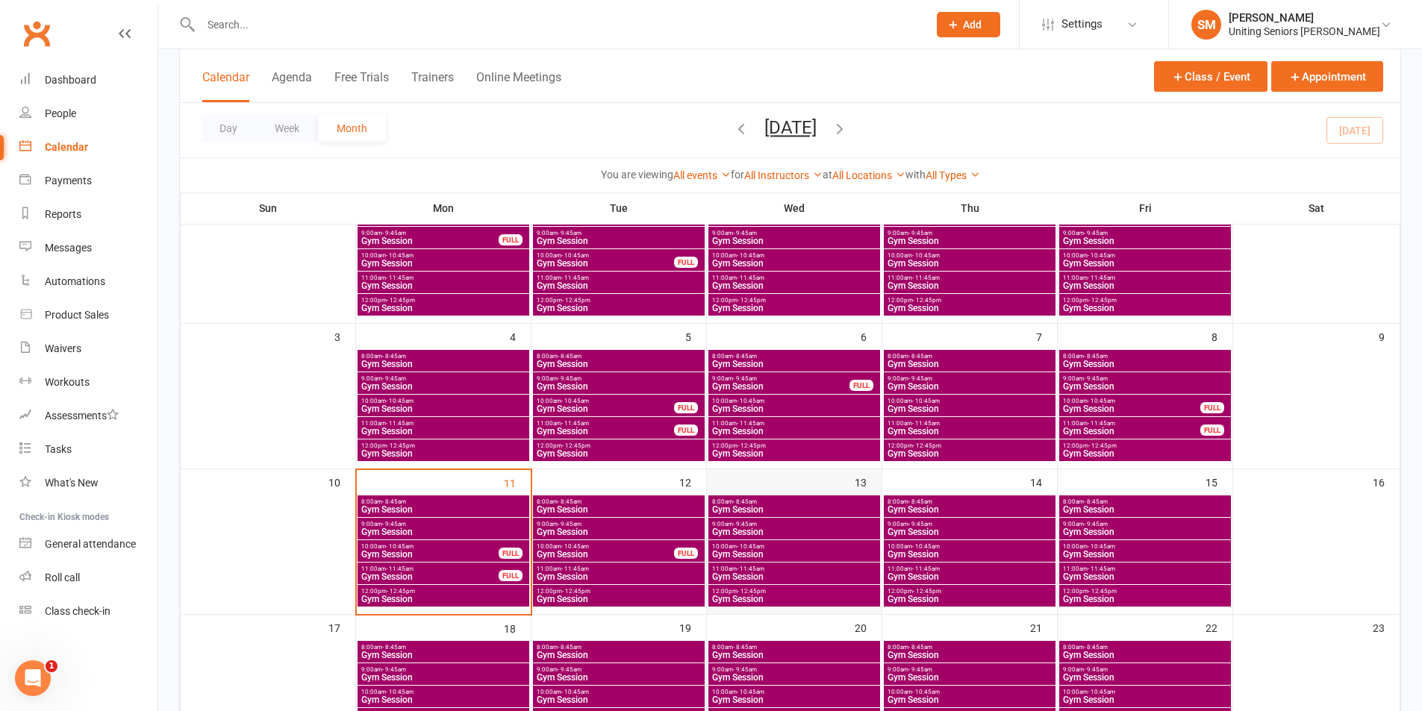
scroll to position [224, 0]
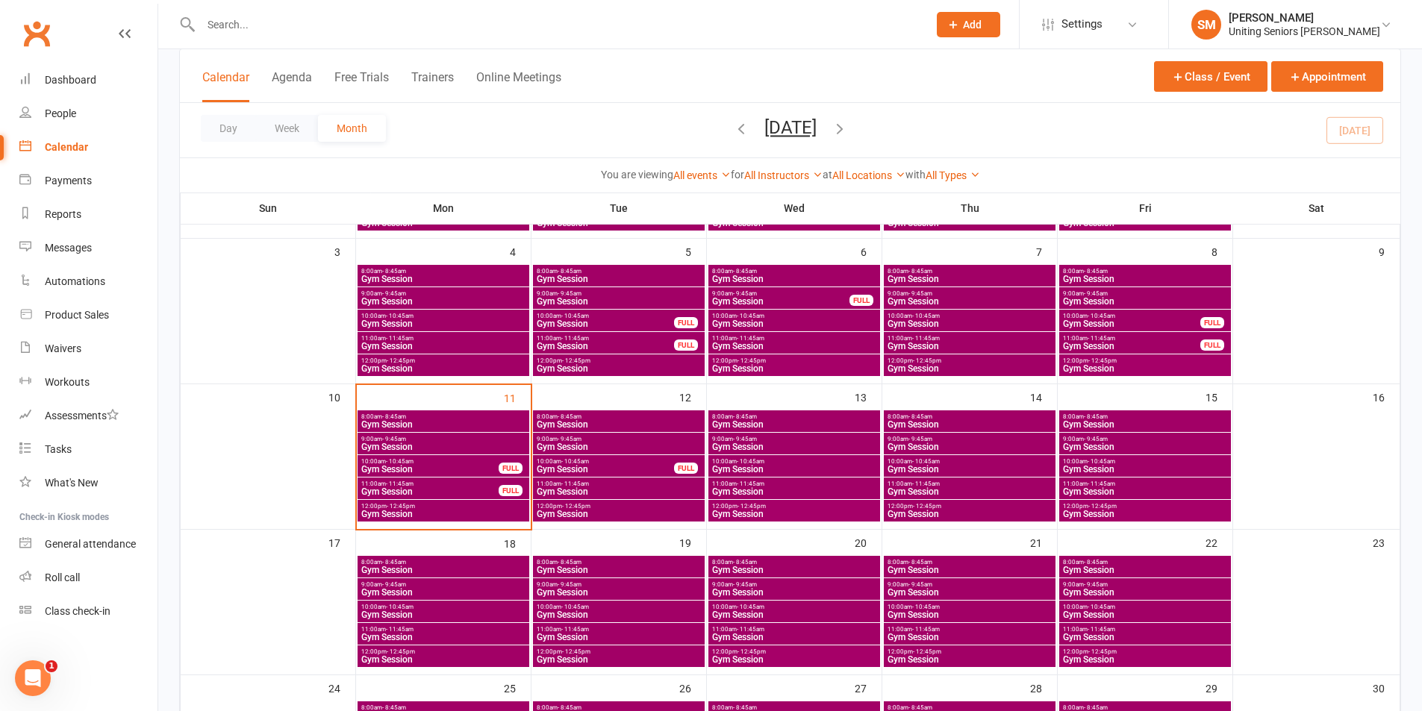
click at [651, 490] on span "Gym Session" at bounding box center [619, 491] width 166 height 9
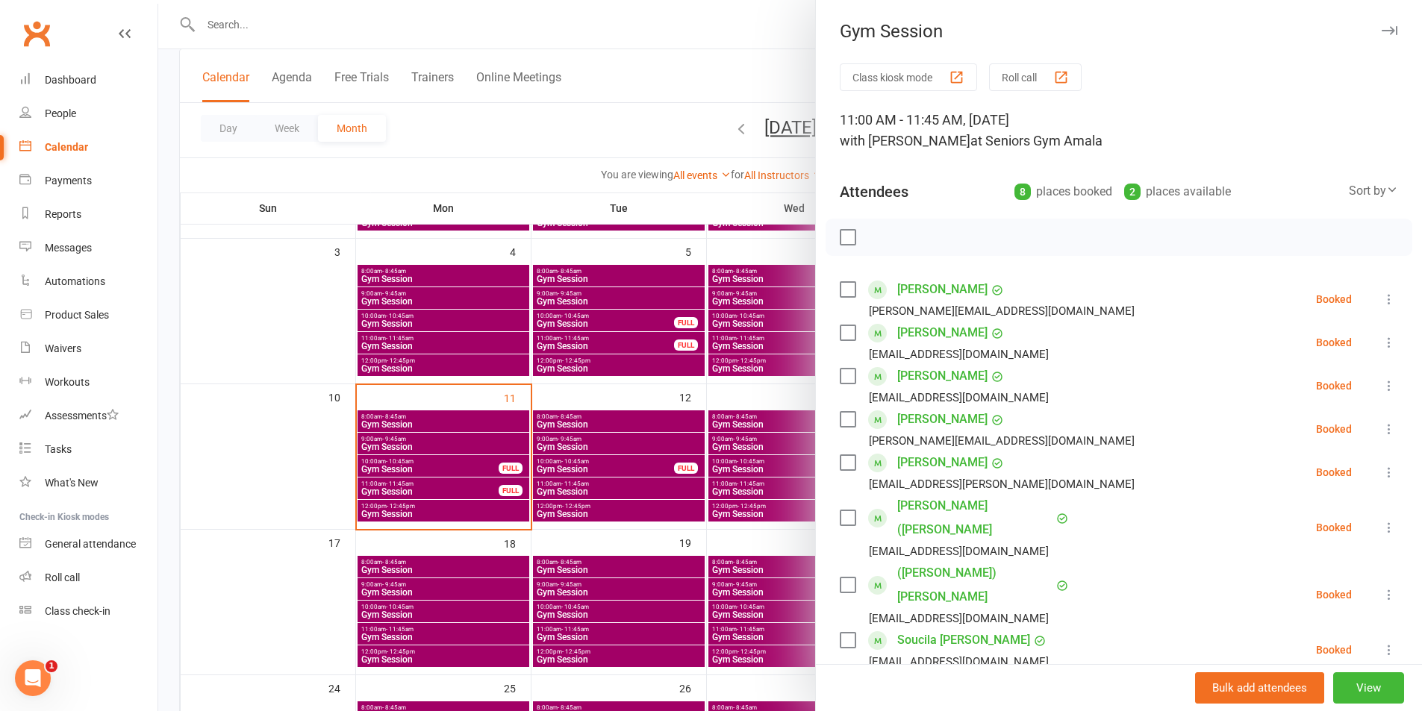
click at [935, 376] on link "[PERSON_NAME]" at bounding box center [942, 376] width 90 height 24
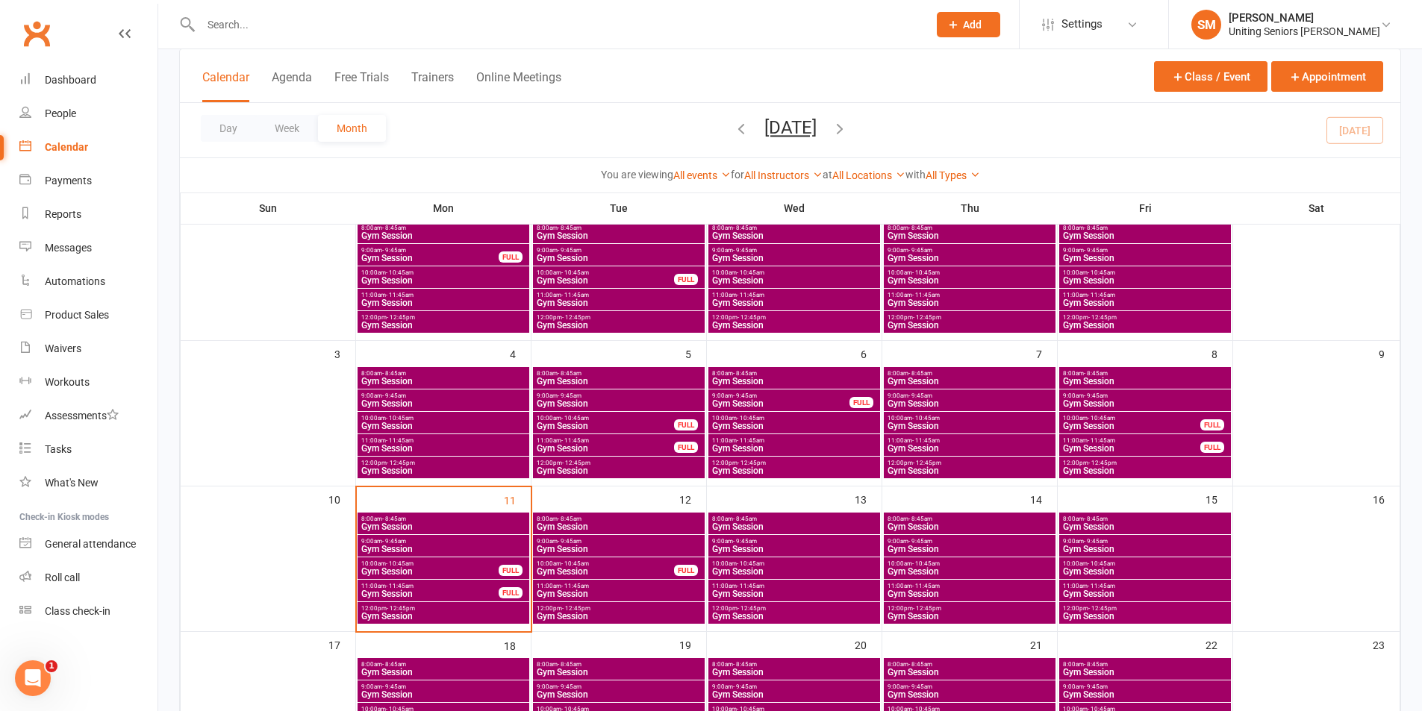
scroll to position [224, 0]
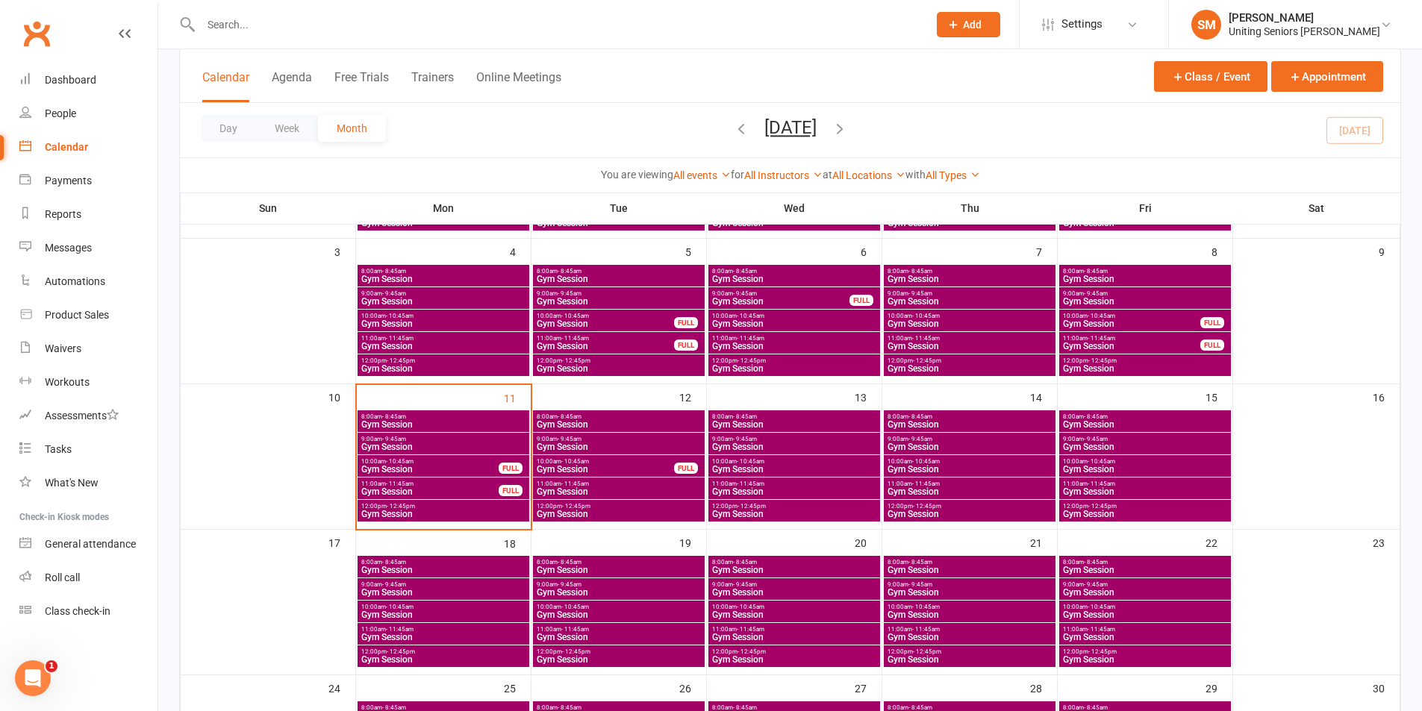
click at [604, 488] on span "Gym Session" at bounding box center [619, 491] width 166 height 9
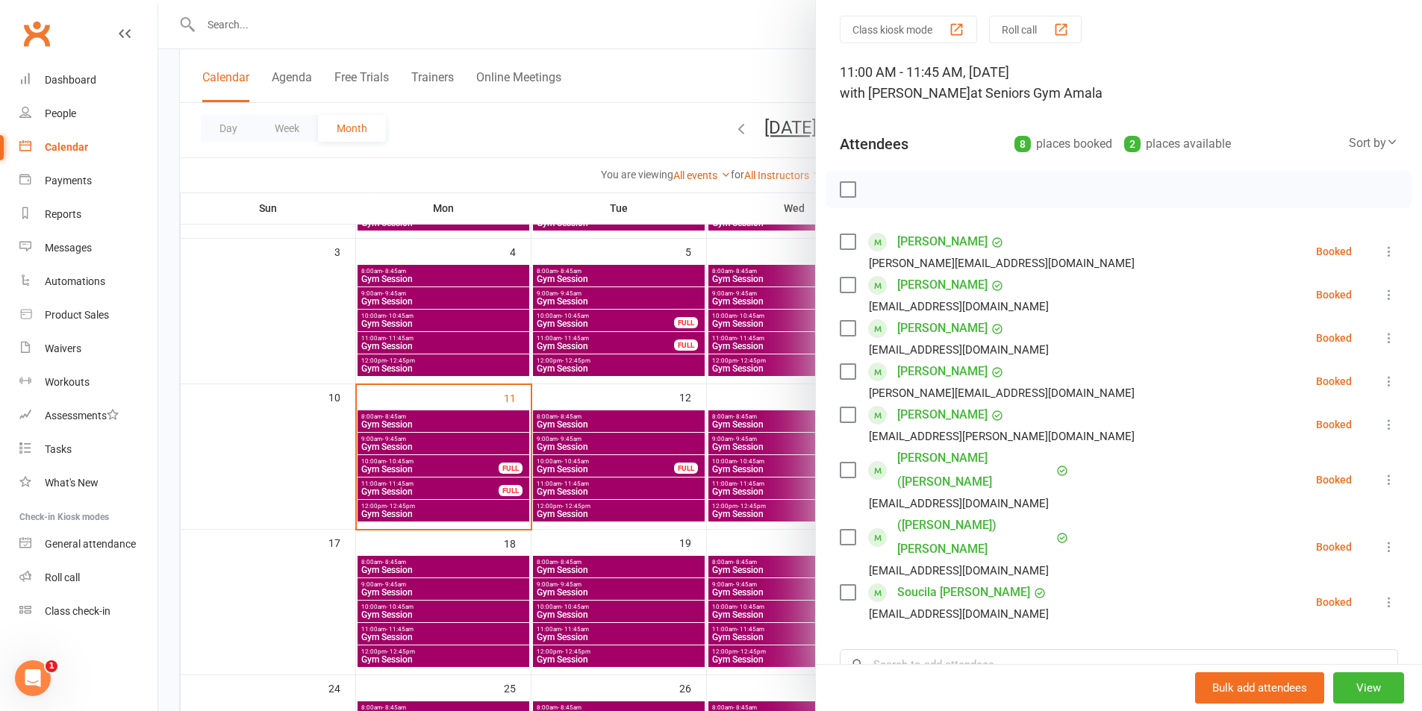
scroll to position [75, 0]
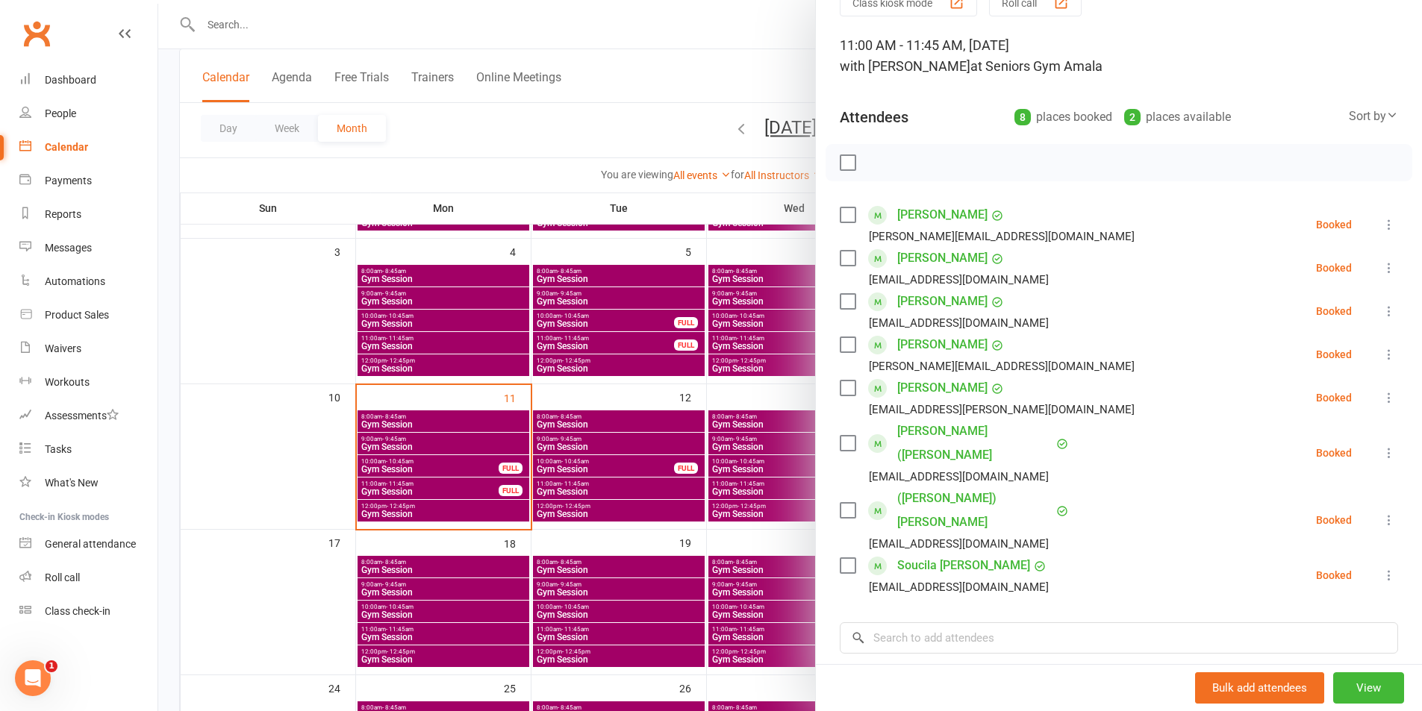
click at [1353, 399] on li "[PERSON_NAME] [PERSON_NAME][EMAIL_ADDRESS][DOMAIN_NAME] Booked More info Remove…" at bounding box center [1119, 397] width 558 height 43
click at [1379, 400] on div "Class kiosk mode Roll call 11:00 AM - 11:45 AM, [DATE] with [PERSON_NAME] at Se…" at bounding box center [1119, 427] width 606 height 876
click at [1382, 401] on icon at bounding box center [1389, 397] width 15 height 15
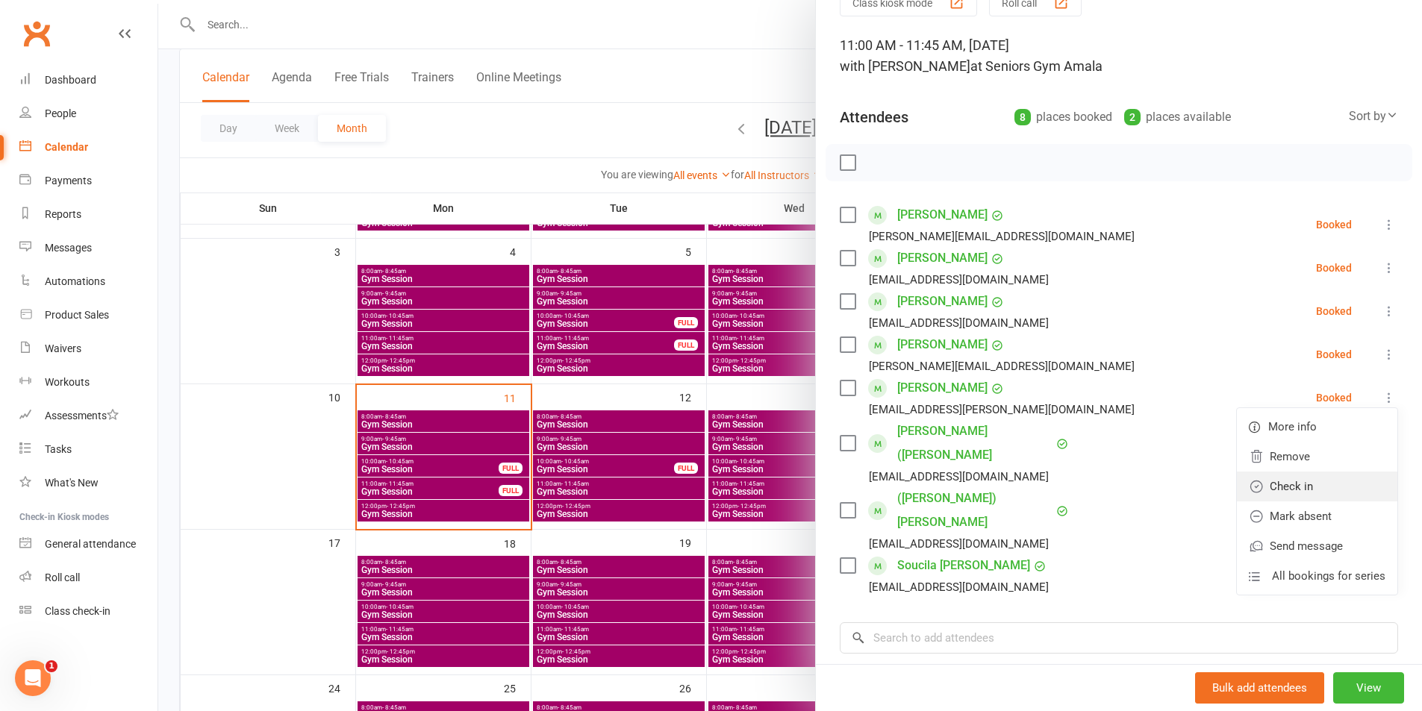
click at [1288, 486] on link "Check in" at bounding box center [1317, 487] width 160 height 30
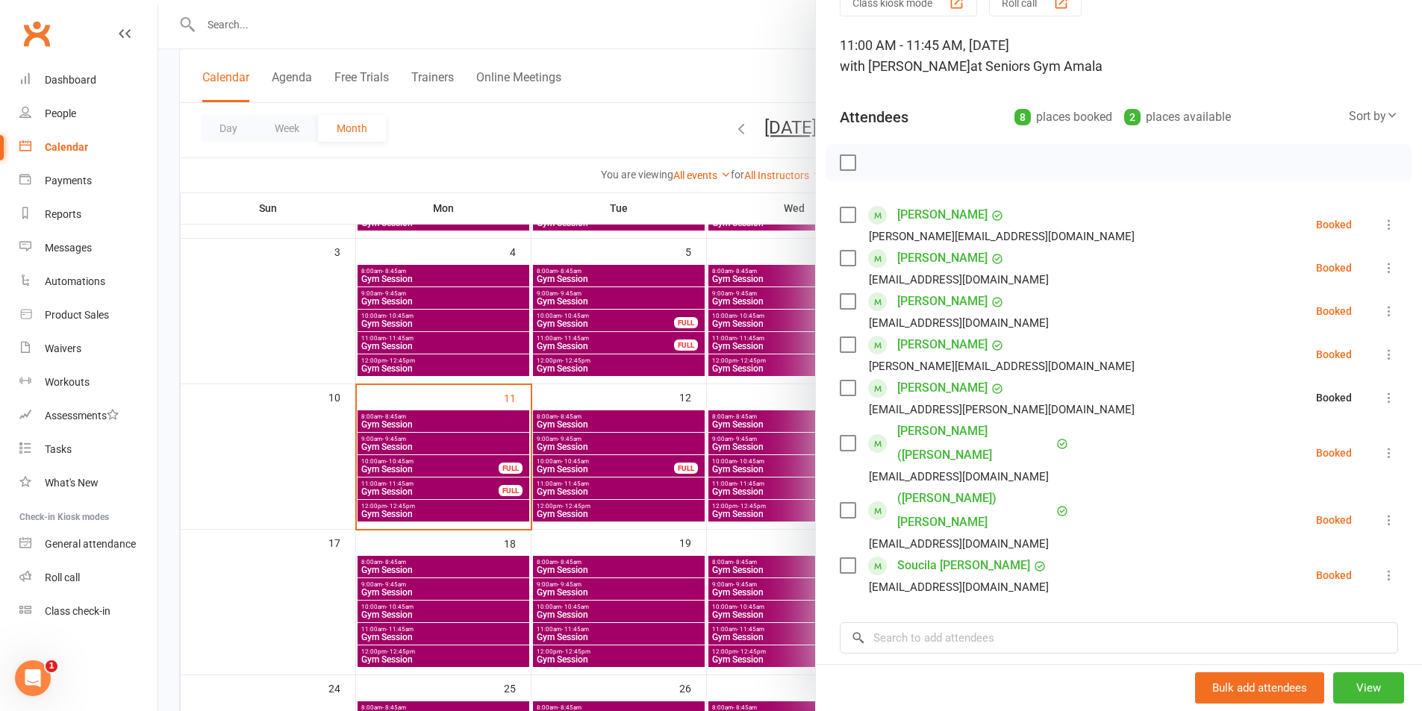
click at [1382, 393] on icon at bounding box center [1389, 397] width 15 height 15
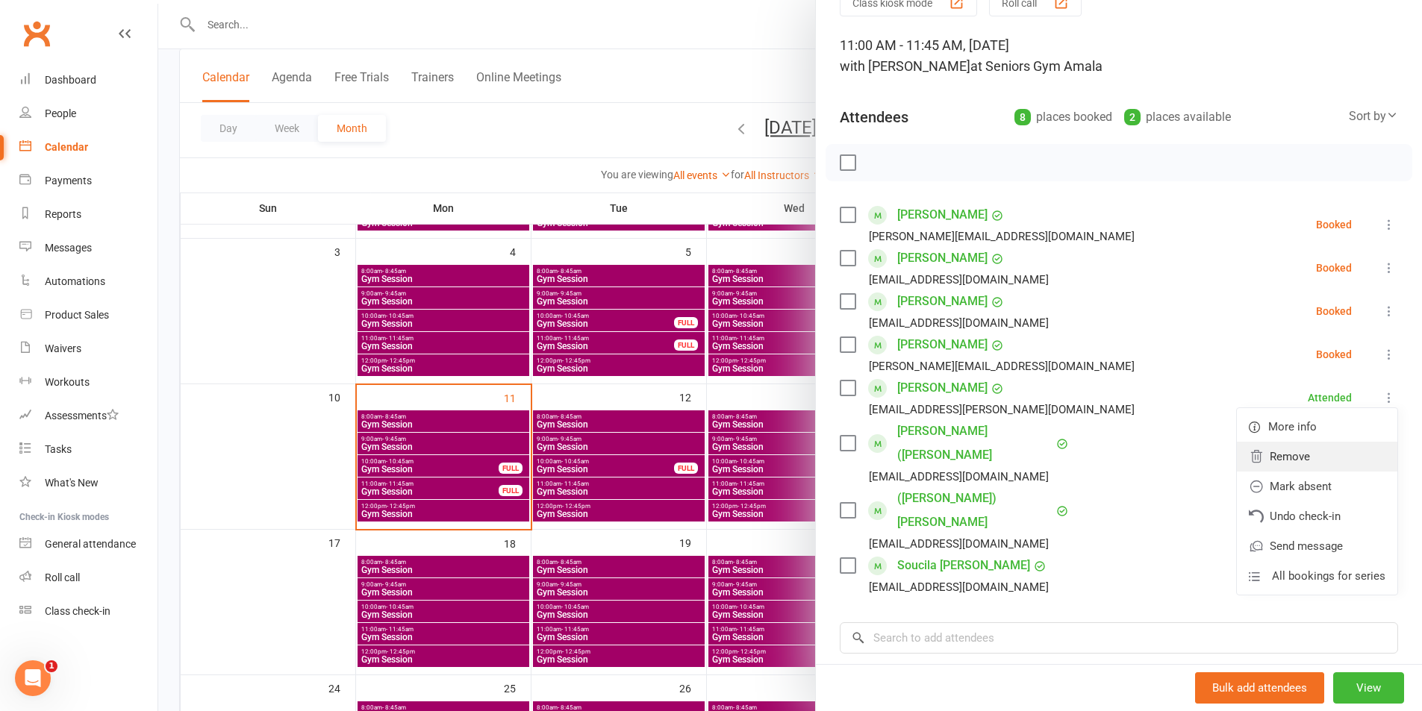
click at [1284, 454] on link "Remove" at bounding box center [1317, 457] width 160 height 30
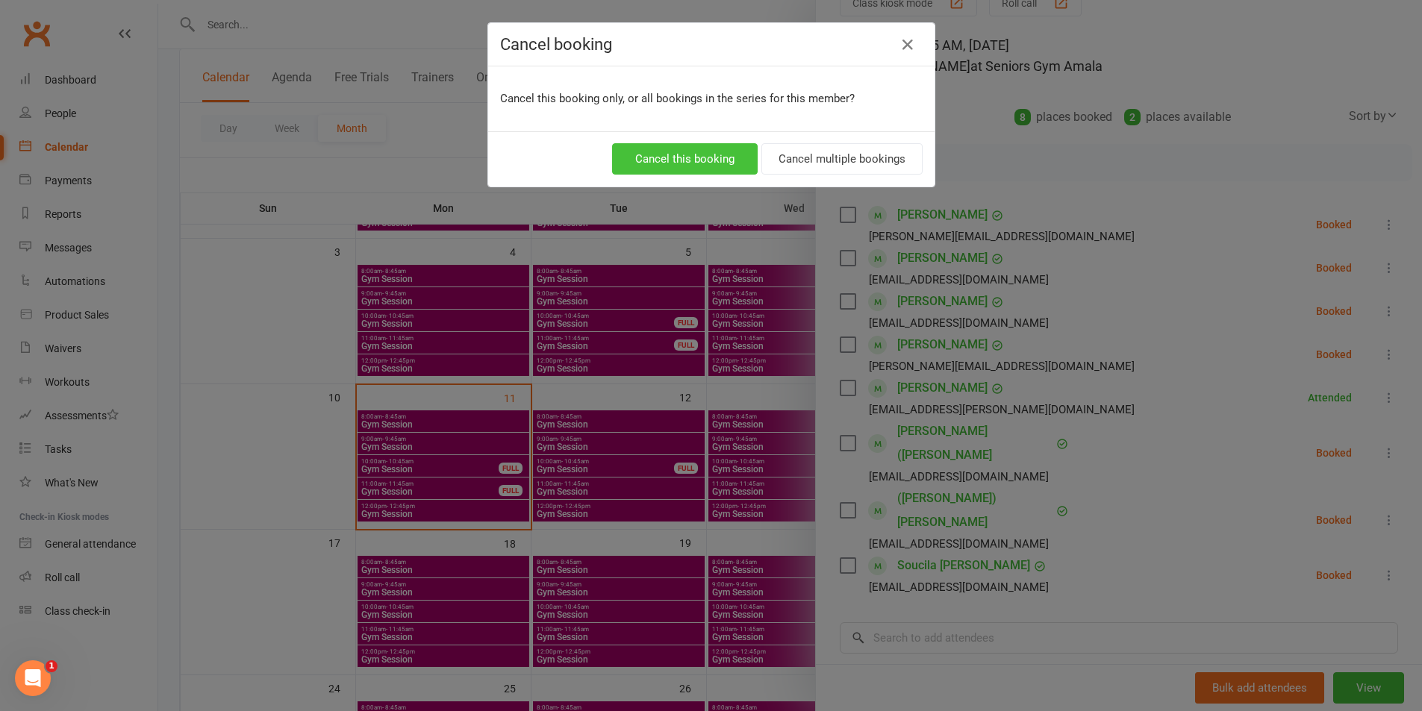
click at [676, 163] on button "Cancel this booking" at bounding box center [685, 158] width 146 height 31
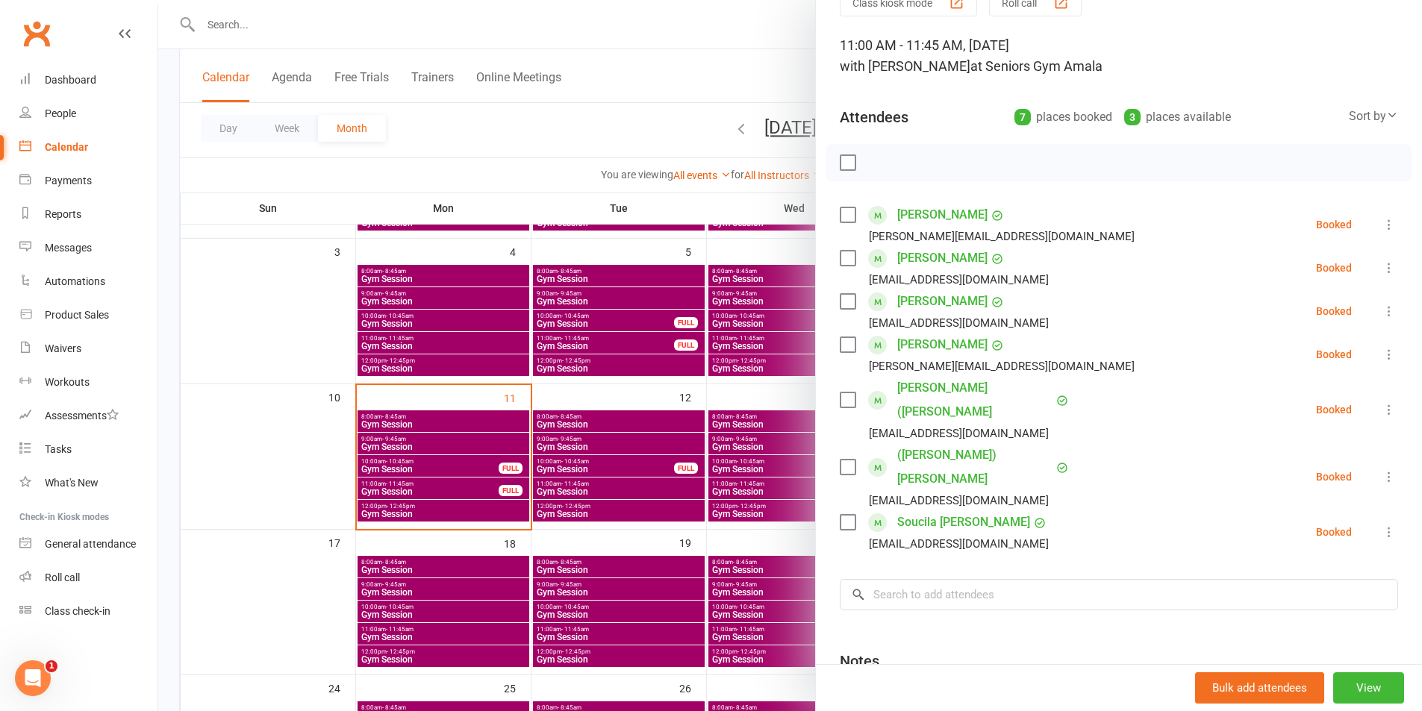
drag, startPoint x: 658, startPoint y: 416, endPoint x: 659, endPoint y: 425, distance: 9.0
click at [659, 416] on div at bounding box center [790, 355] width 1264 height 711
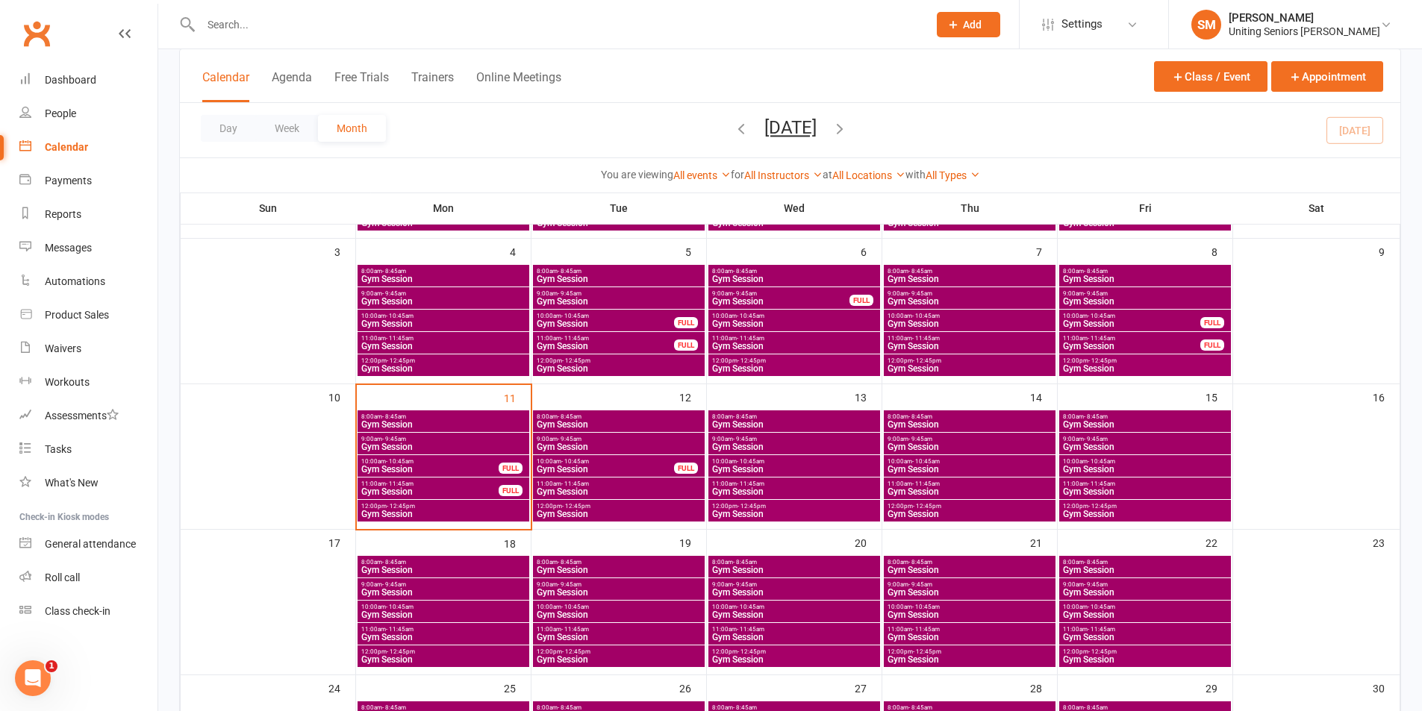
click at [608, 508] on span "12:00pm - 12:45pm" at bounding box center [619, 506] width 166 height 7
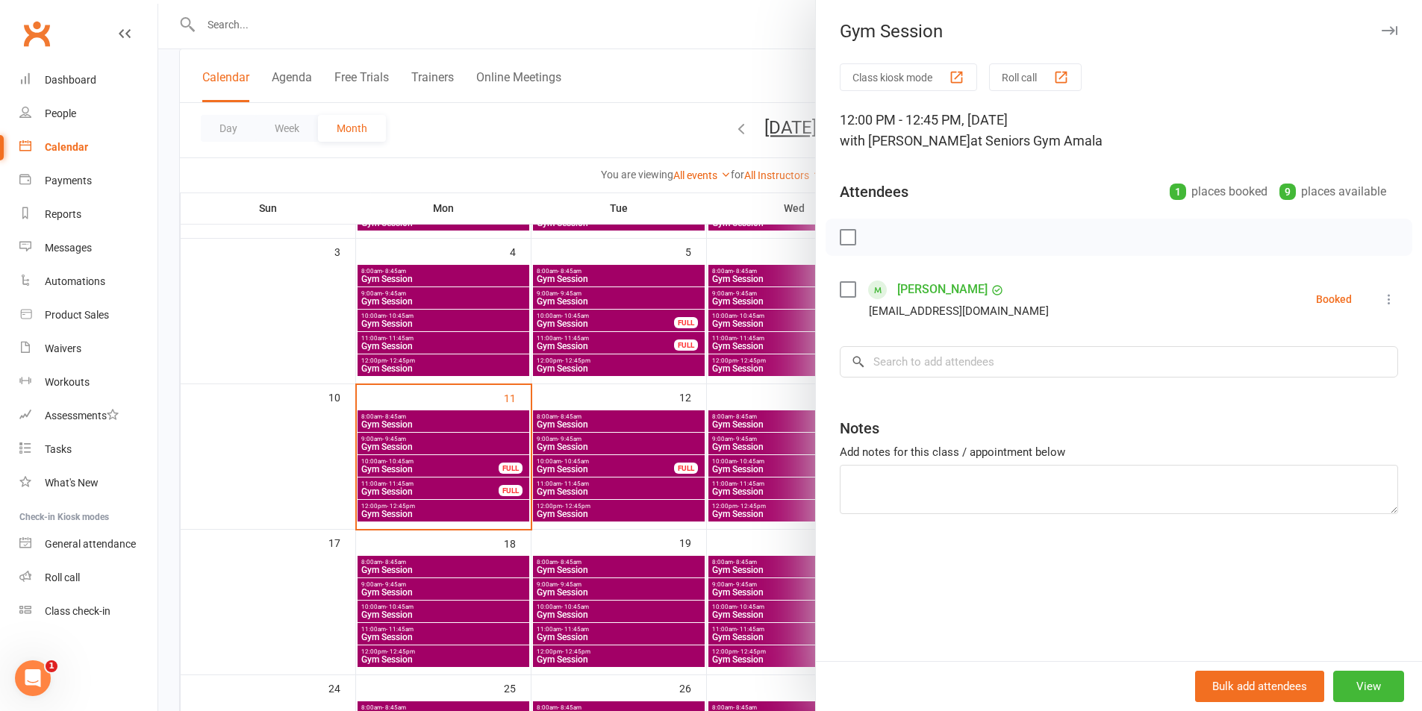
click at [963, 284] on link "[PERSON_NAME]" at bounding box center [942, 290] width 90 height 24
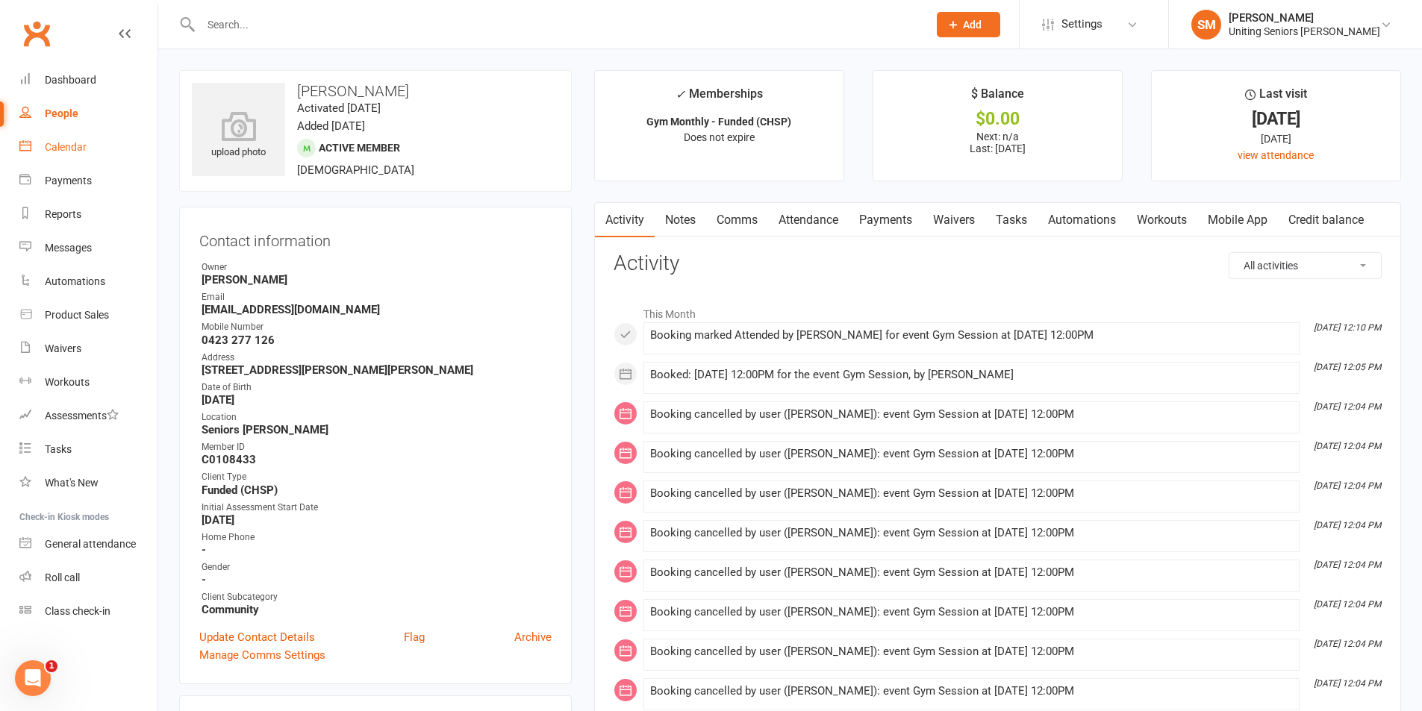
click at [56, 153] on div "Calendar" at bounding box center [66, 147] width 42 height 12
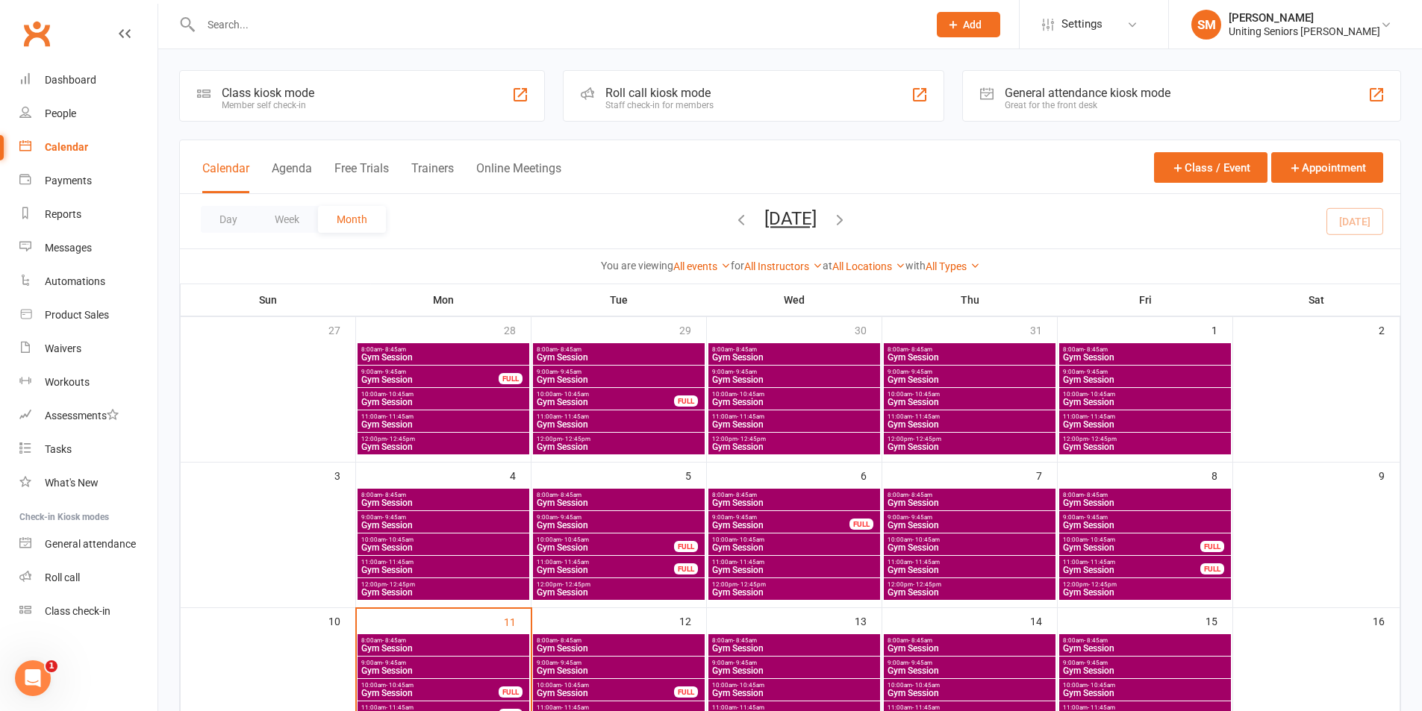
scroll to position [299, 0]
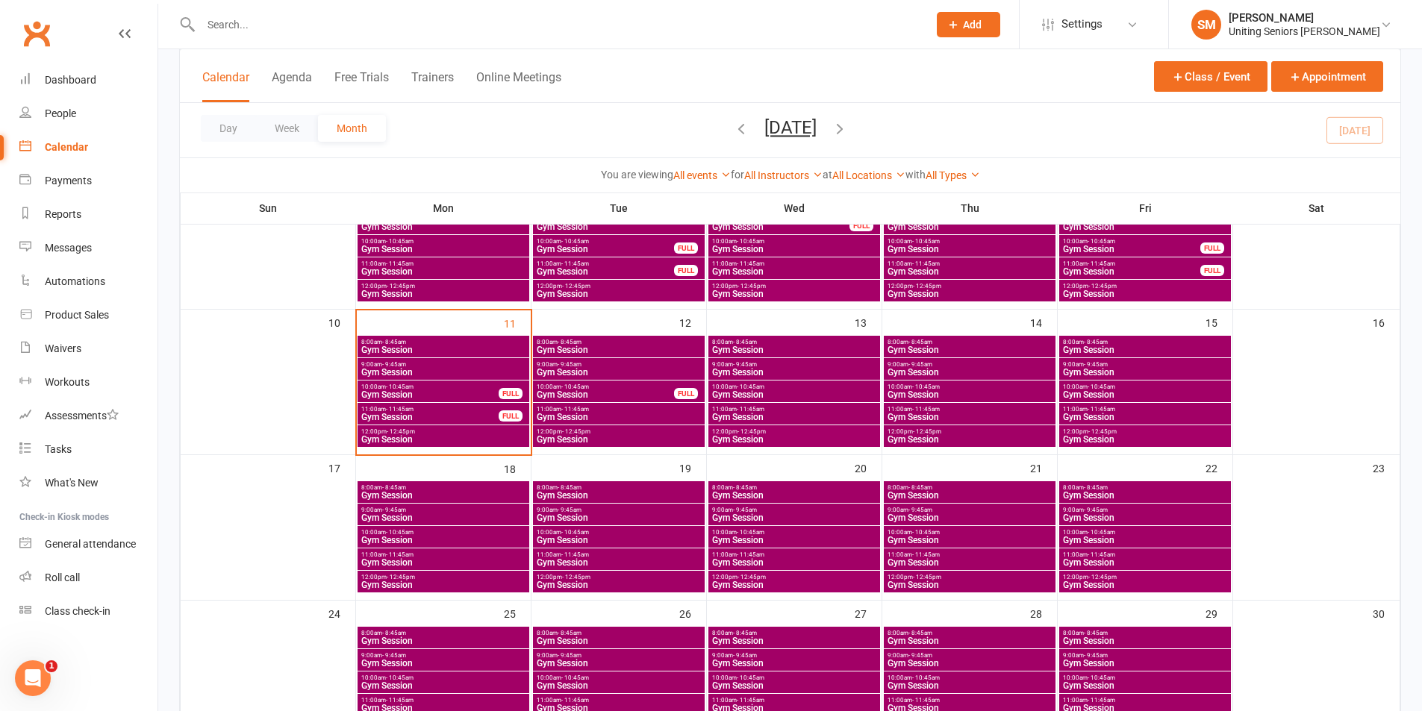
click at [778, 341] on span "8:00am - 8:45am" at bounding box center [794, 342] width 166 height 7
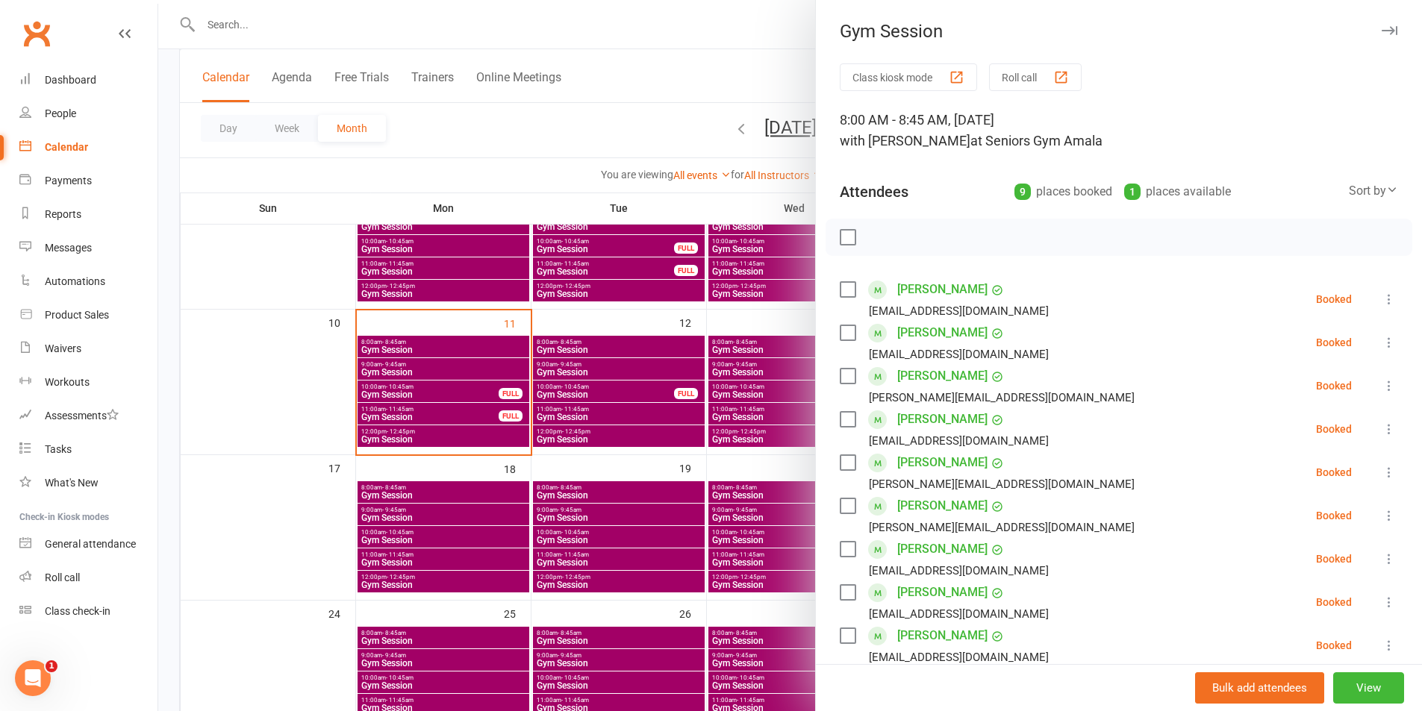
scroll to position [75, 0]
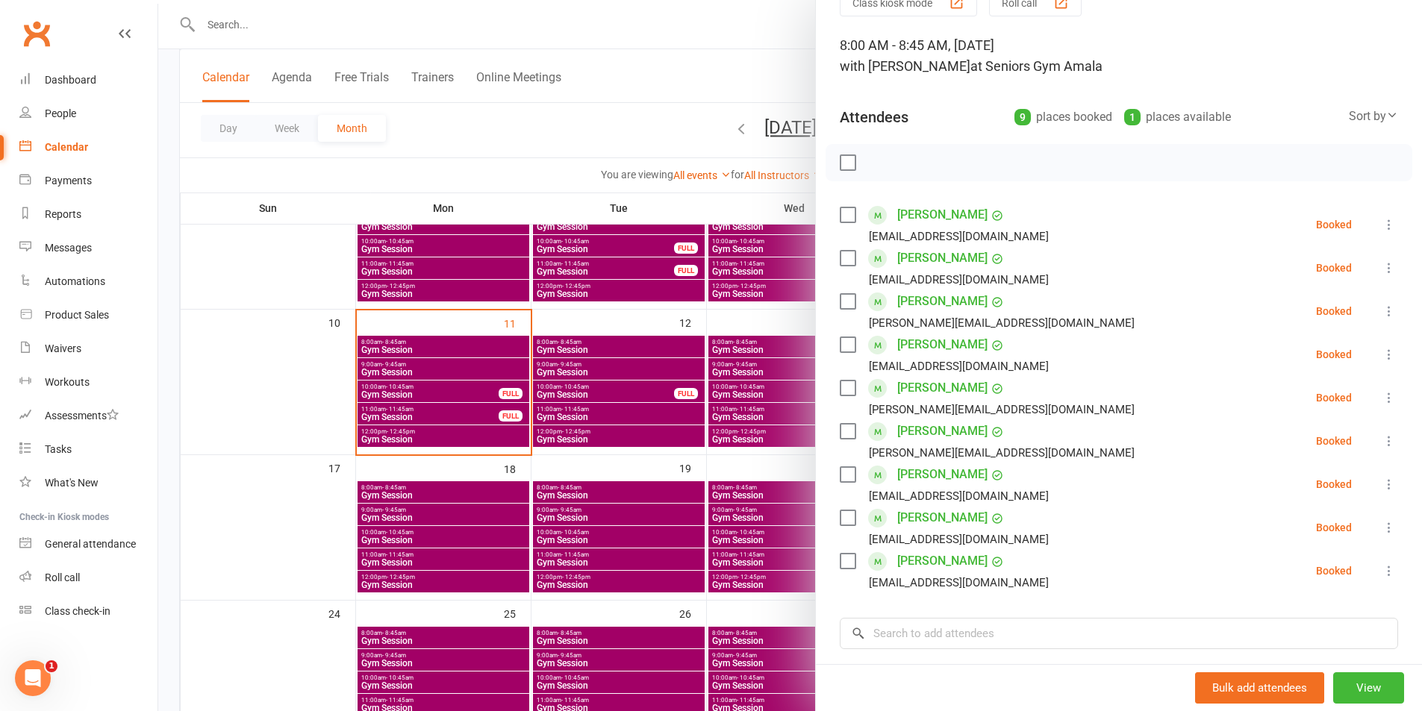
click at [748, 372] on div at bounding box center [790, 355] width 1264 height 711
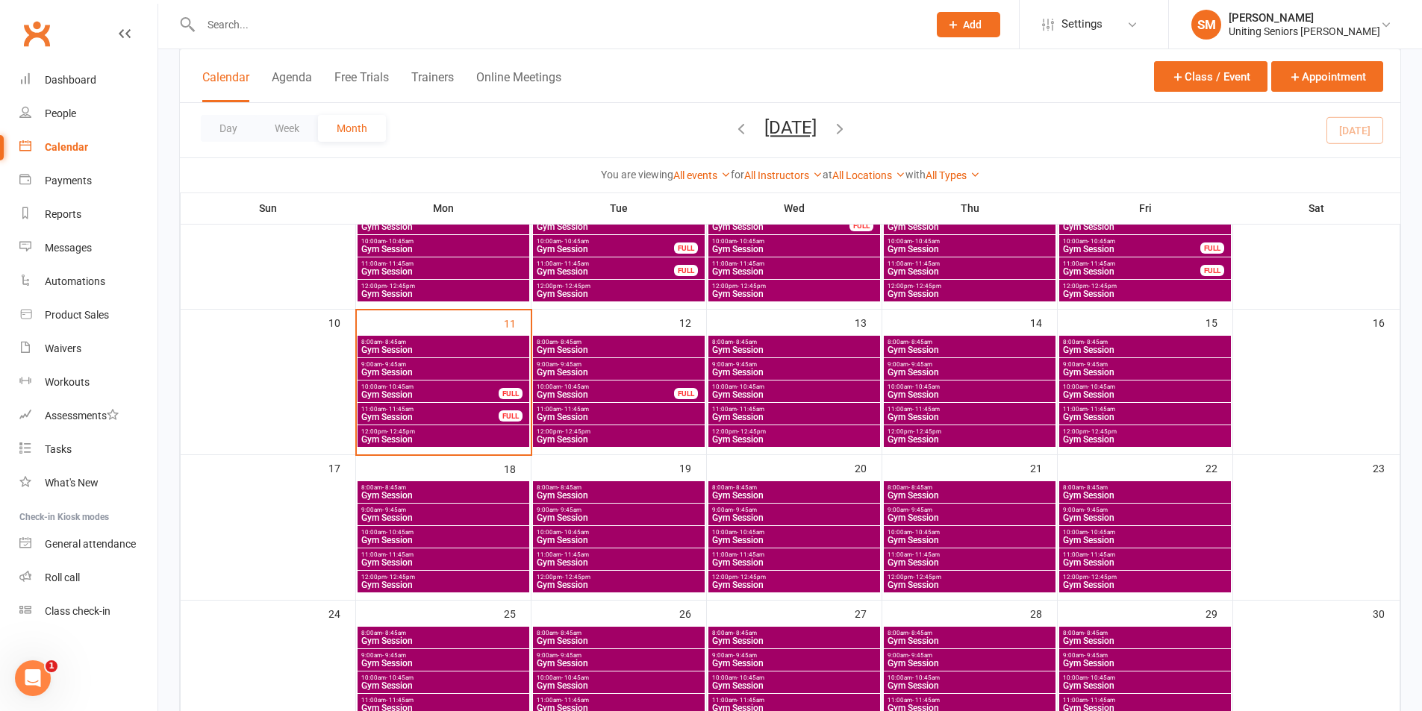
click at [595, 408] on span "11:00am - 11:45am" at bounding box center [619, 409] width 166 height 7
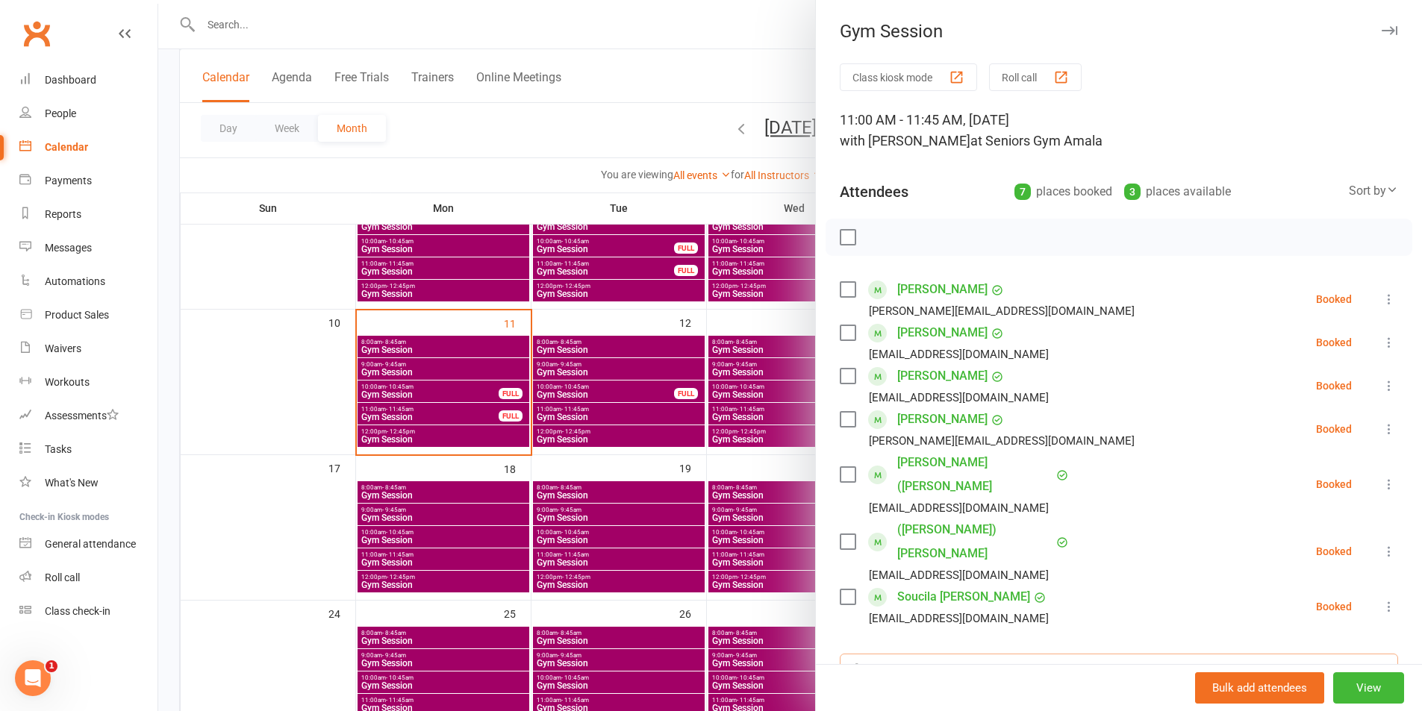
click at [990, 654] on input "search" at bounding box center [1119, 669] width 558 height 31
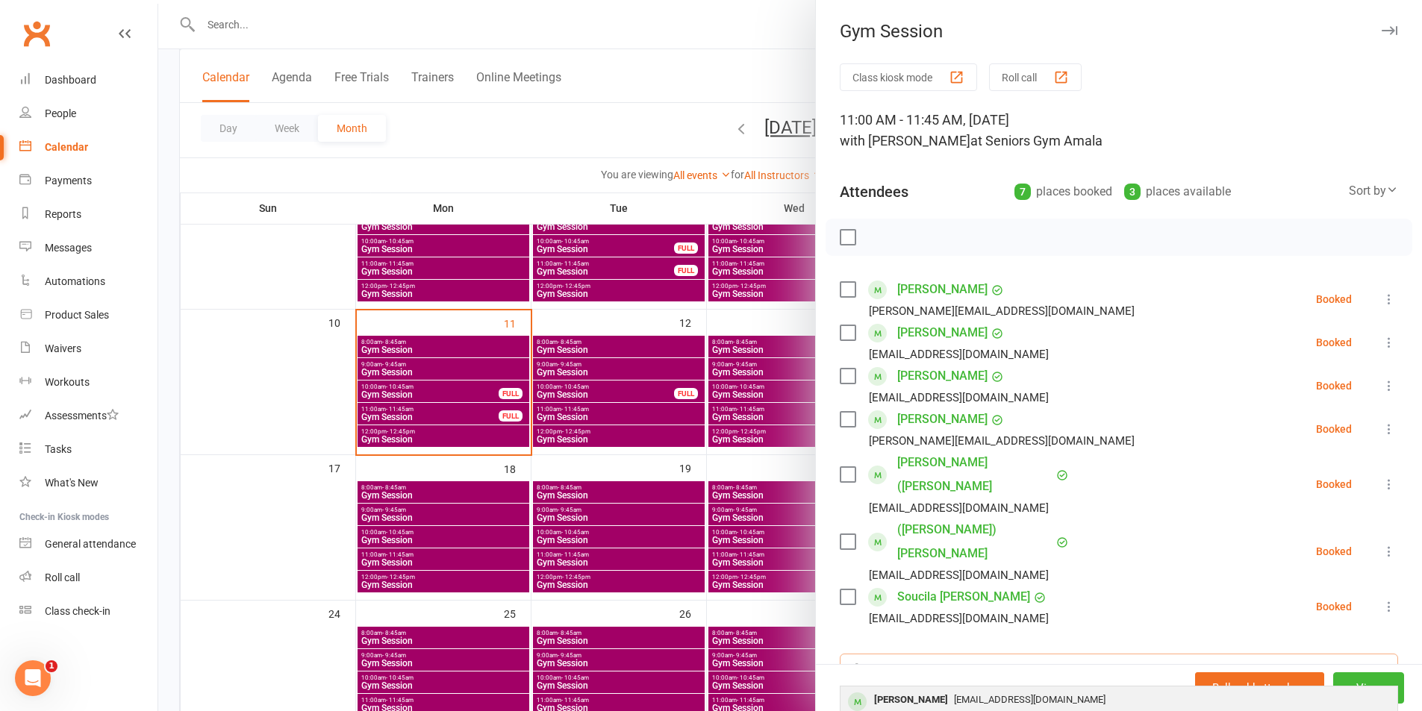
type input "[PERSON_NAME]"
click at [954, 694] on span "[EMAIL_ADDRESS][DOMAIN_NAME]" at bounding box center [1030, 699] width 152 height 11
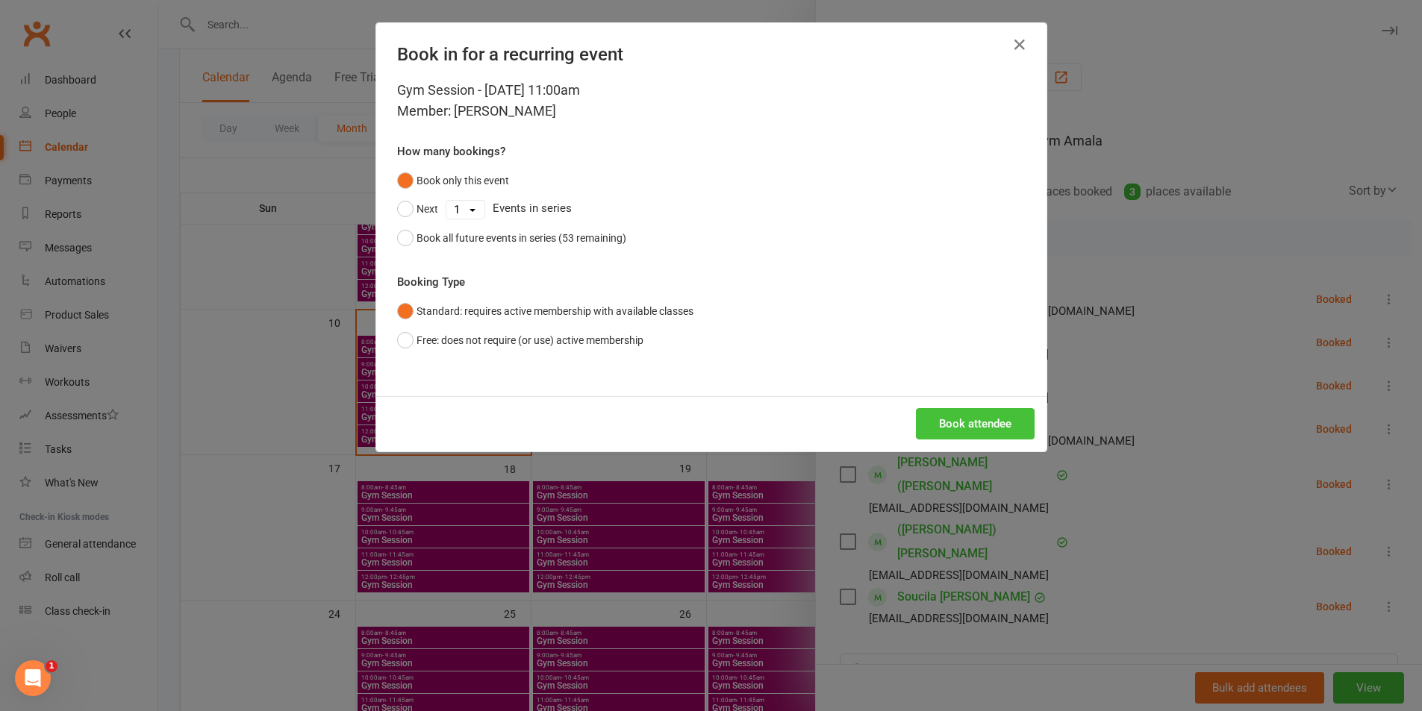
click at [955, 432] on button "Book attendee" at bounding box center [975, 423] width 119 height 31
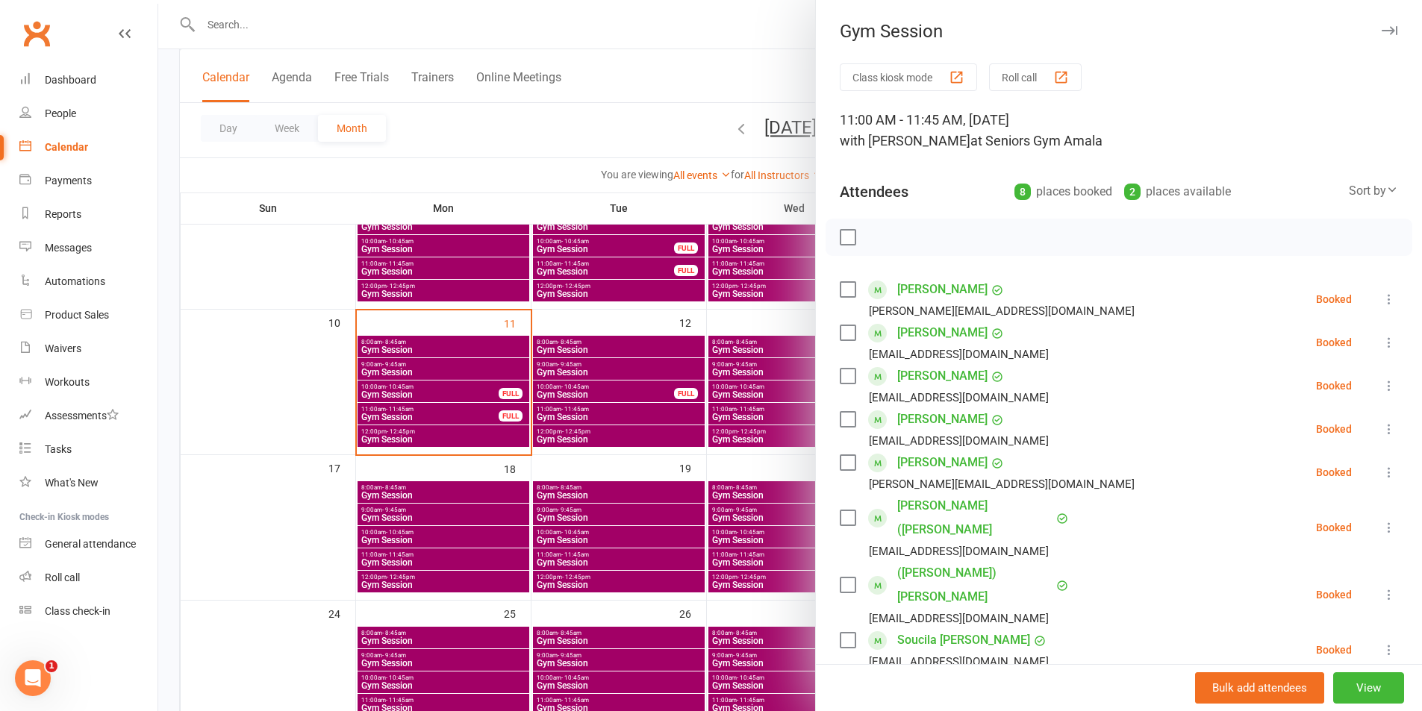
click at [723, 453] on div at bounding box center [790, 355] width 1264 height 711
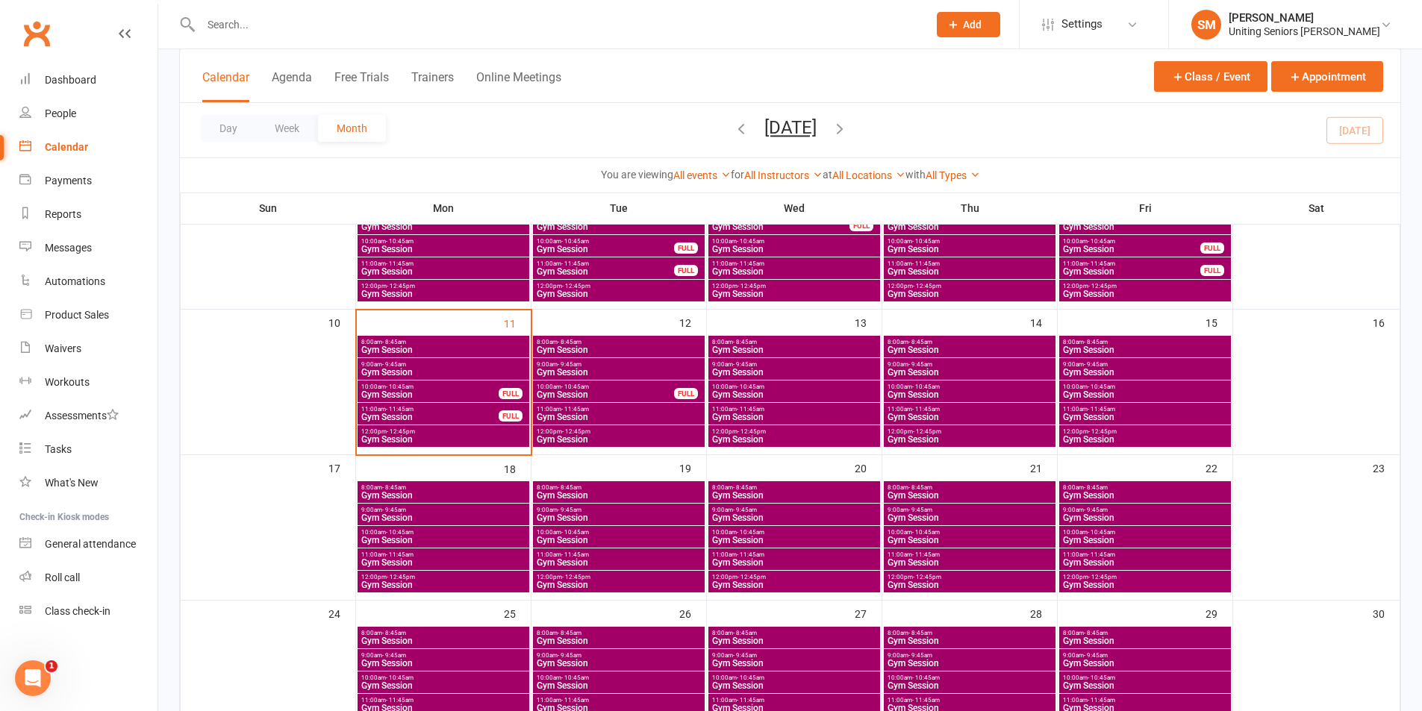
click at [407, 433] on span "- 12:45pm" at bounding box center [401, 431] width 28 height 7
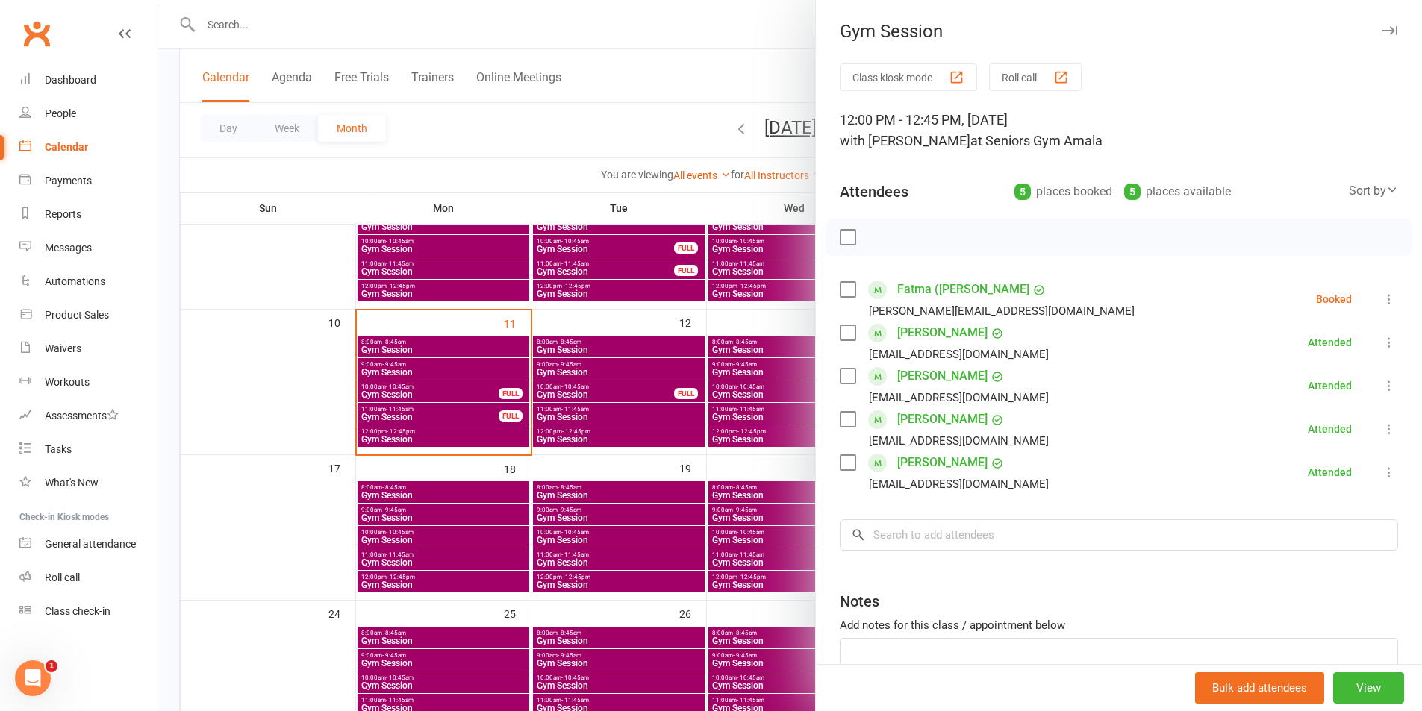
click at [1382, 296] on icon at bounding box center [1389, 299] width 15 height 15
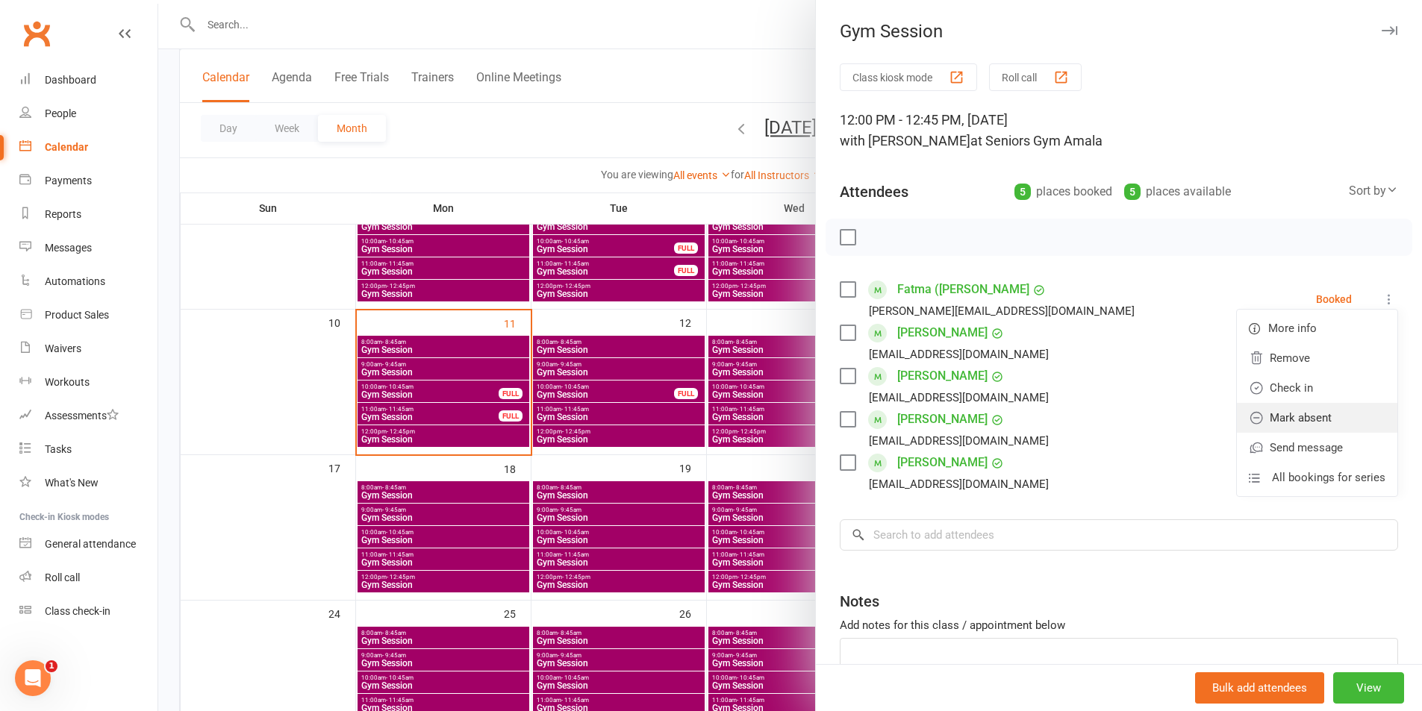
click at [1291, 412] on link "Mark absent" at bounding box center [1317, 418] width 160 height 30
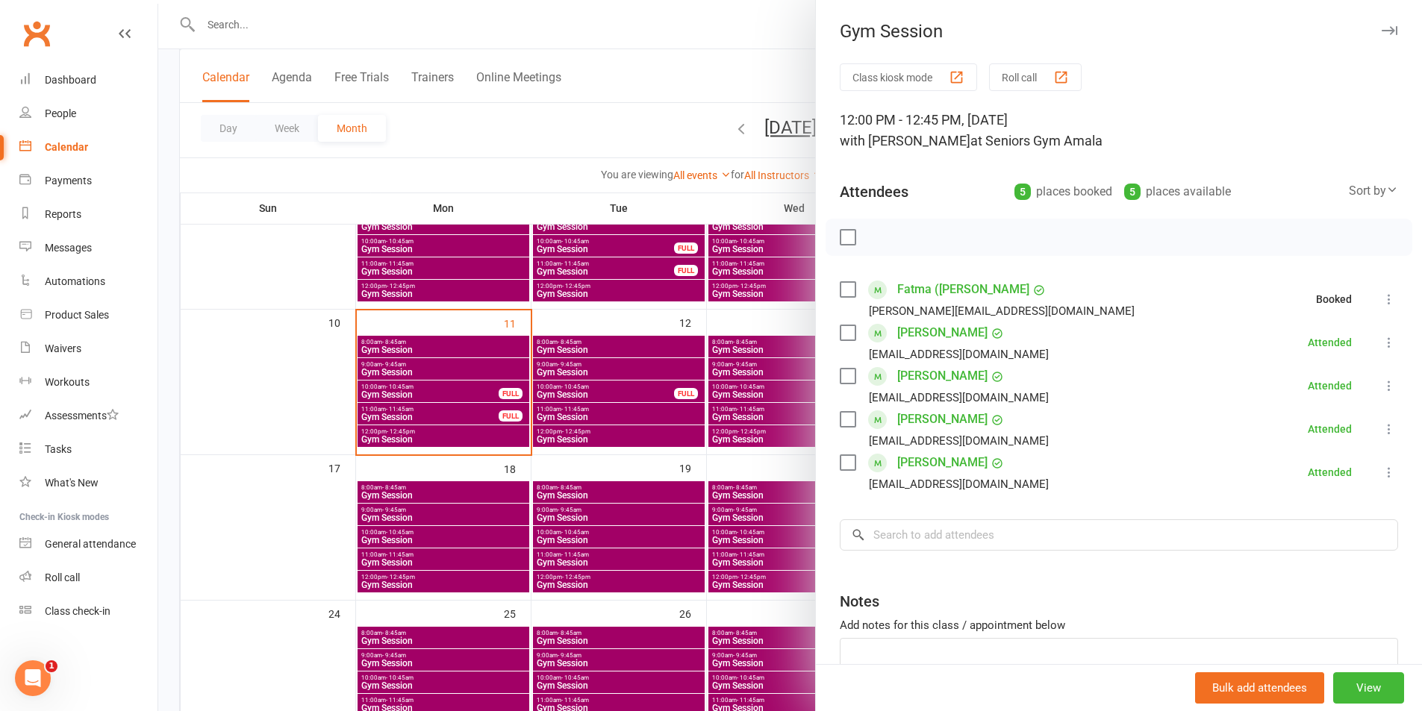
drag, startPoint x: 496, startPoint y: 374, endPoint x: 438, endPoint y: 404, distance: 65.4
click at [493, 383] on div at bounding box center [790, 355] width 1264 height 711
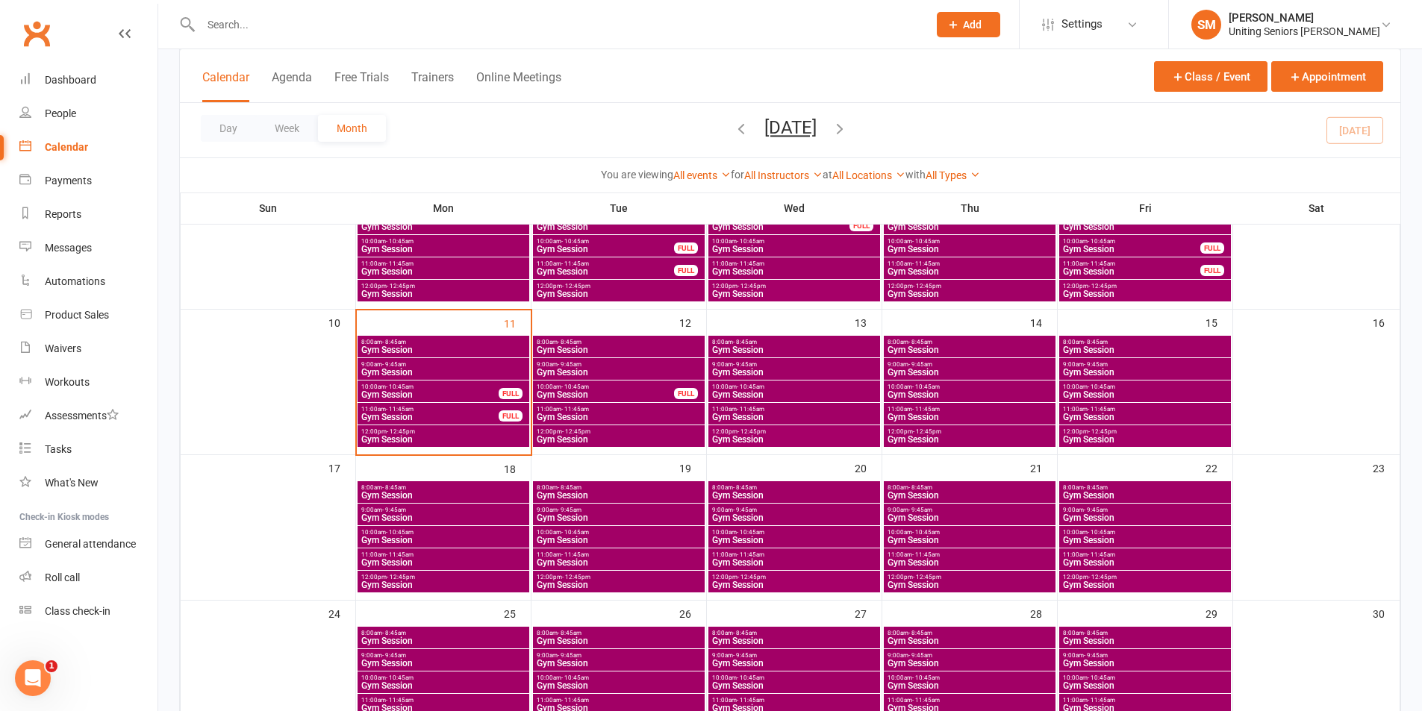
click at [431, 415] on div "11:00am - 11:45am Gym Session FULL" at bounding box center [444, 414] width 172 height 22
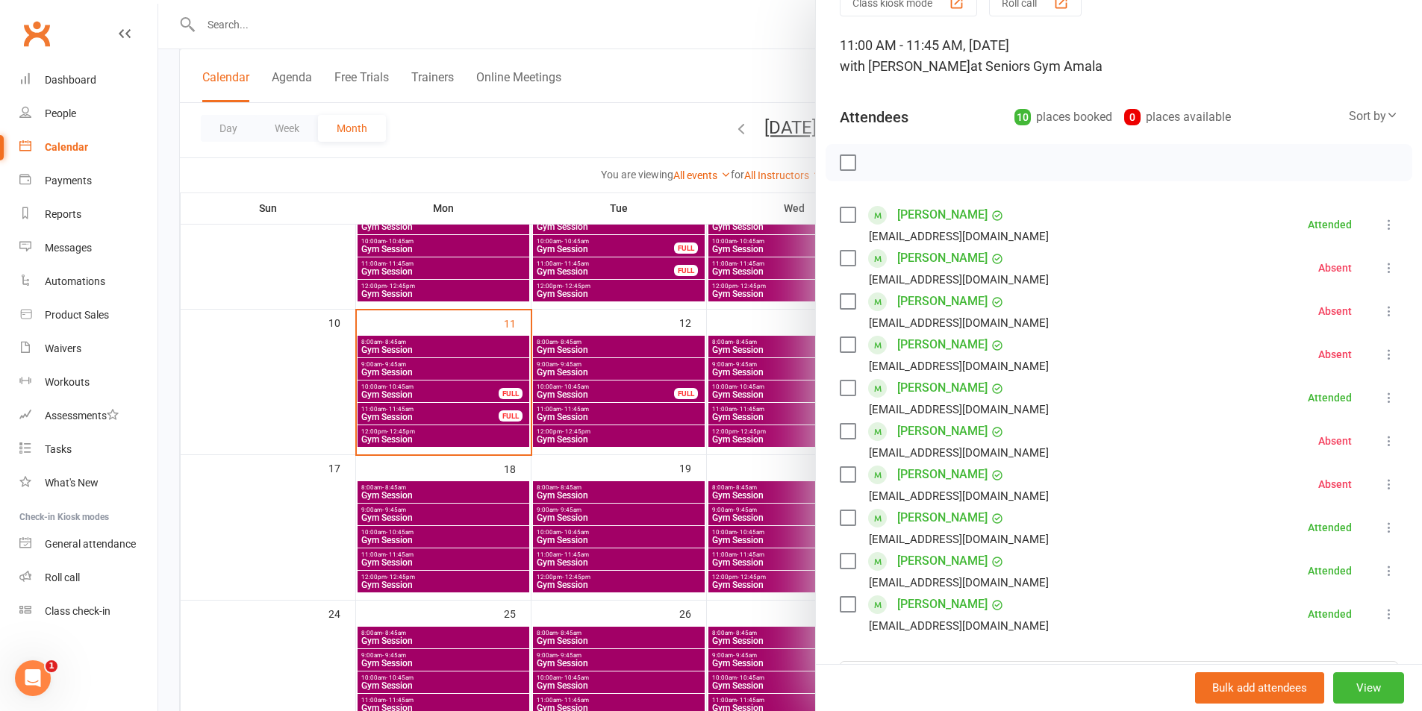
click at [466, 381] on div at bounding box center [790, 355] width 1264 height 711
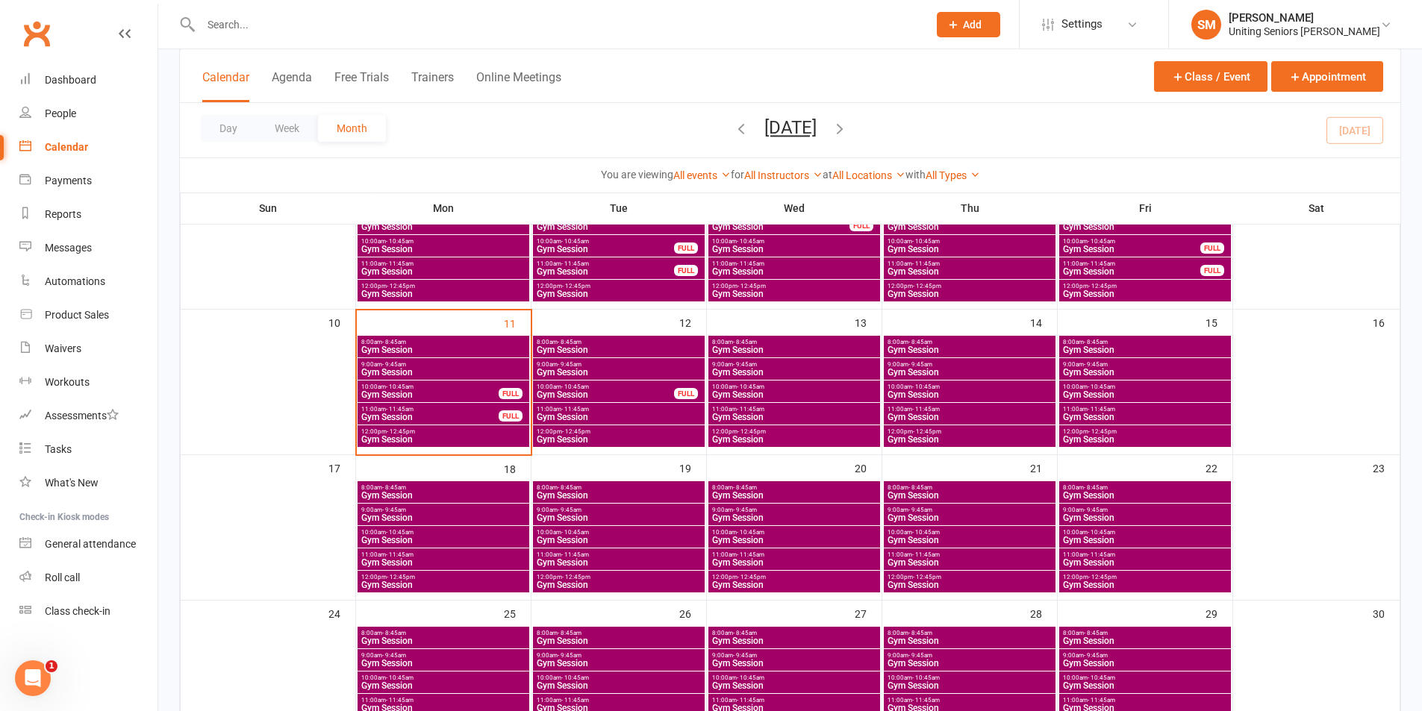
click at [438, 392] on span "Gym Session" at bounding box center [430, 394] width 139 height 9
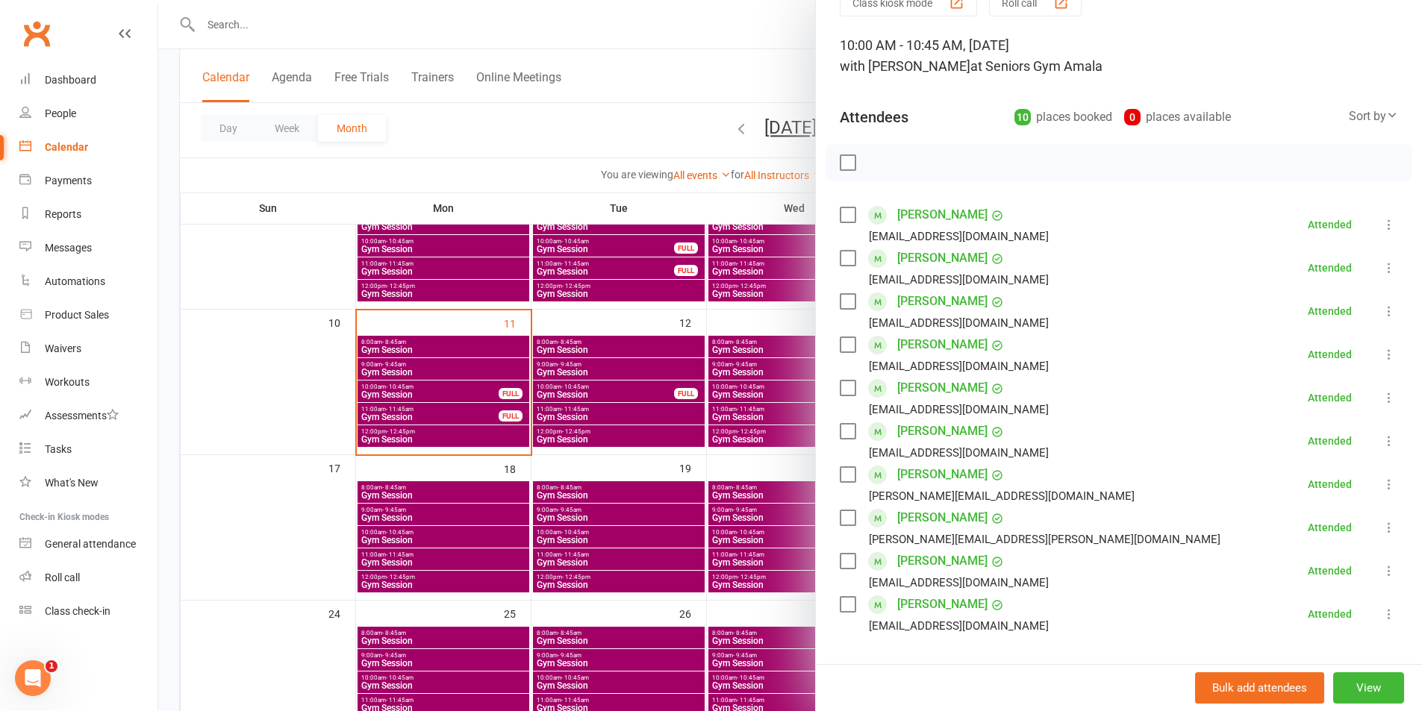
click at [469, 443] on div at bounding box center [790, 355] width 1264 height 711
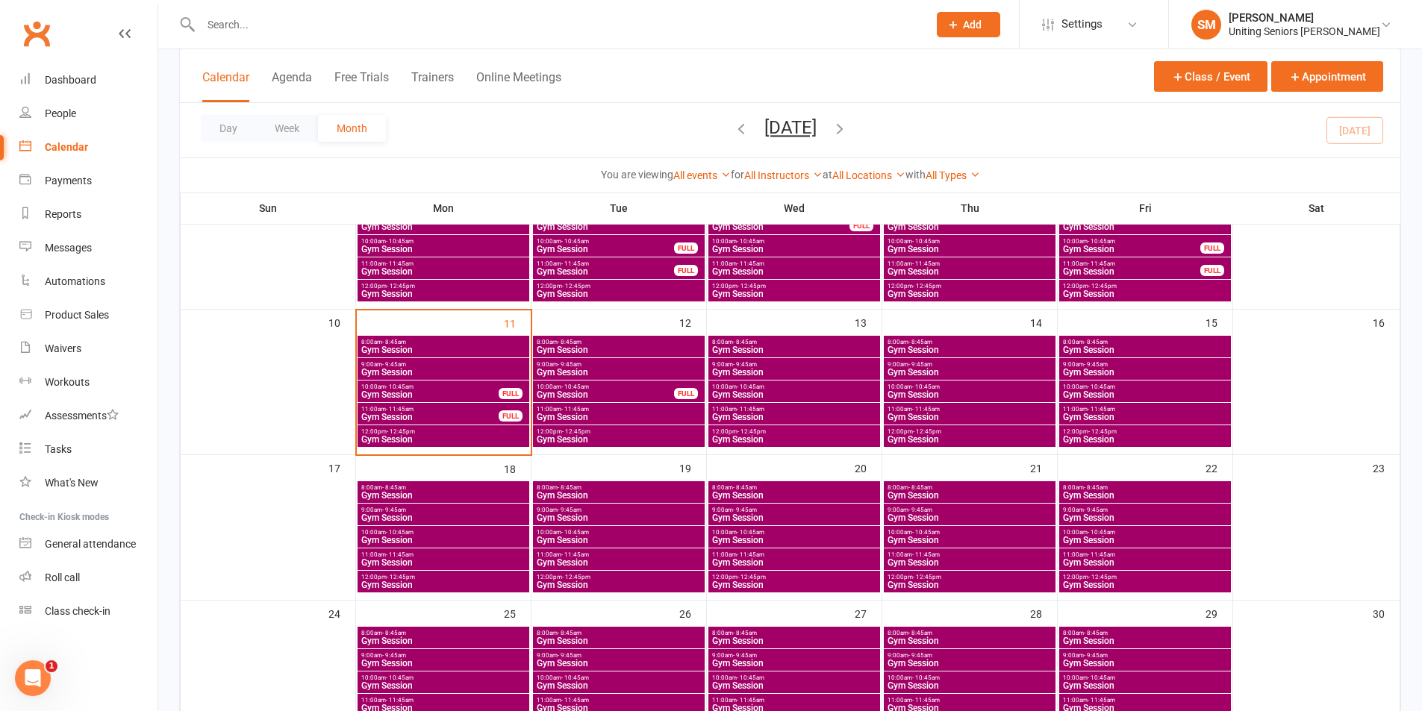
click at [462, 439] on span "Gym Session" at bounding box center [444, 439] width 166 height 9
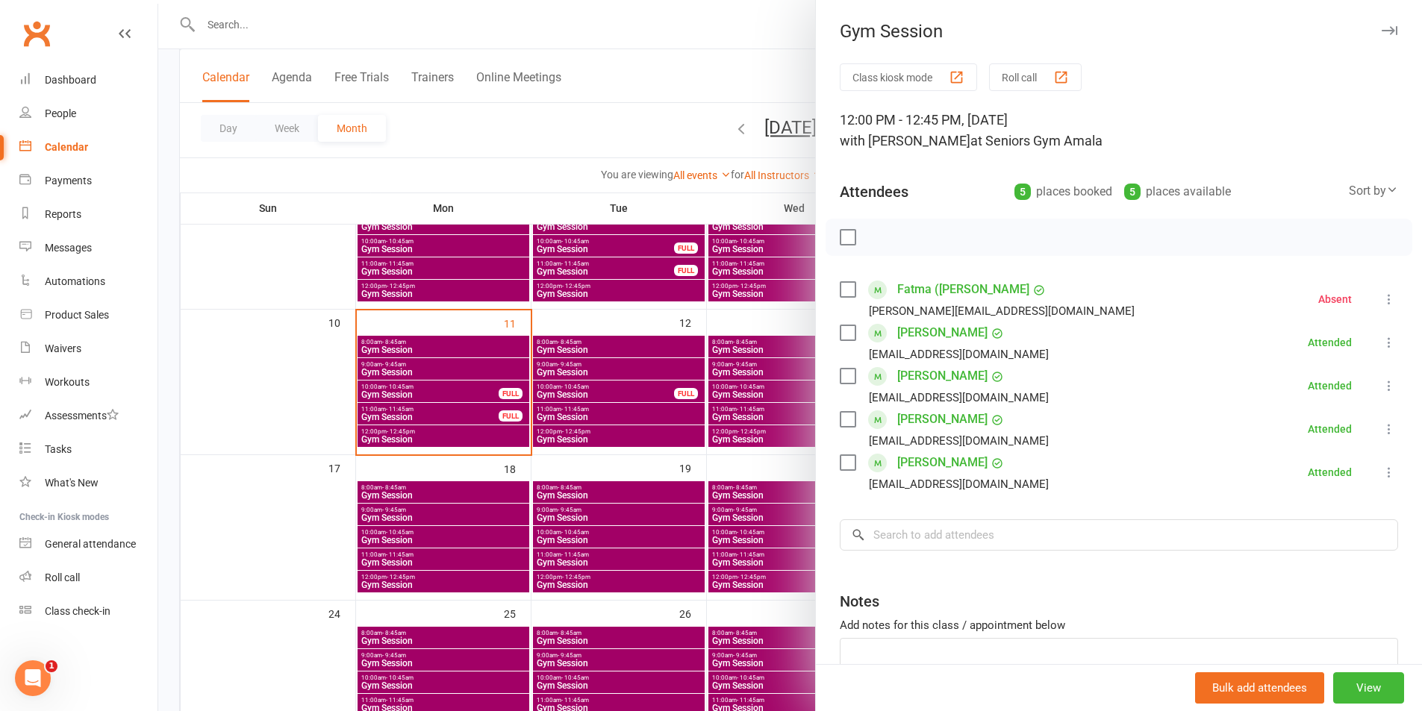
click at [721, 322] on div at bounding box center [790, 355] width 1264 height 711
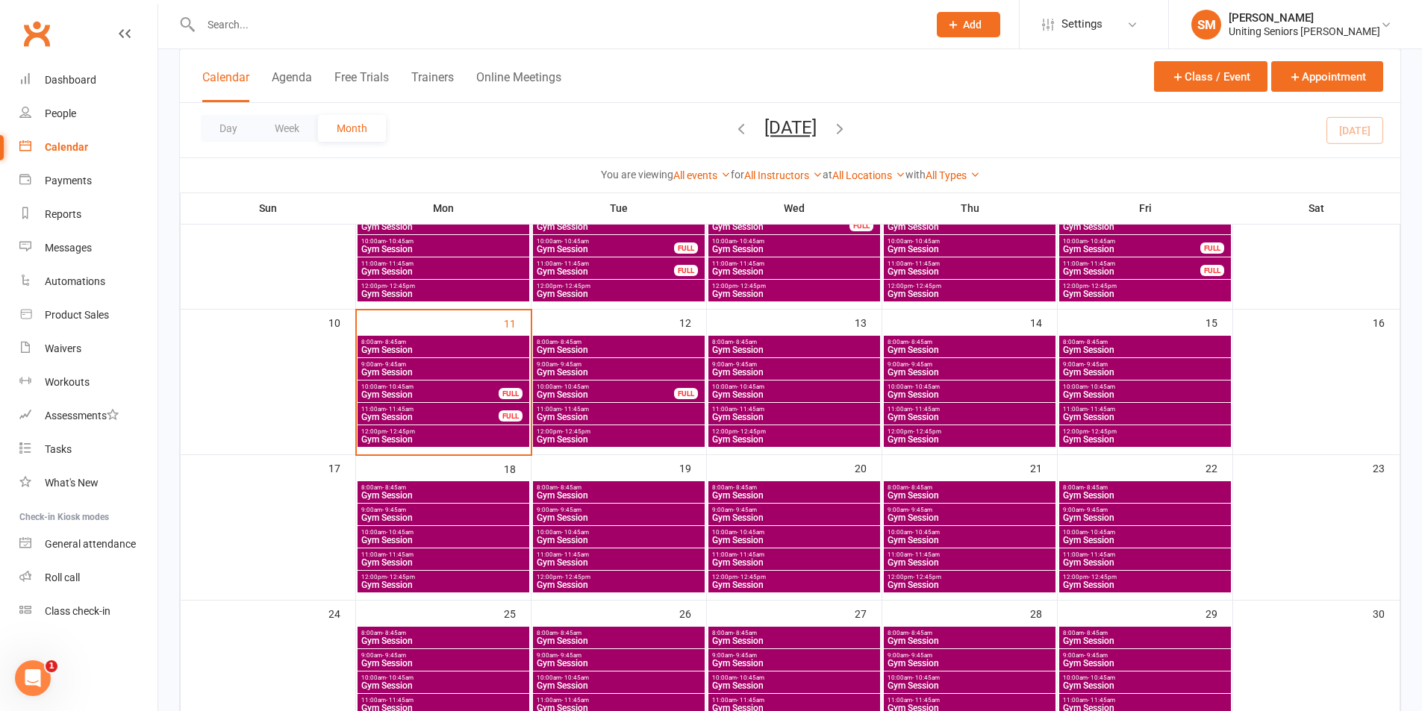
click at [335, 21] on input "text" at bounding box center [556, 24] width 721 height 21
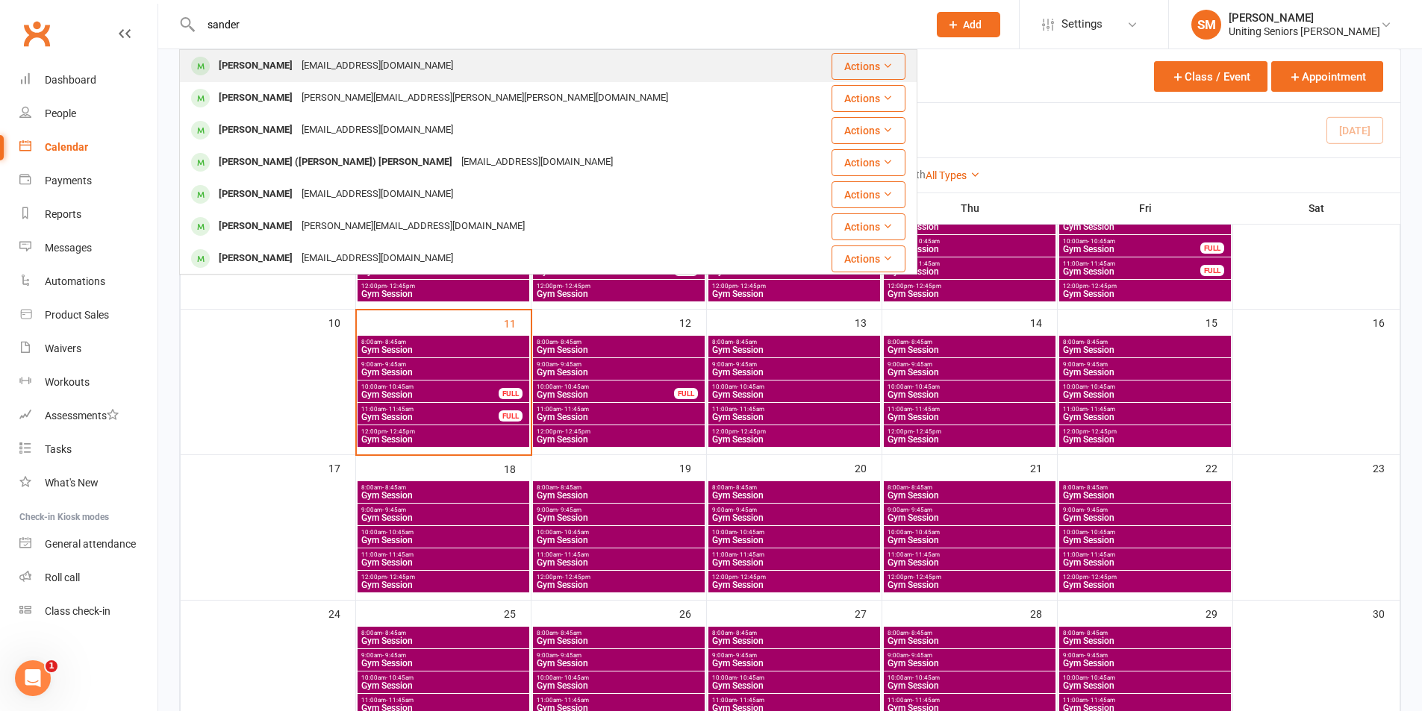
type input "sander"
click at [276, 68] on div "[PERSON_NAME]" at bounding box center [255, 66] width 83 height 22
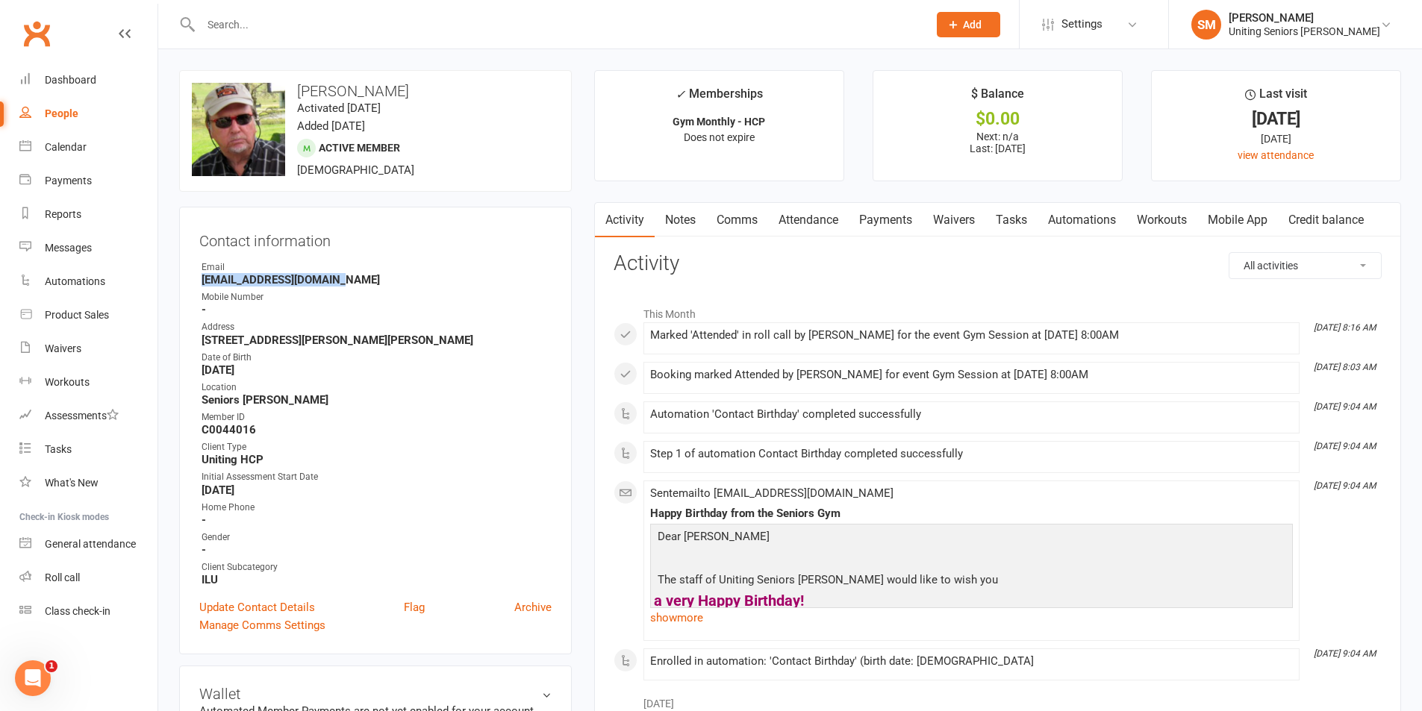
drag, startPoint x: 203, startPoint y: 279, endPoint x: 342, endPoint y: 277, distance: 138.8
click at [342, 277] on strong "[EMAIL_ADDRESS][DOMAIN_NAME]" at bounding box center [377, 279] width 350 height 13
copy strong "[EMAIL_ADDRESS][DOMAIN_NAME]"
